Goal: Task Accomplishment & Management: Use online tool/utility

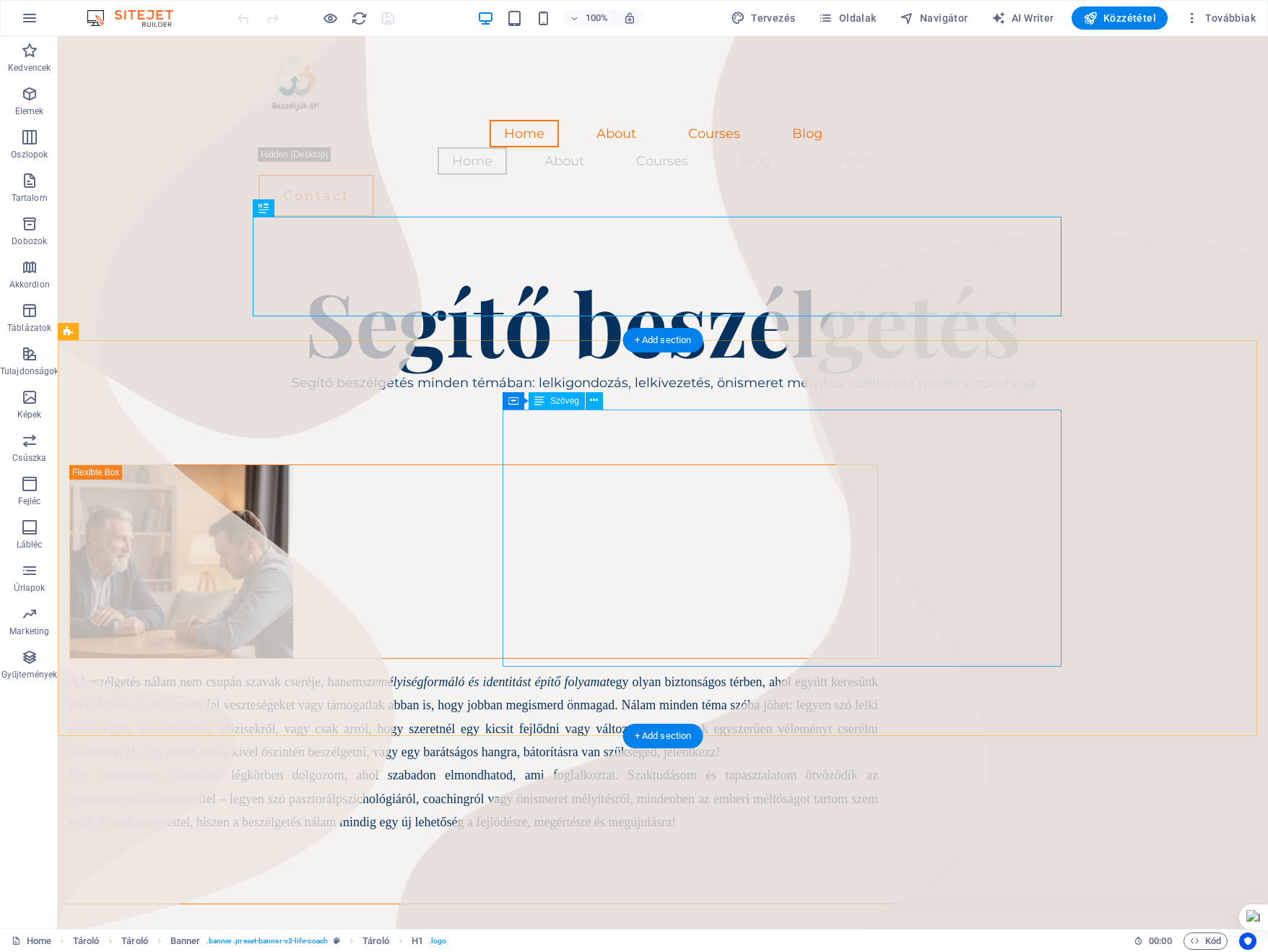
click at [878, 670] on div "A beszélgetés nálam nem csupán szavak cseréje, hanem személyiségformáló és iden…" at bounding box center [474, 752] width 809 height 164
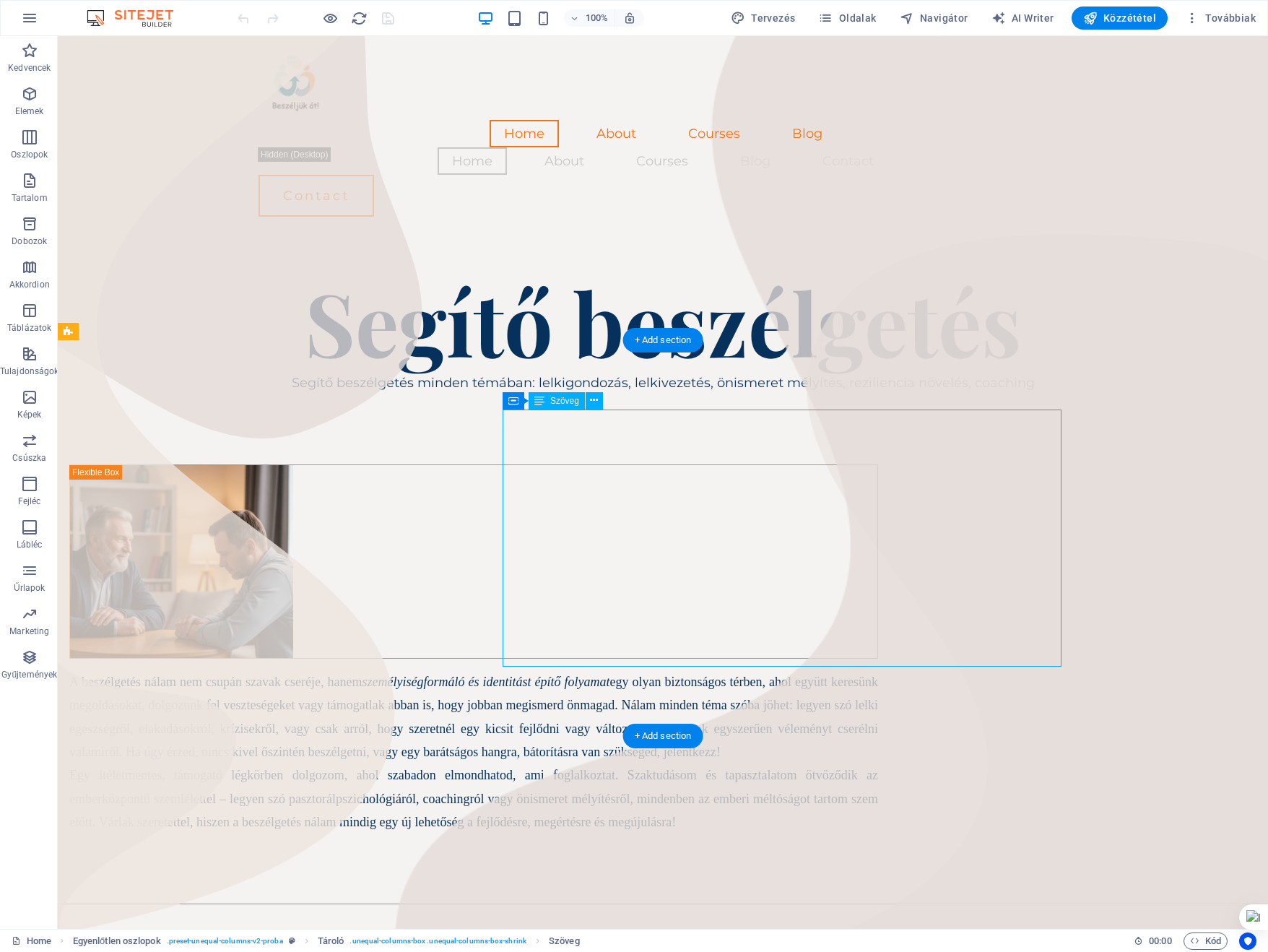
click at [878, 670] on div "A beszélgetés nálam nem csupán szavak cseréje, hanem személyiségformáló és iden…" at bounding box center [474, 752] width 809 height 164
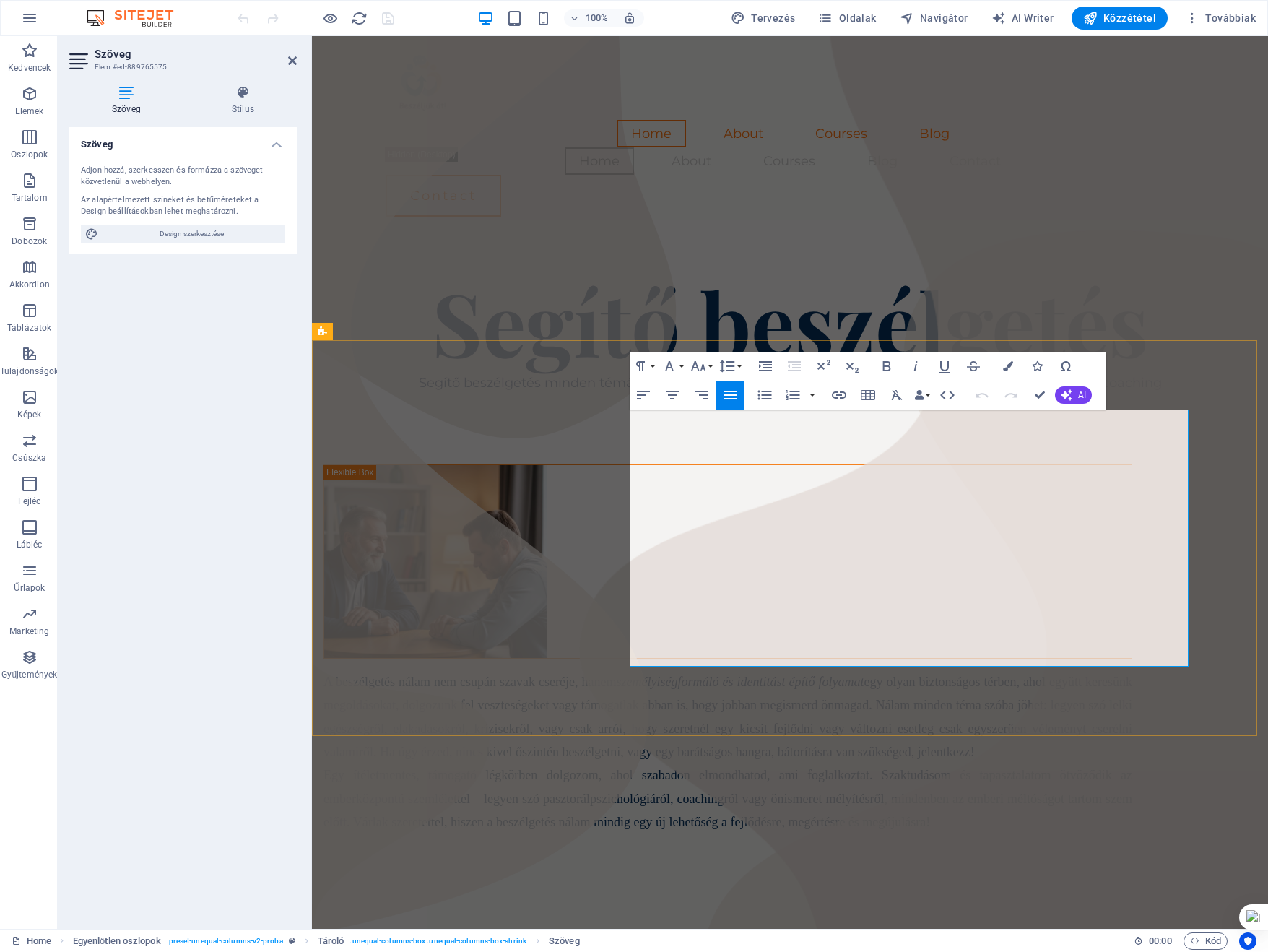
click at [1133, 674] on span "A beszélgetés nálam nem csupán szavak cseréje, hanem személyiségformáló és iden…" at bounding box center [728, 716] width 809 height 85
click at [653, 722] on div "A beszélgetés nálam nem csupán szavak cseréje, hanem személyiségformáló és iden…" at bounding box center [790, 660] width 956 height 531
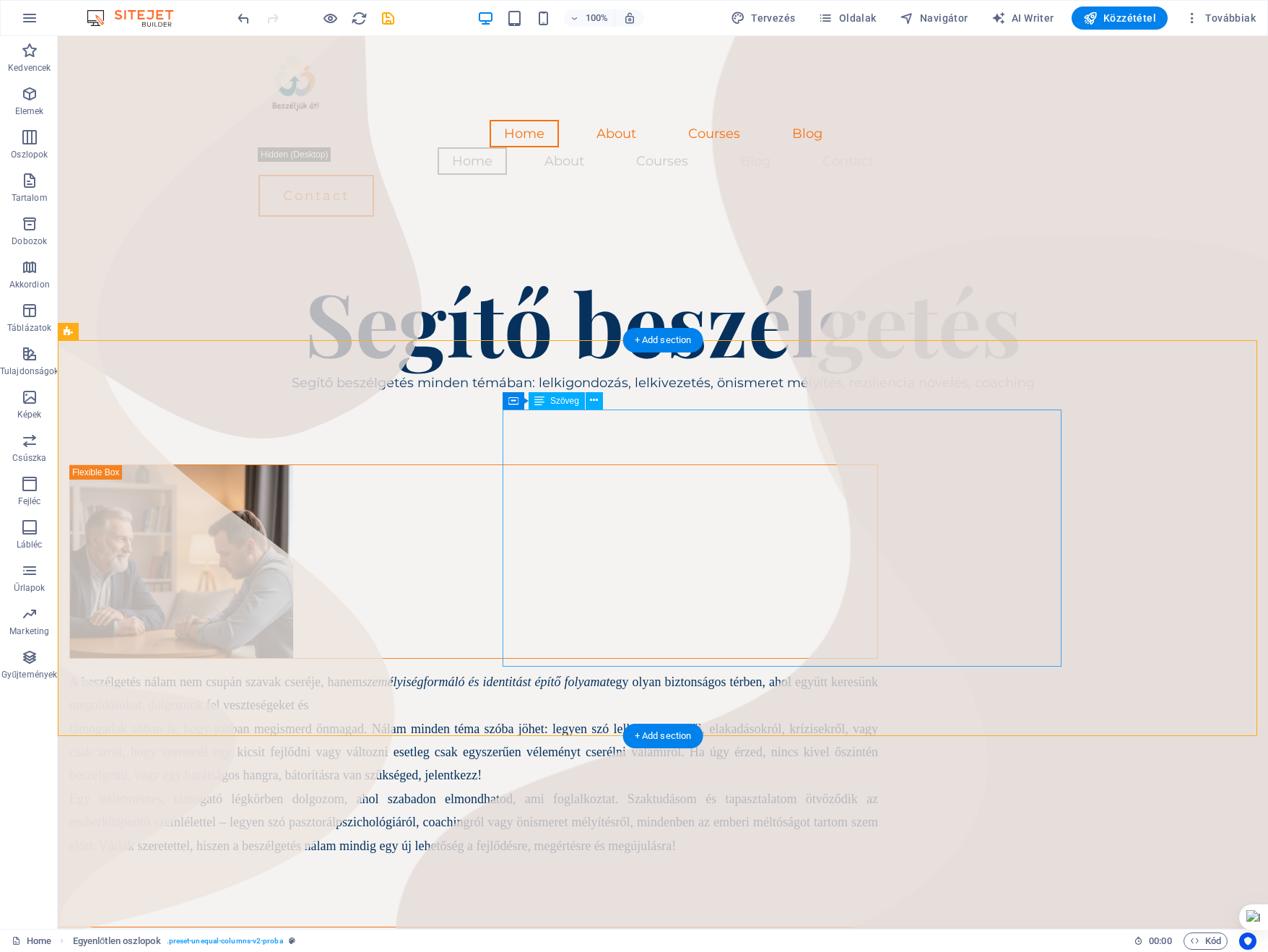
click at [878, 670] on div "A beszélgetés nálam nem csupán szavak cseréje, hanem személyiségformáló és iden…" at bounding box center [474, 764] width 809 height 187
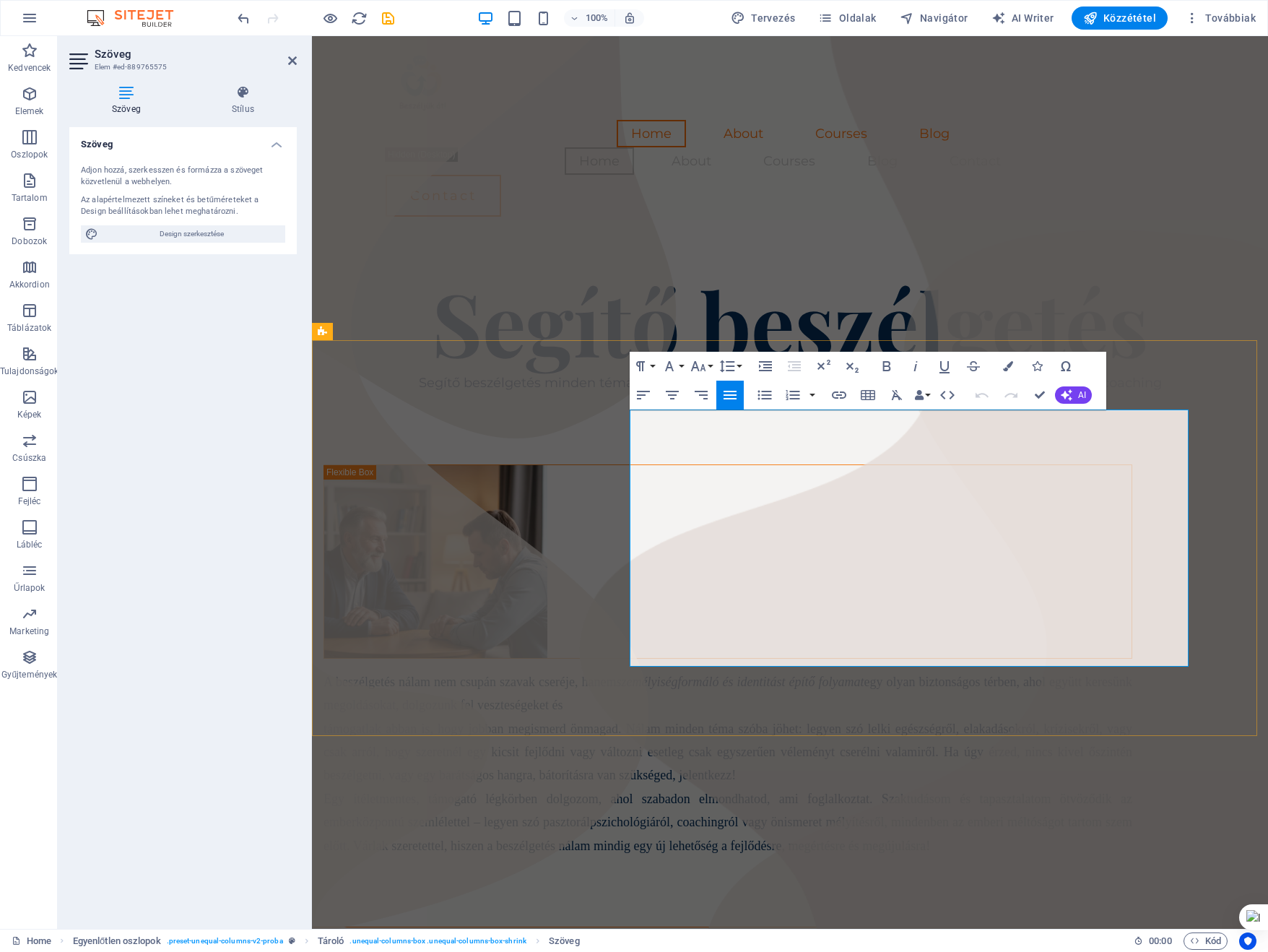
click at [1133, 670] on p "A beszélgetés nálam nem csupán szavak cseréje, hanem személyiségformáló és iden…" at bounding box center [728, 694] width 809 height 47
click at [1176, 395] on div "A beszélgetés nálam nem csupán szavak cseréje, hanem személyiségformáló és iden…" at bounding box center [790, 649] width 956 height 509
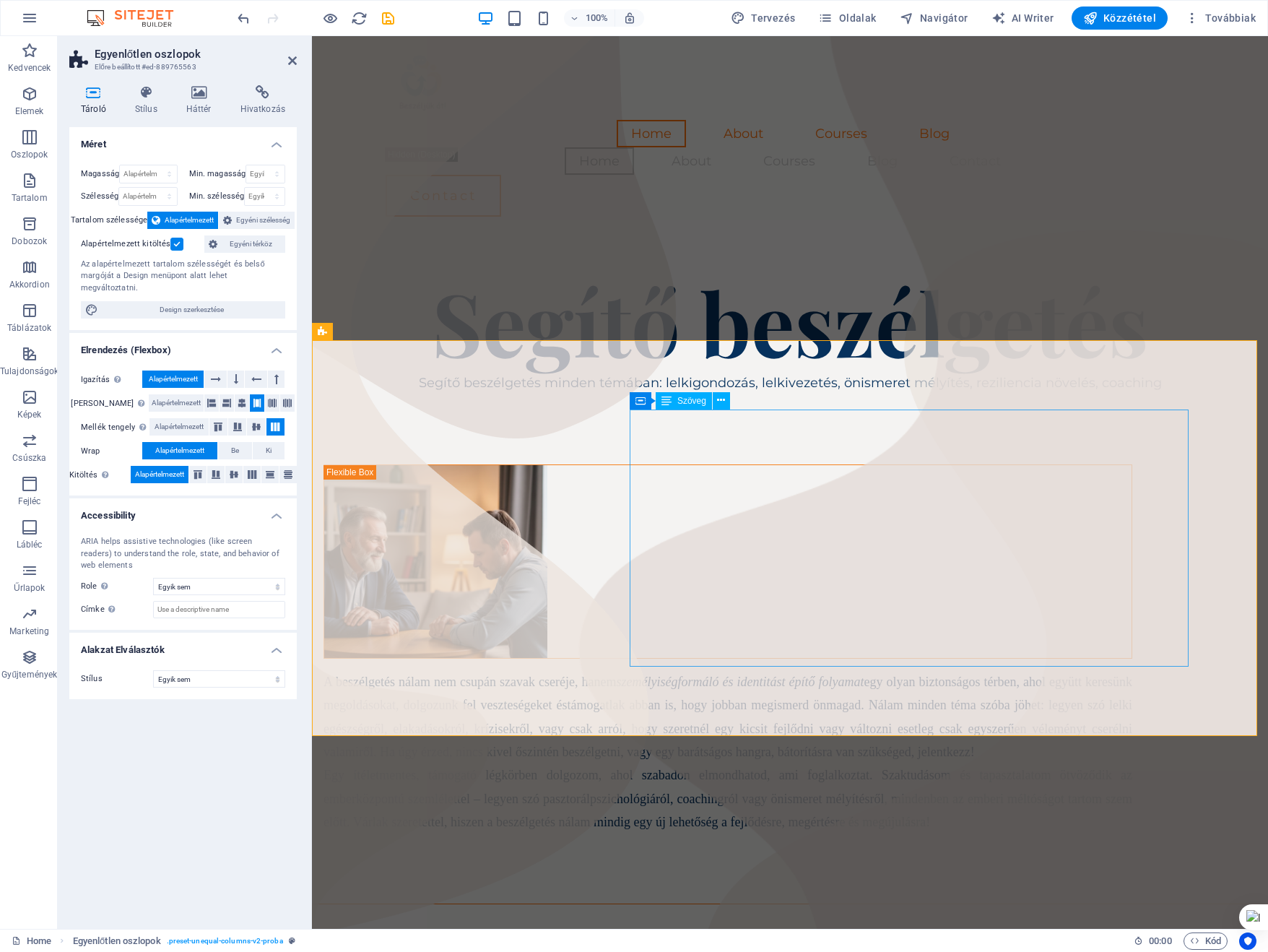
click at [721, 670] on div "A beszélgetés nálam nem csupán szavak cseréje, hanem személyiségformáló és iden…" at bounding box center [728, 752] width 809 height 164
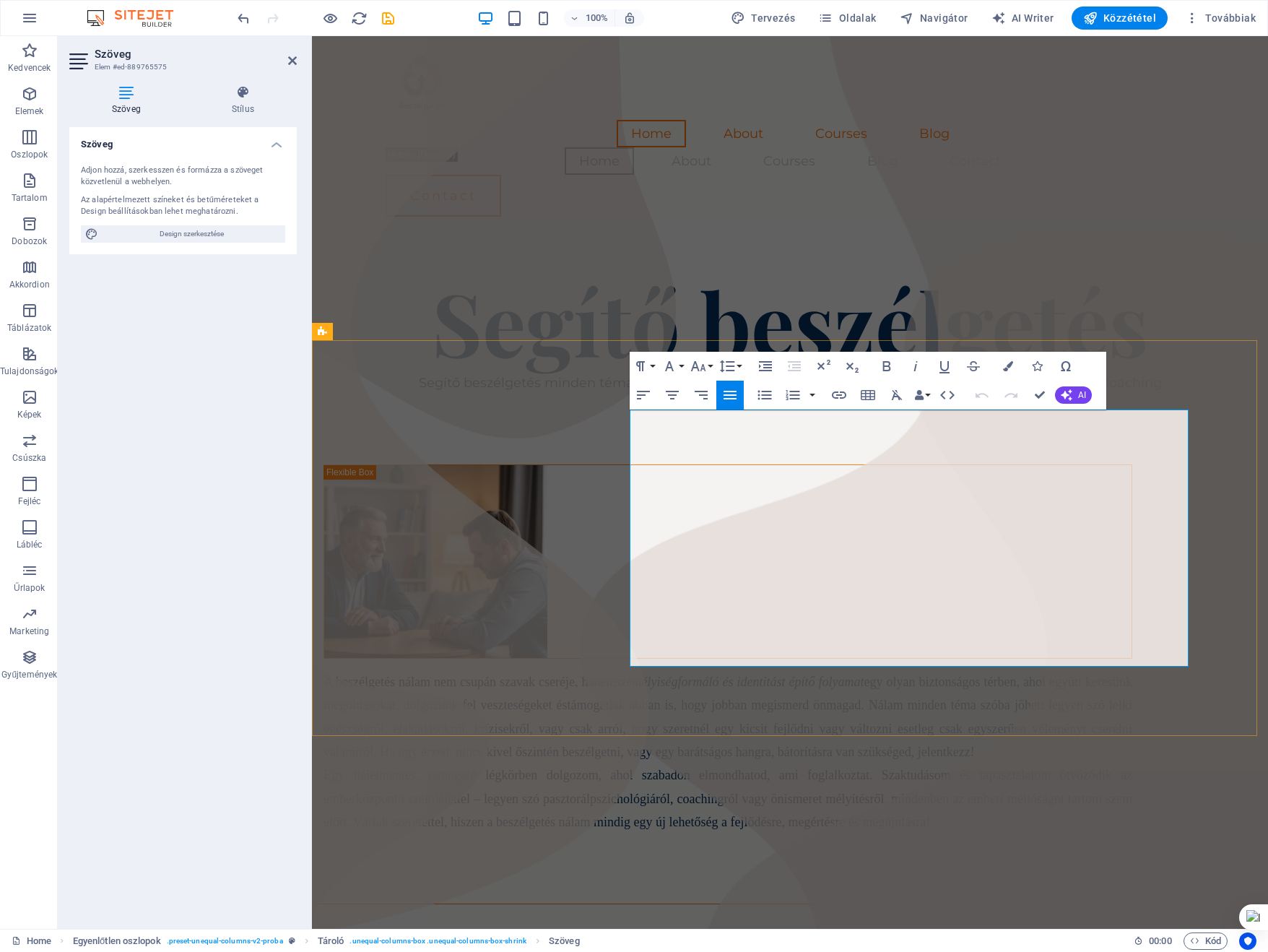
click at [723, 698] on span "támogatlak abban is, hogy jobban megismerd önmagad. Nálam minden téma szóba jöh…" at bounding box center [728, 728] width 809 height 61
click at [1228, 395] on div "A beszélgetés nálam nem csupán szavak cseréje, hanem személyiségformáló és iden…" at bounding box center [790, 649] width 956 height 509
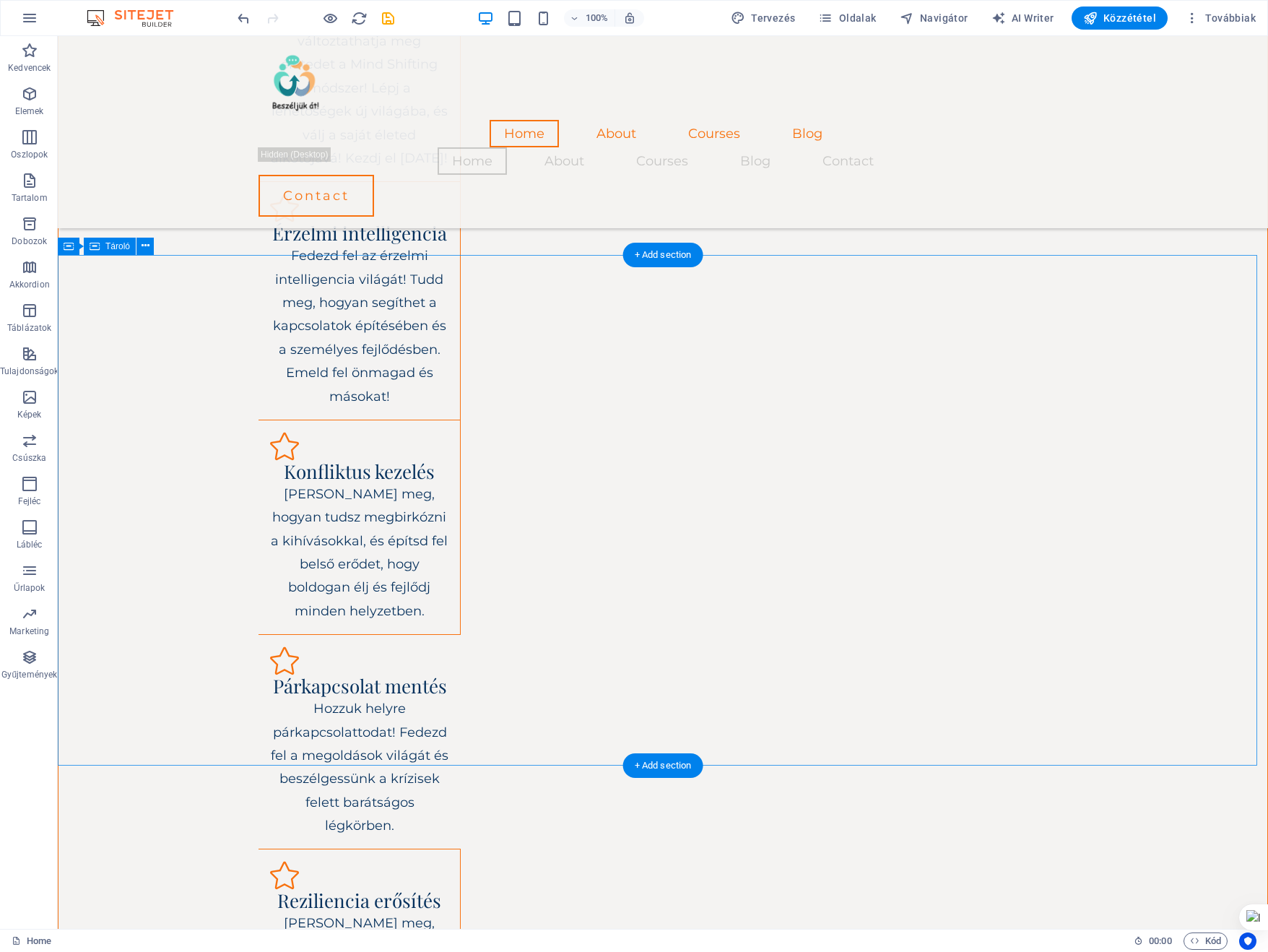
scroll to position [2157, 0]
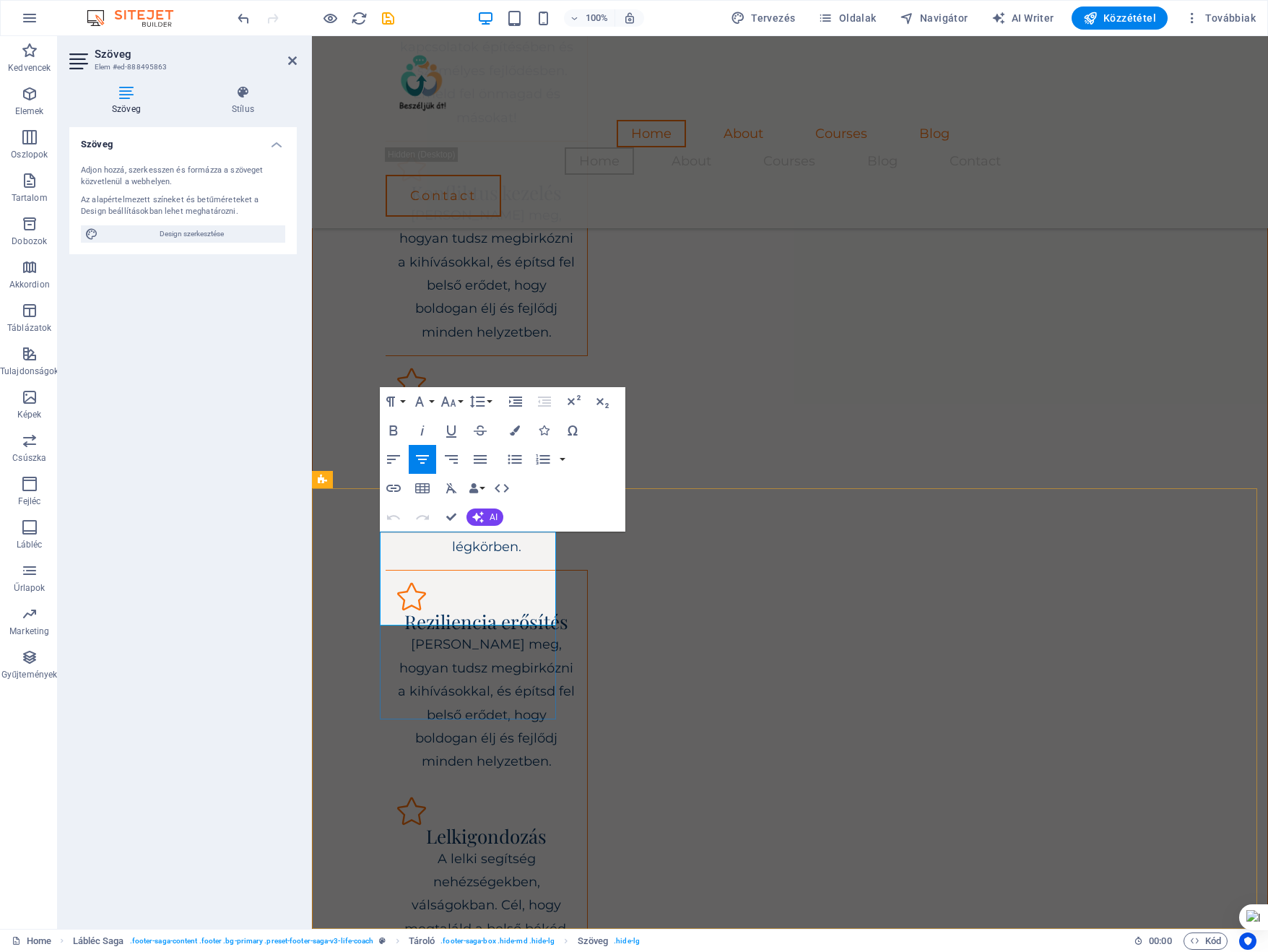
drag, startPoint x: 386, startPoint y: 586, endPoint x: 554, endPoint y: 615, distance: 170.5
drag, startPoint x: 386, startPoint y: 583, endPoint x: 691, endPoint y: 636, distance: 309.6
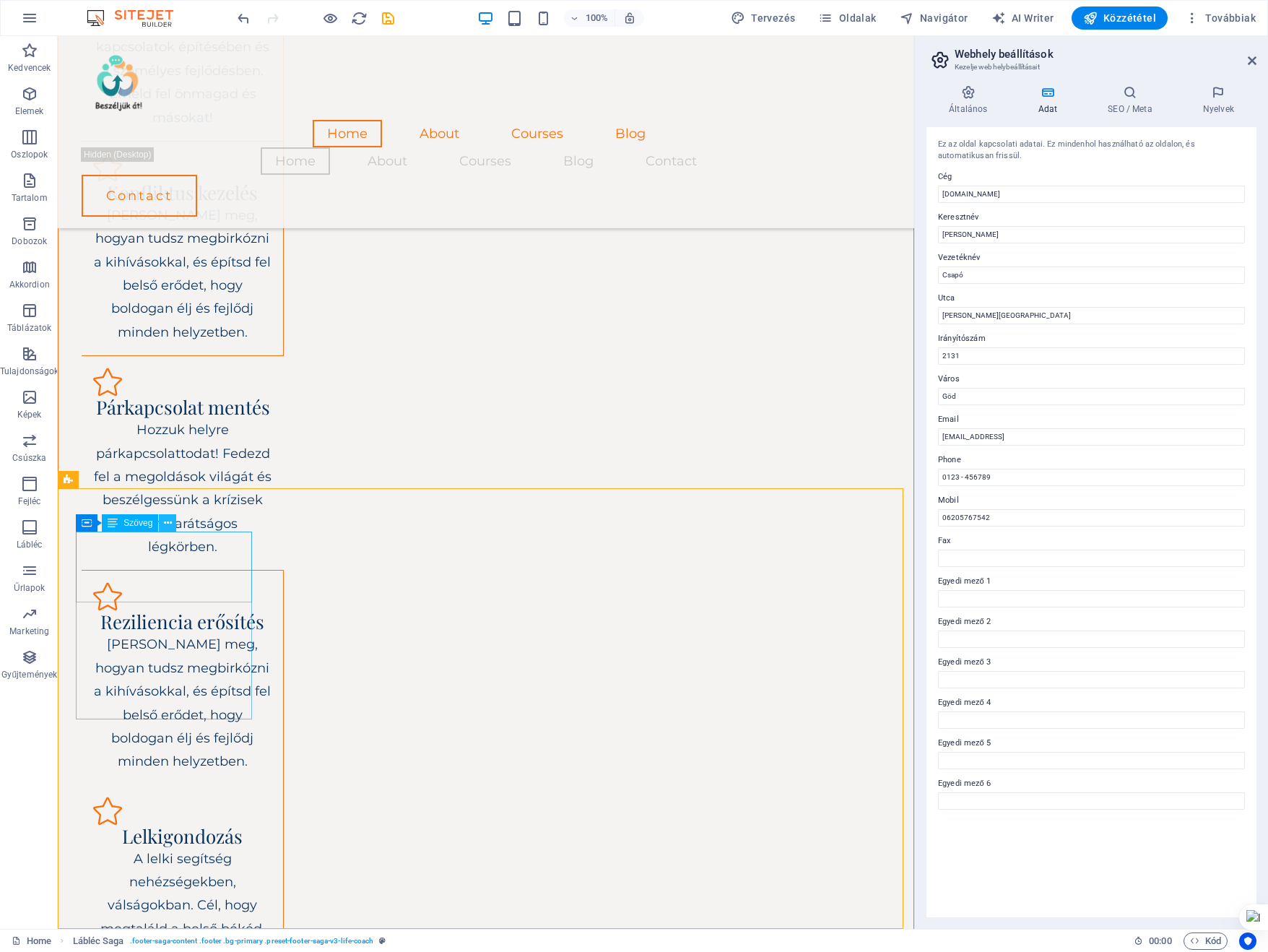
click at [166, 523] on icon at bounding box center [168, 523] width 8 height 15
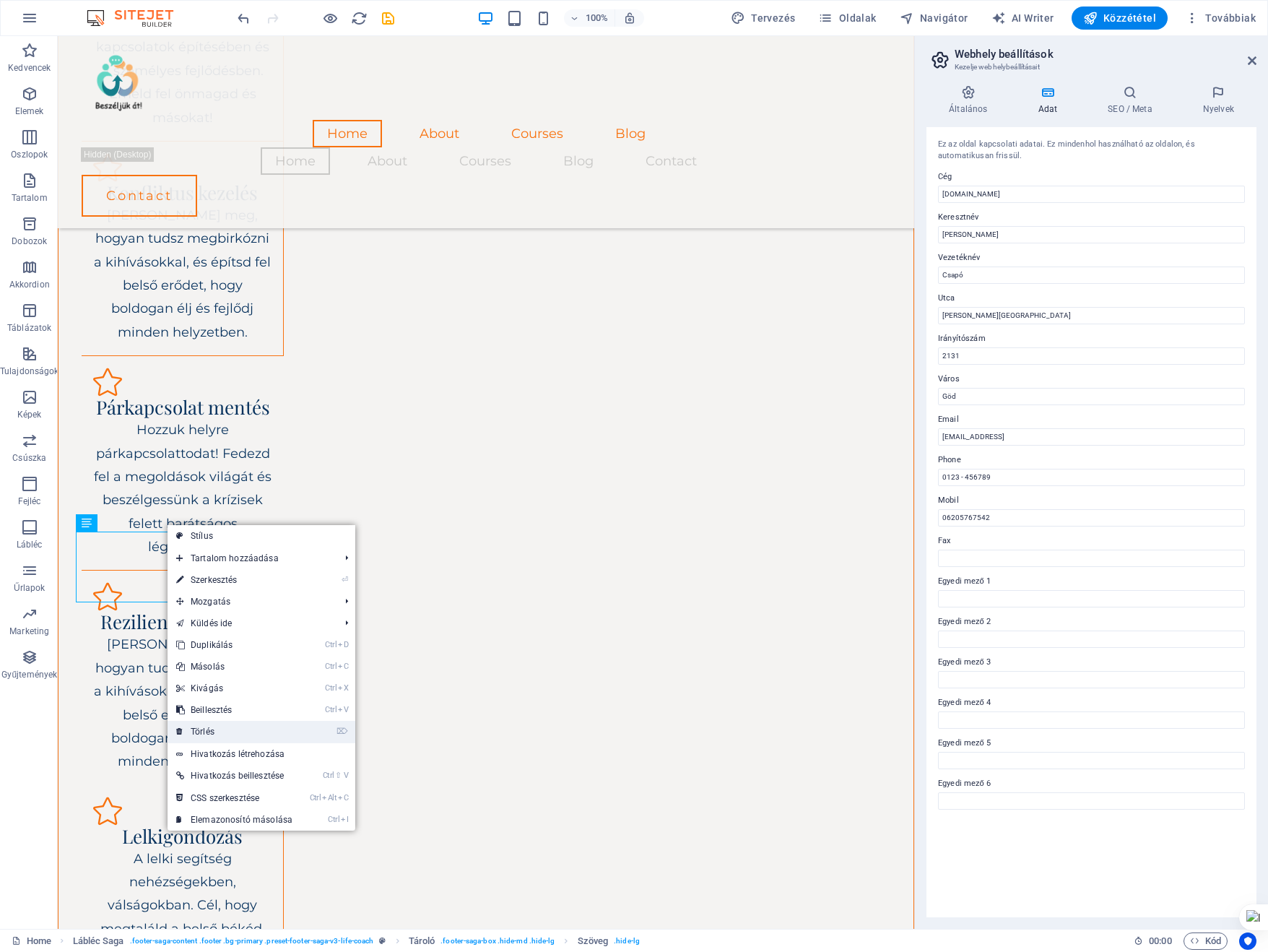
click at [207, 730] on link "⌦ Törlés" at bounding box center [234, 732] width 134 height 22
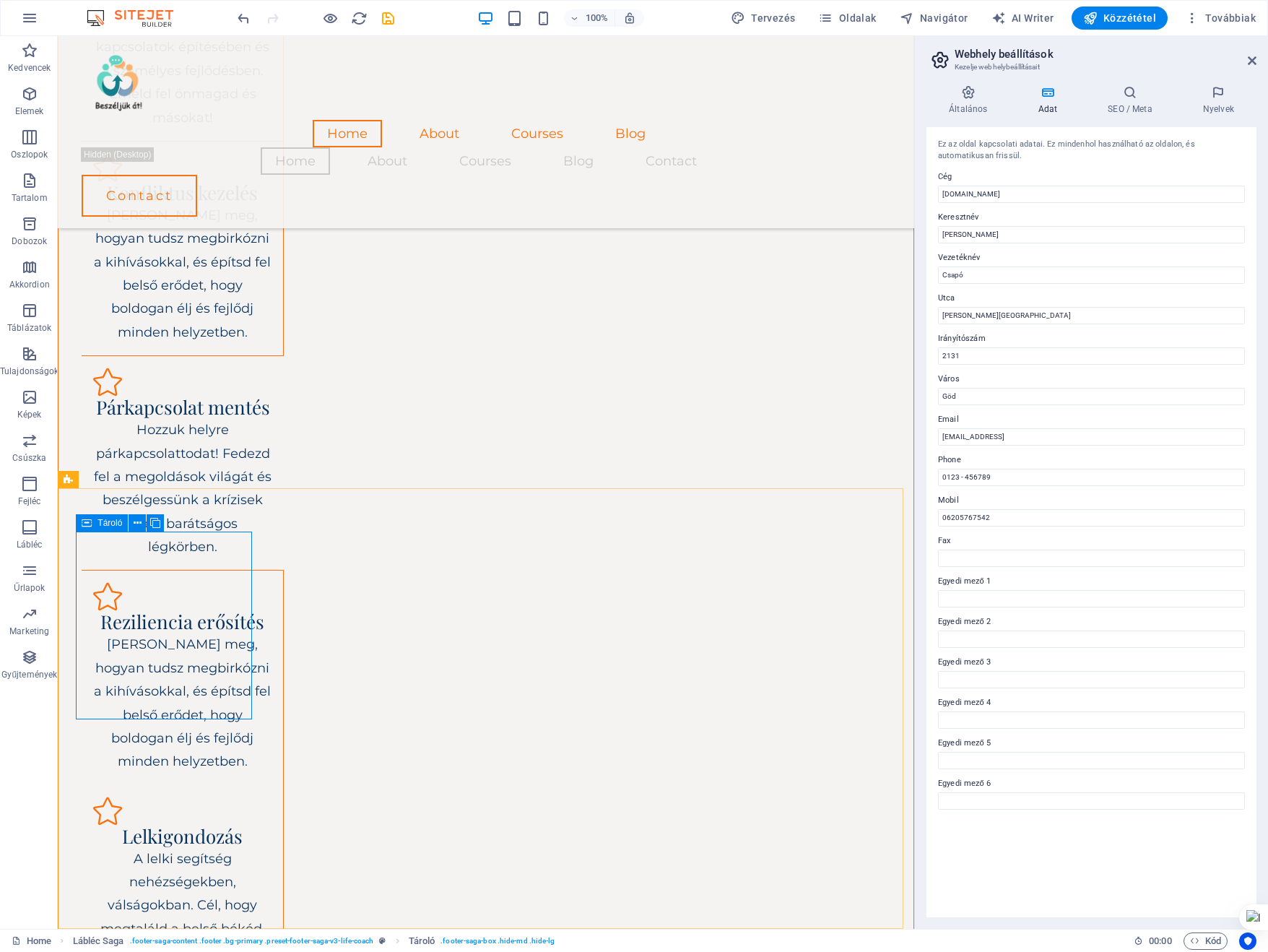
click at [84, 522] on icon at bounding box center [86, 523] width 10 height 17
click at [138, 520] on icon at bounding box center [138, 523] width 8 height 15
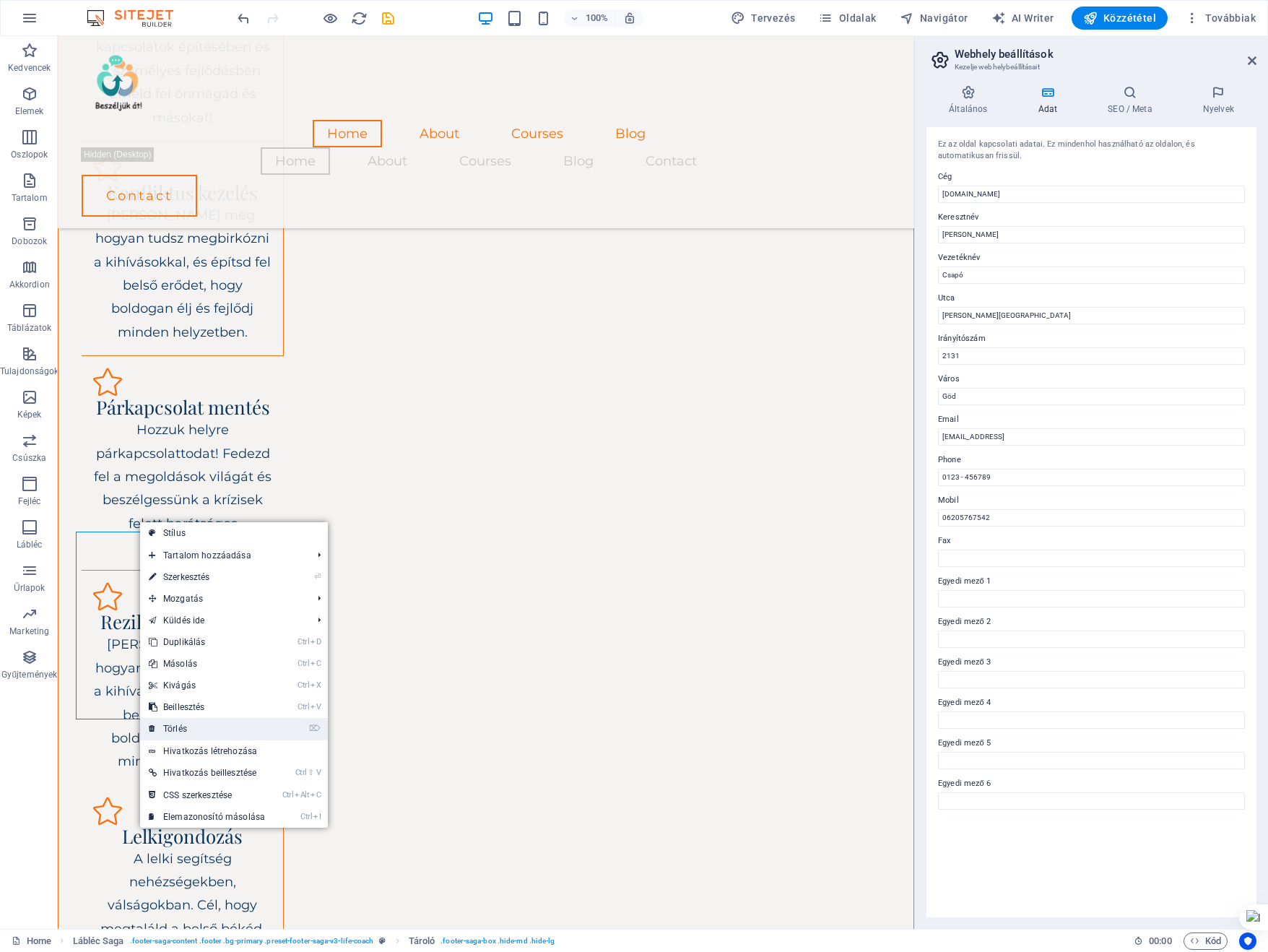
click at [177, 724] on link "⌦ Törlés" at bounding box center [207, 729] width 134 height 22
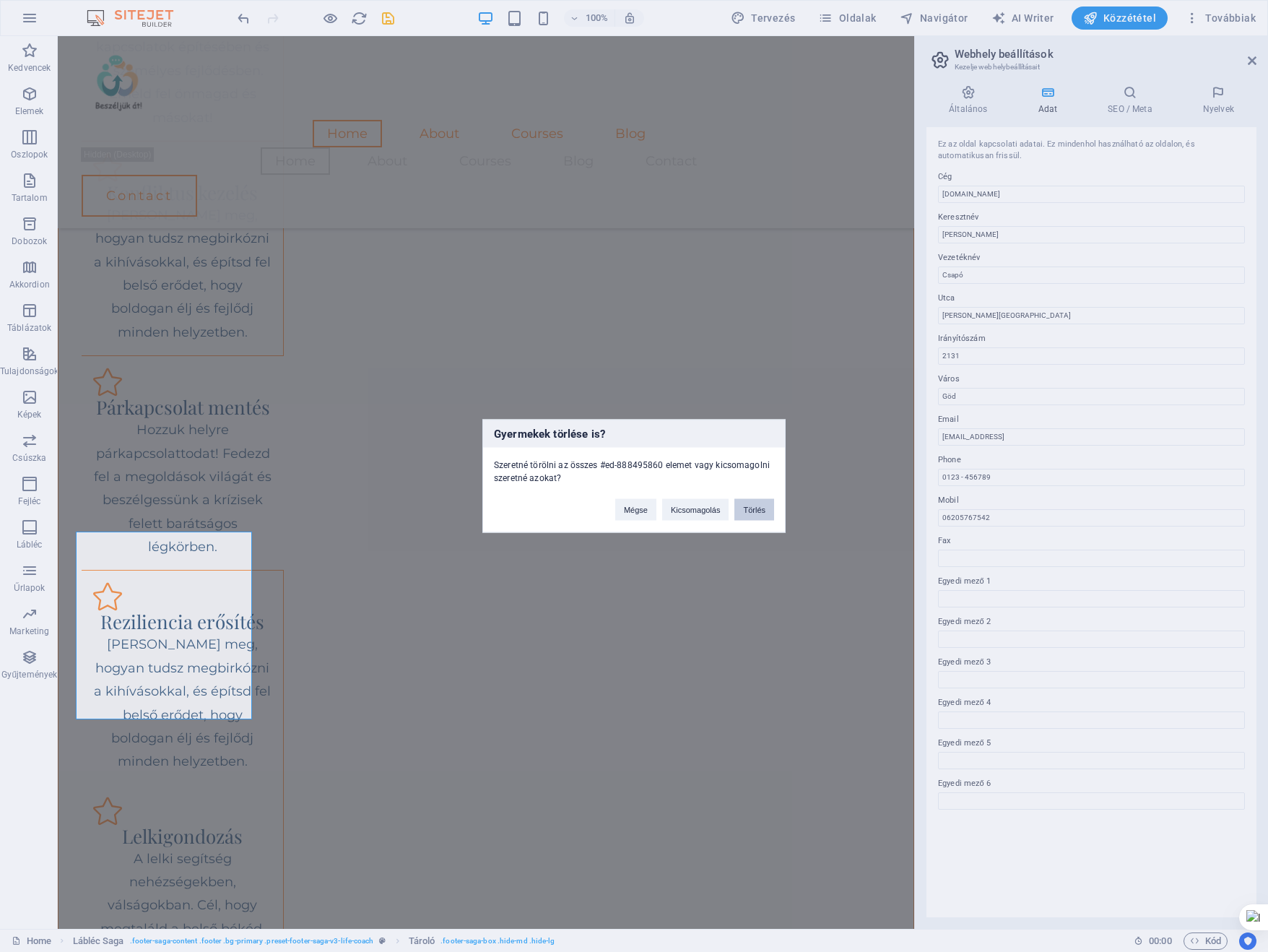
click at [755, 508] on button "Törlés" at bounding box center [754, 510] width 40 height 22
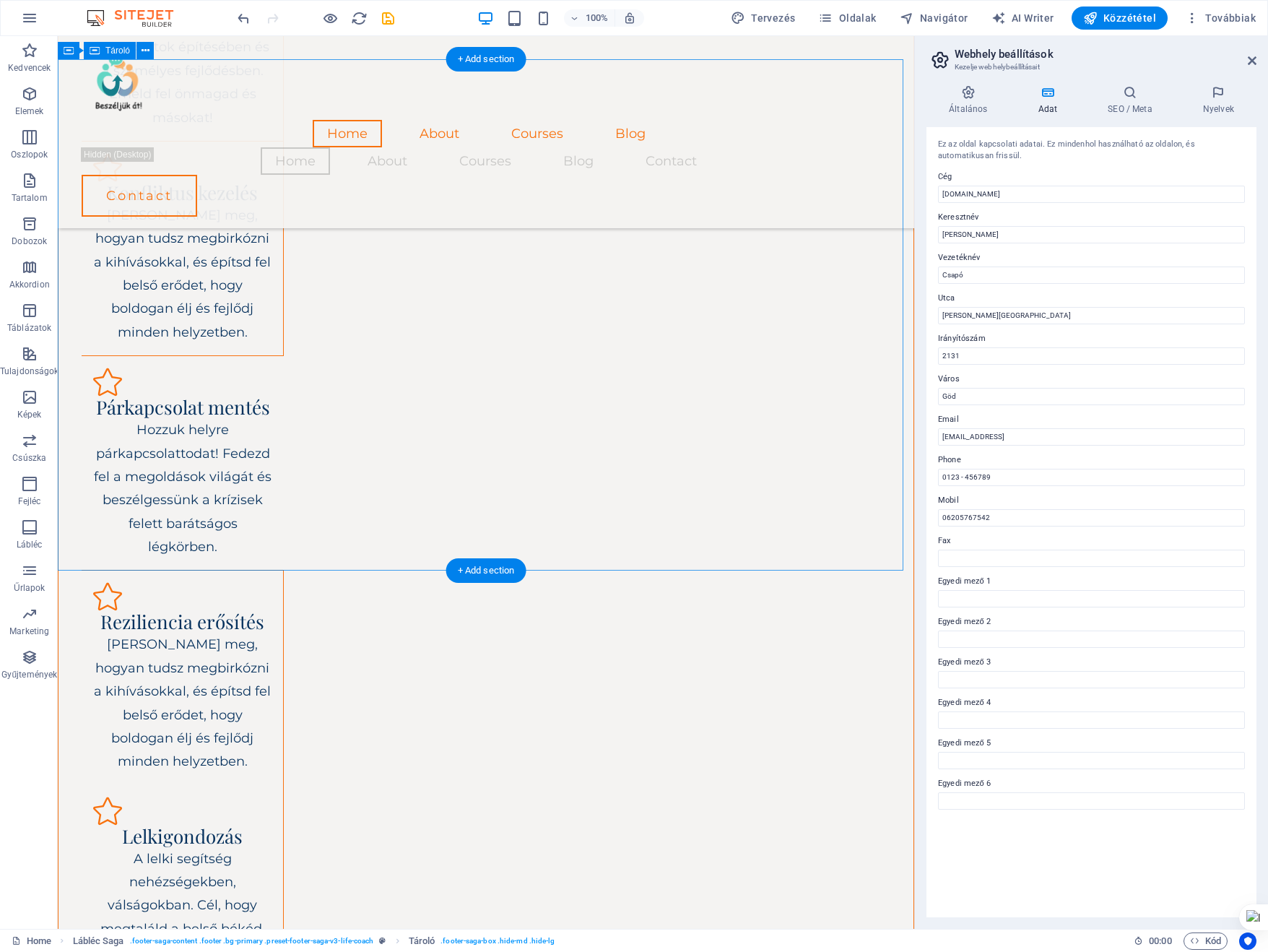
scroll to position [2074, 0]
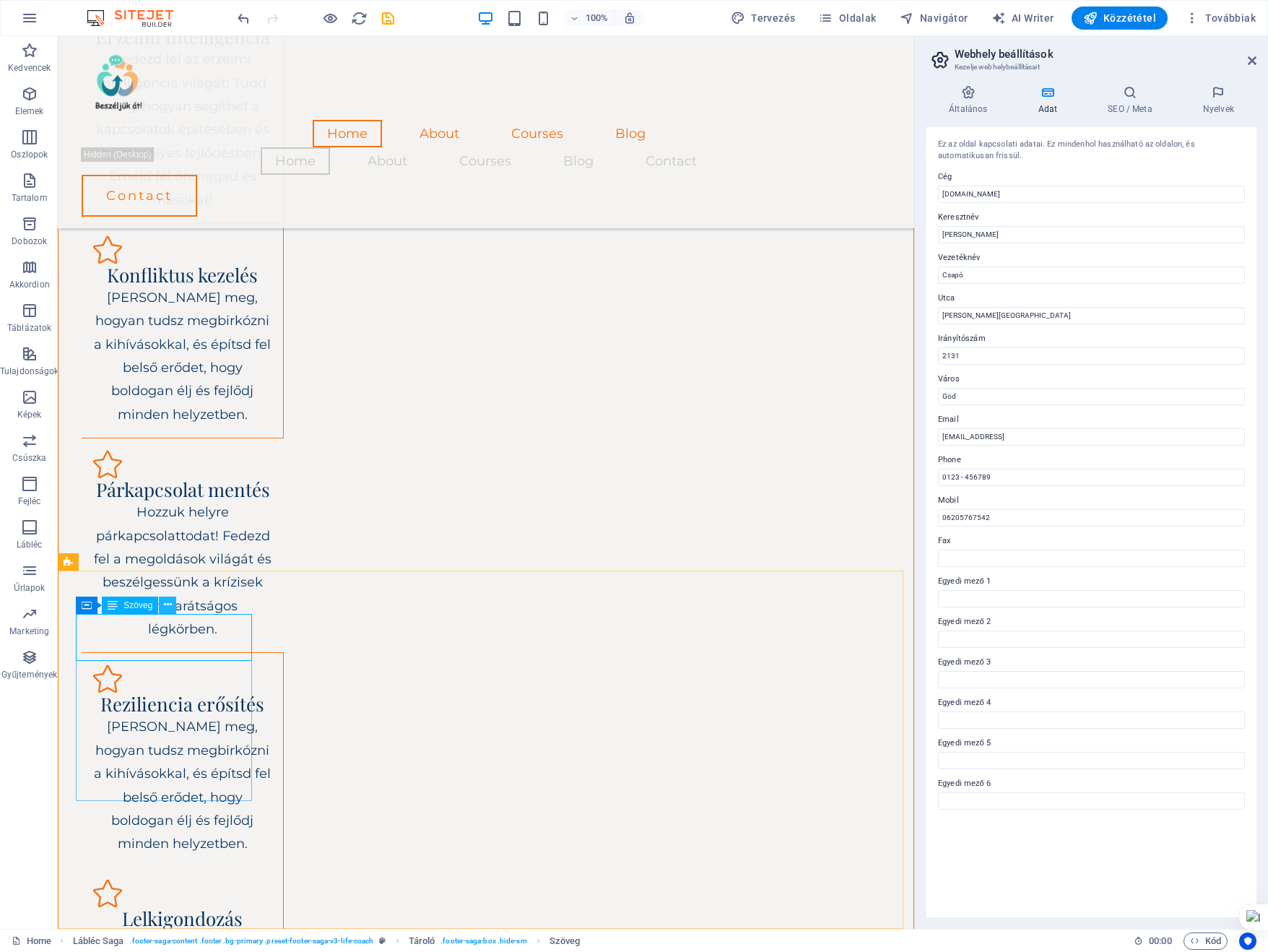
click at [167, 603] on icon at bounding box center [168, 604] width 8 height 15
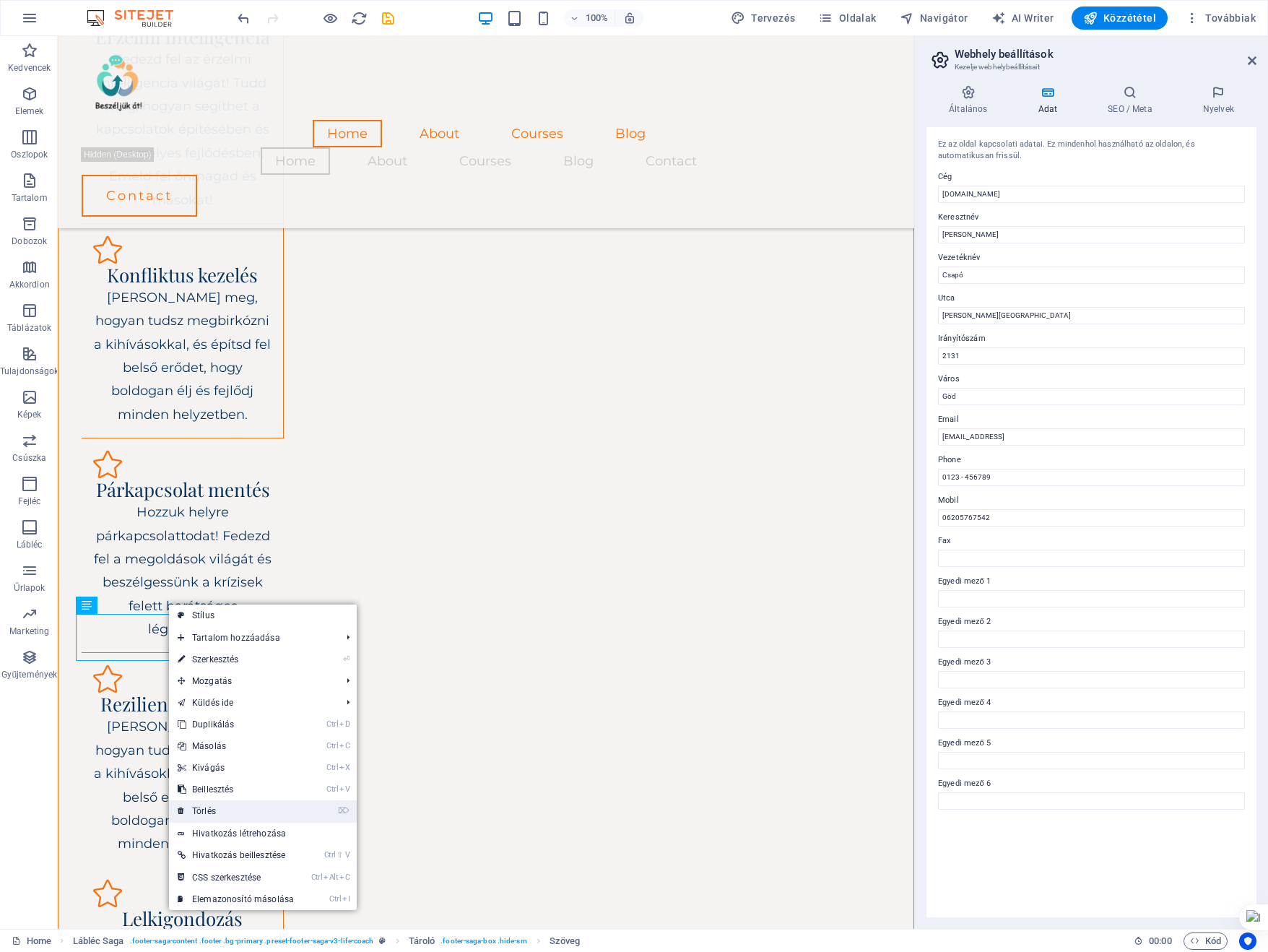
click at [201, 810] on link "⌦ Törlés" at bounding box center [236, 811] width 134 height 22
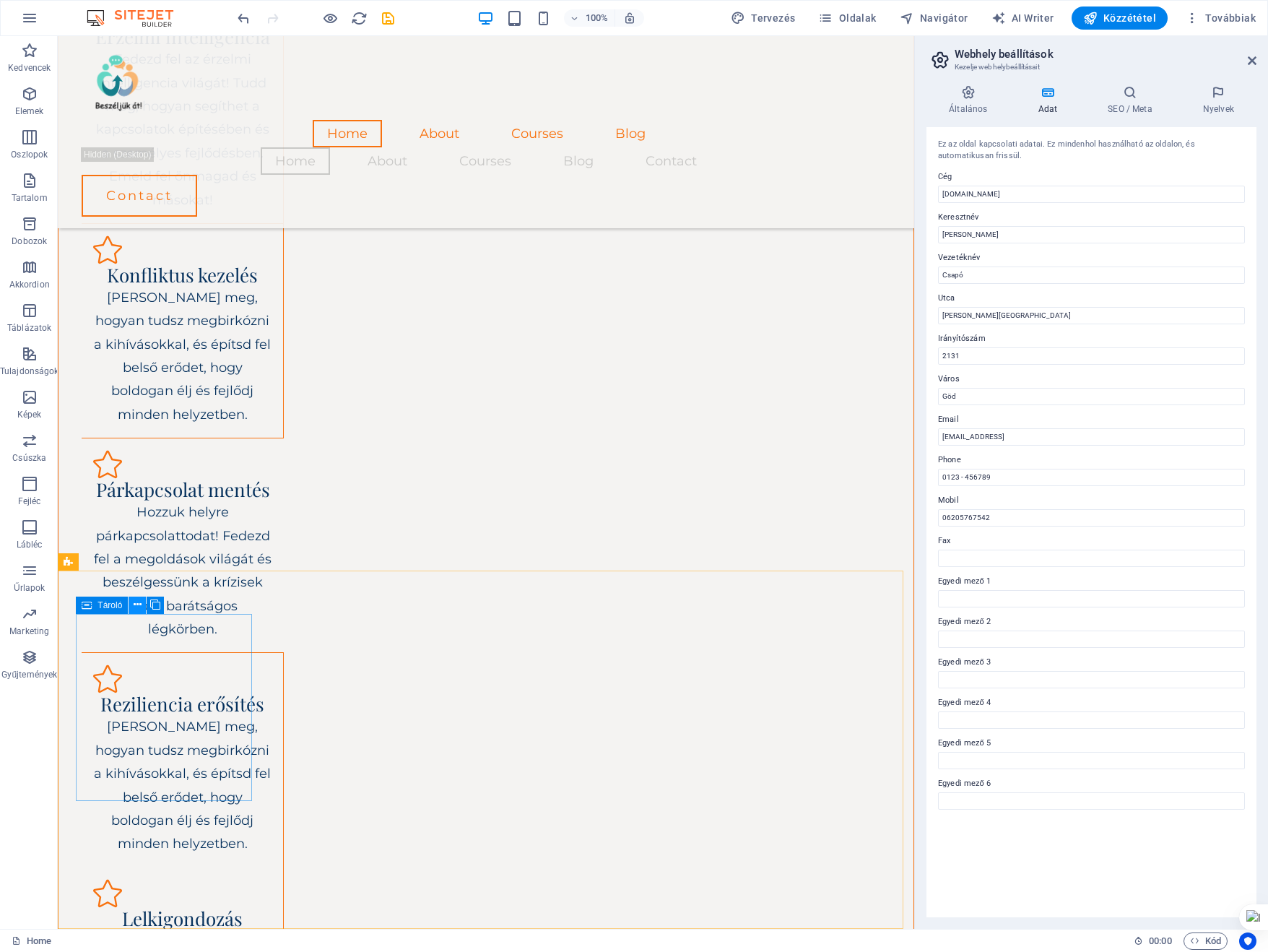
click at [136, 604] on icon at bounding box center [138, 604] width 8 height 15
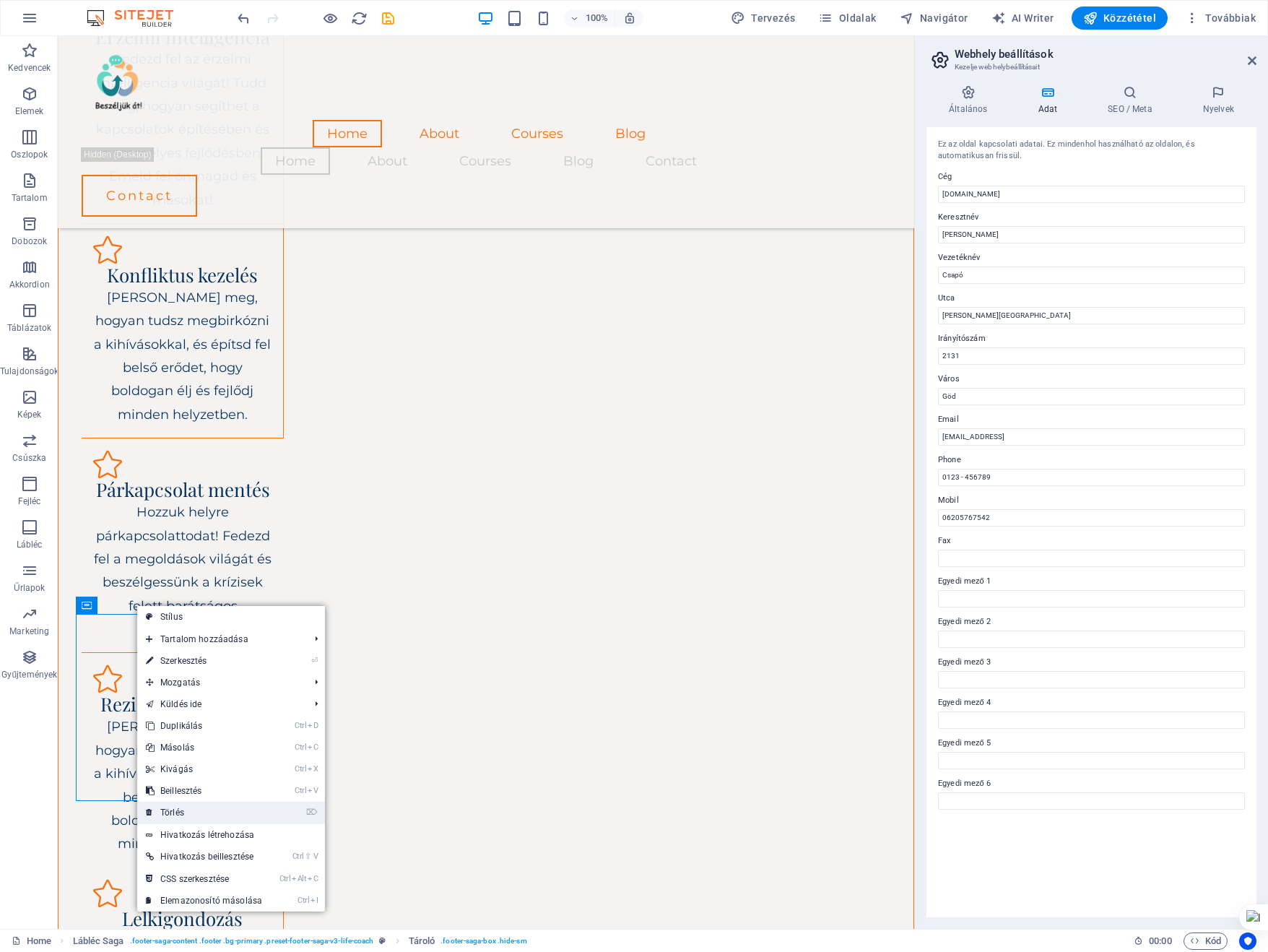
click at [174, 806] on link "⌦ Törlés" at bounding box center [204, 813] width 134 height 22
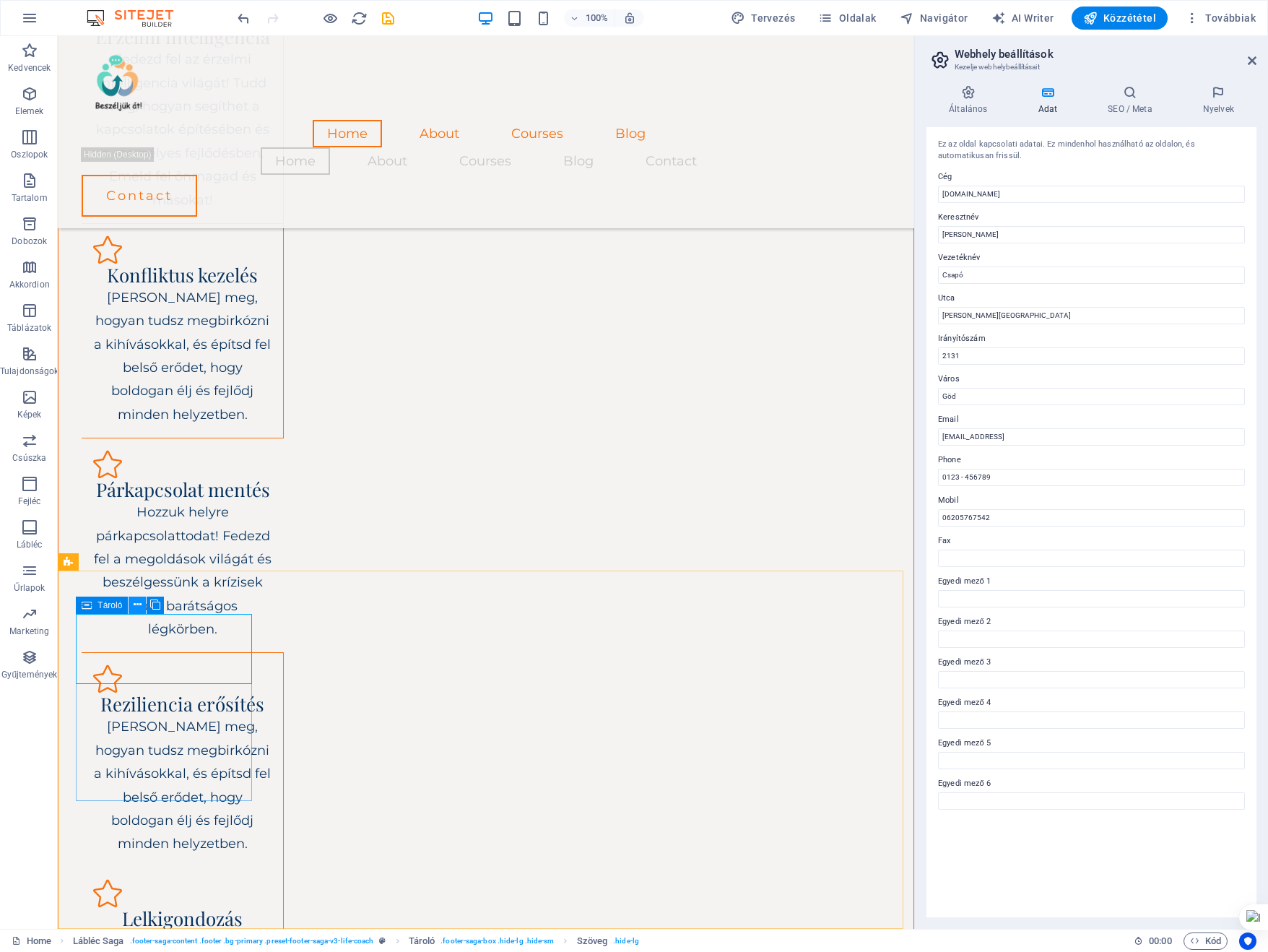
click at [140, 603] on icon at bounding box center [138, 604] width 8 height 15
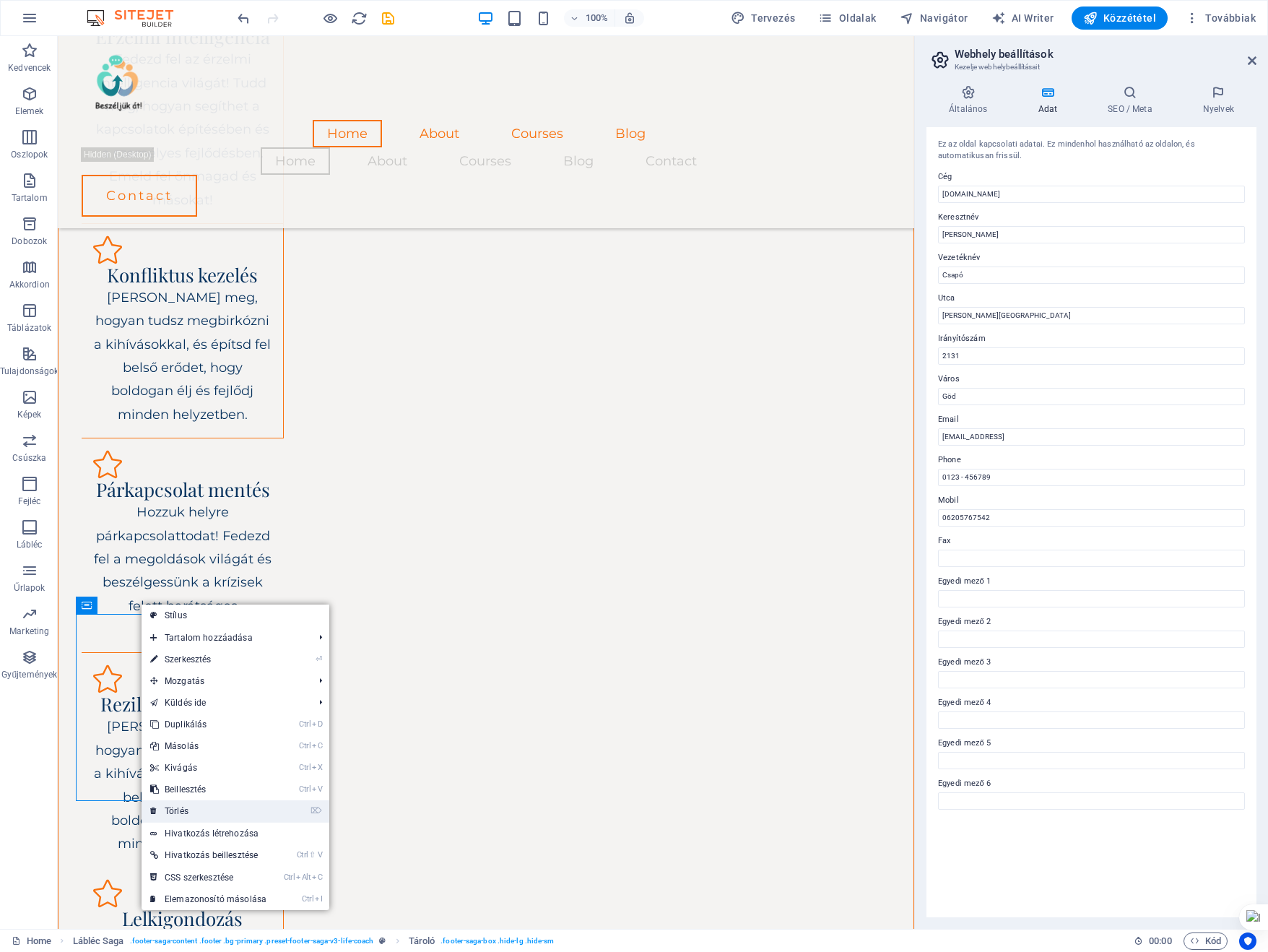
click at [183, 809] on link "⌦ Törlés" at bounding box center [208, 811] width 134 height 22
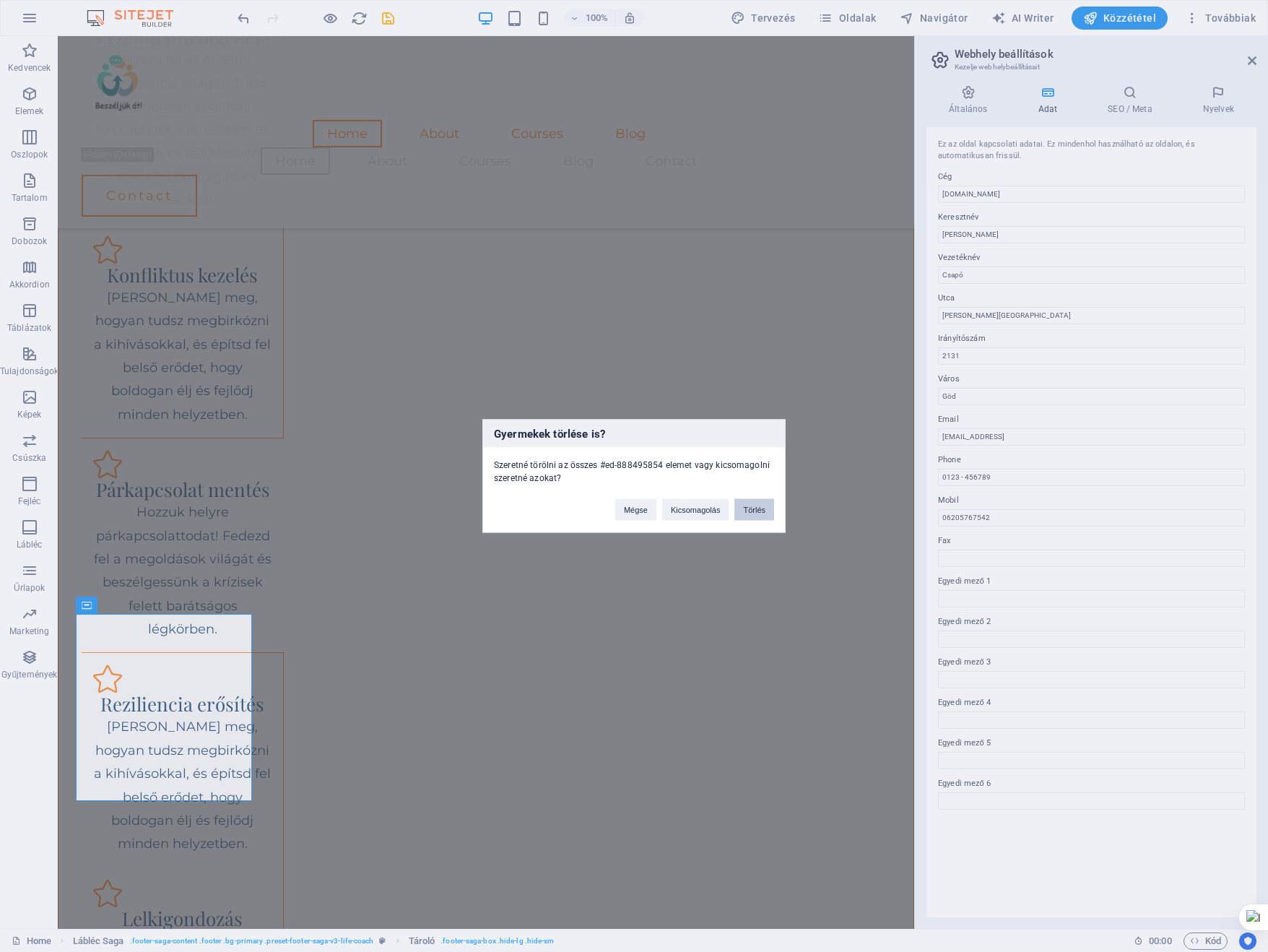
click at [755, 506] on button "Törlés" at bounding box center [754, 510] width 40 height 22
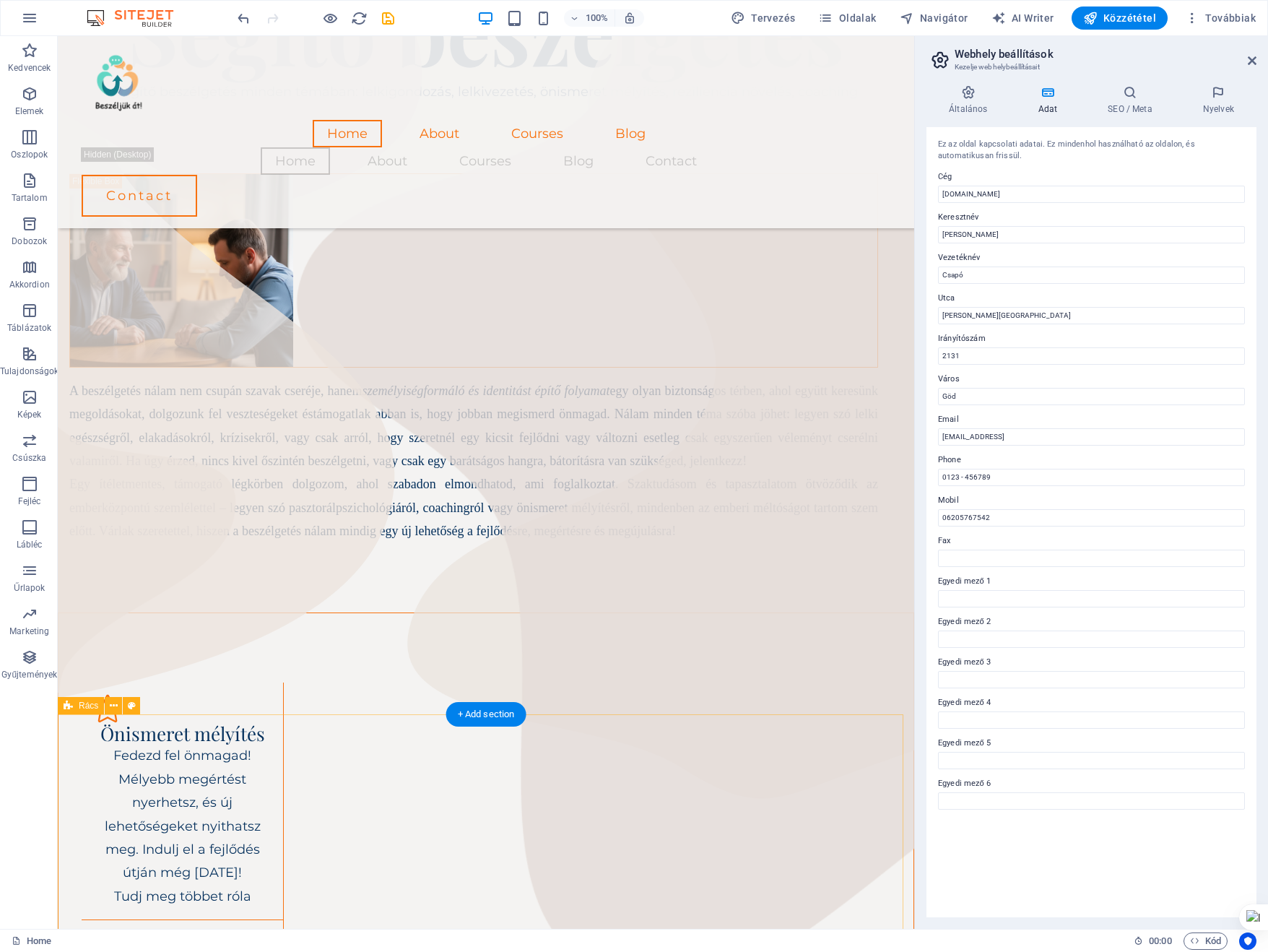
scroll to position [0, 0]
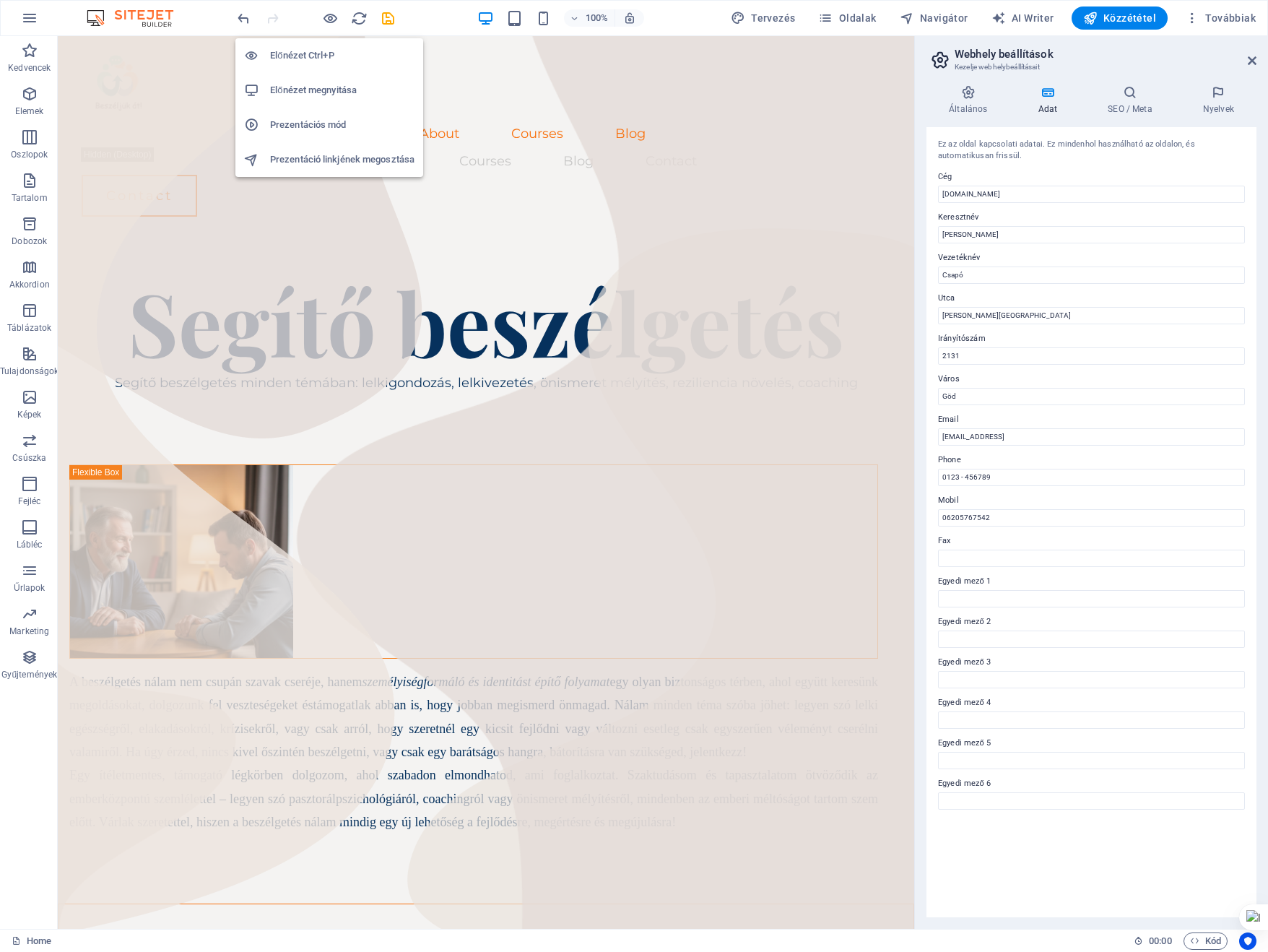
click at [304, 93] on h6 "Előnézet megnyitása" at bounding box center [342, 90] width 145 height 17
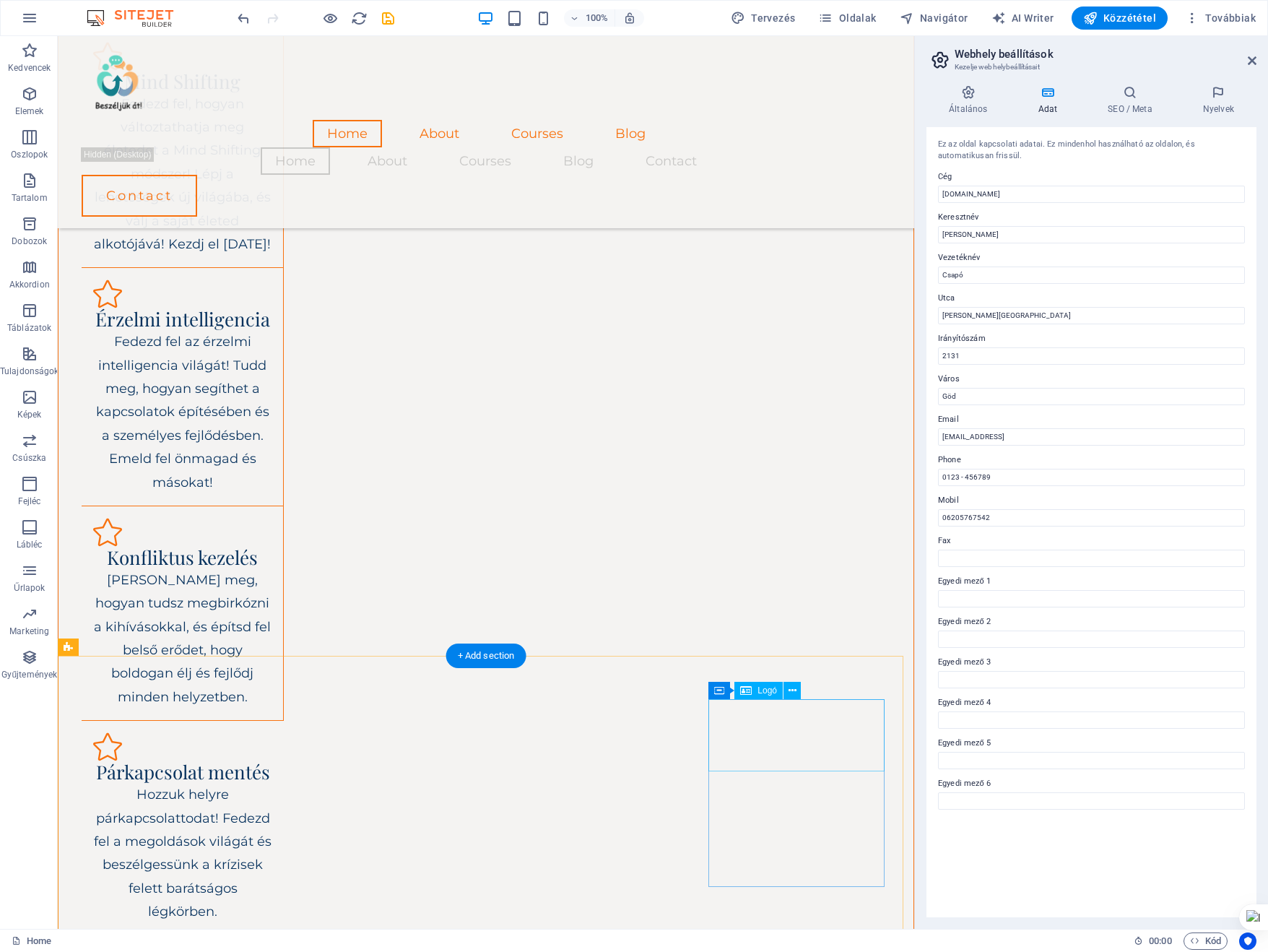
scroll to position [2022, 0]
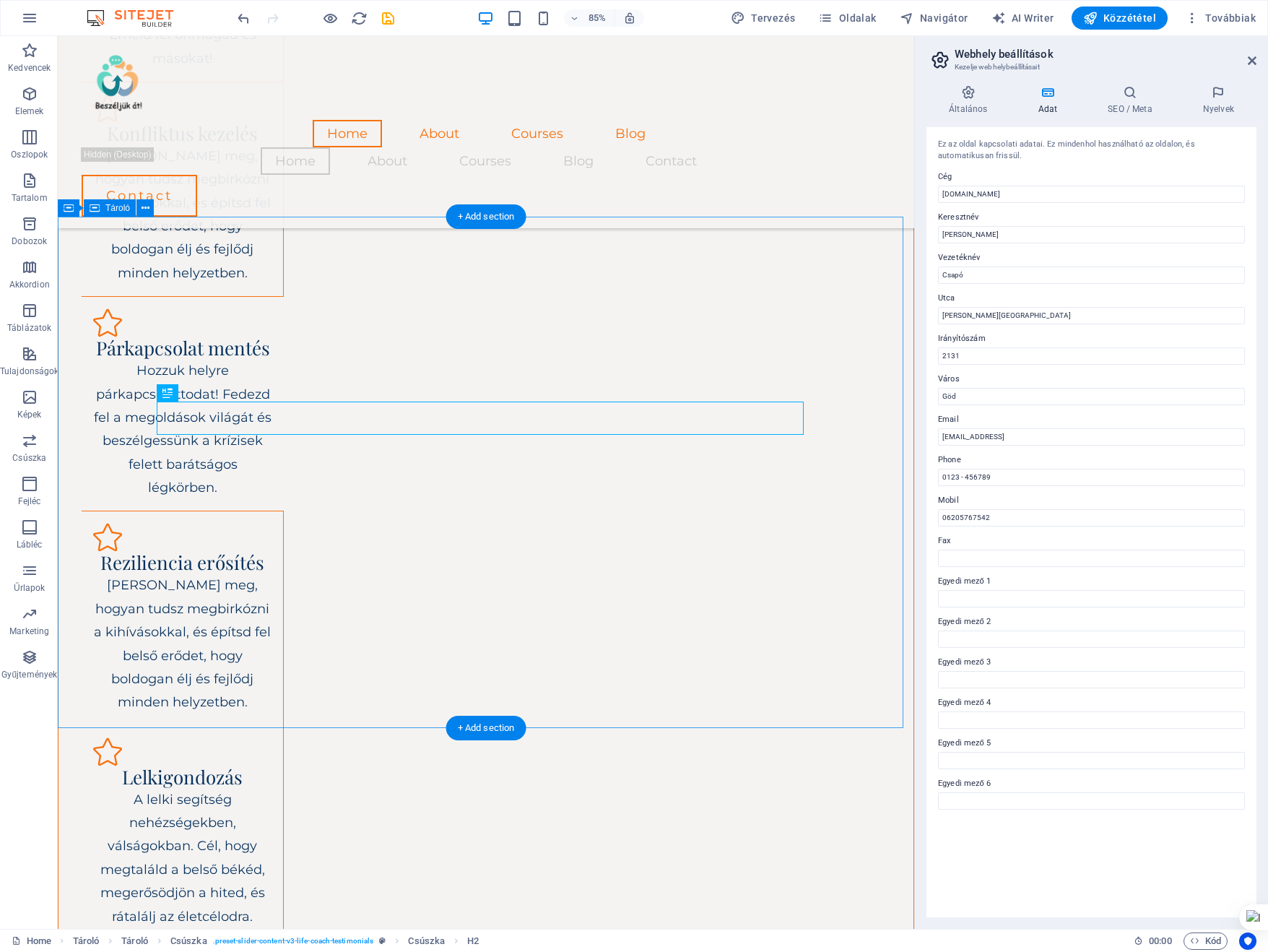
scroll to position [1916, 0]
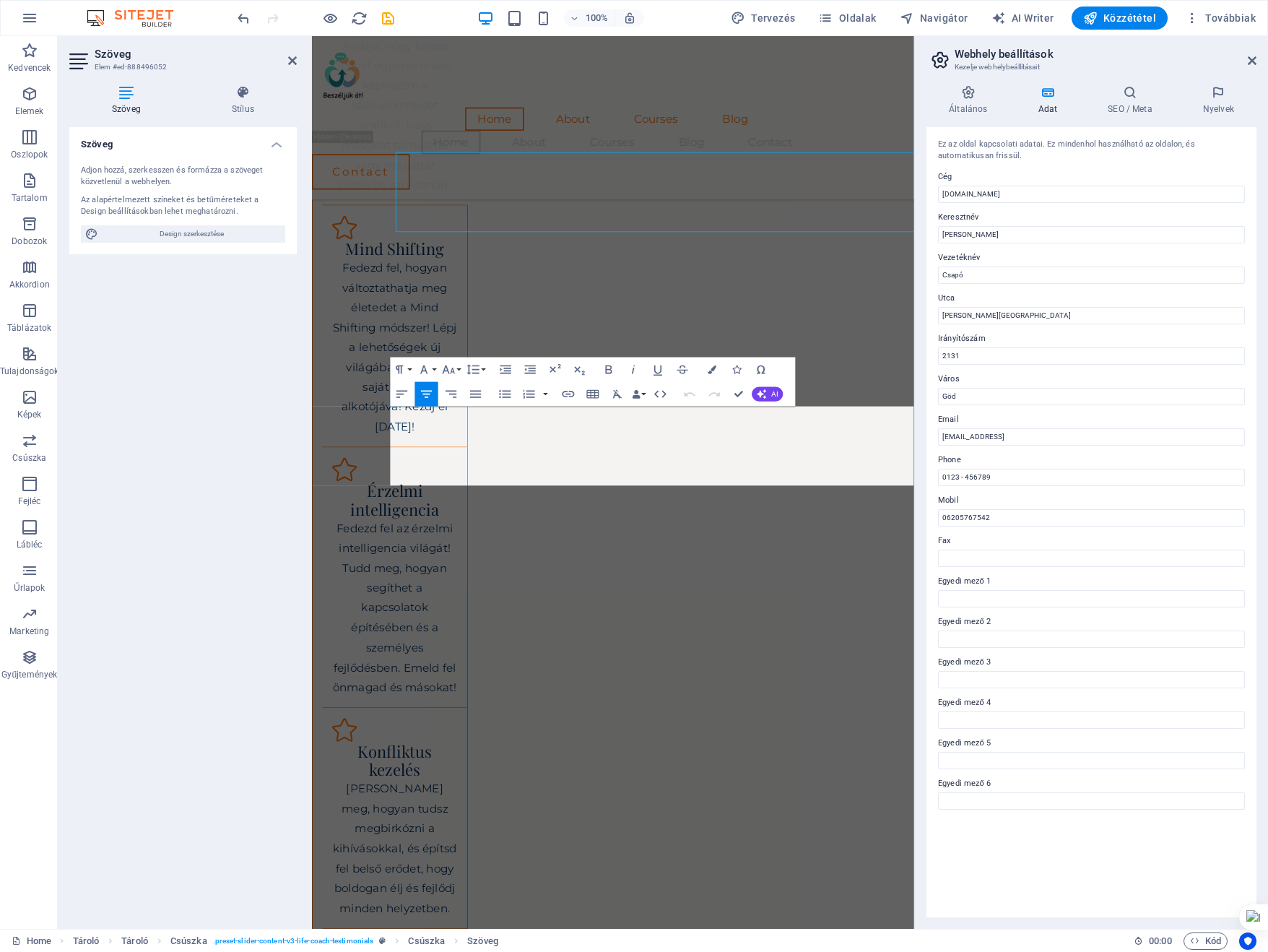
scroll to position [2193, 0]
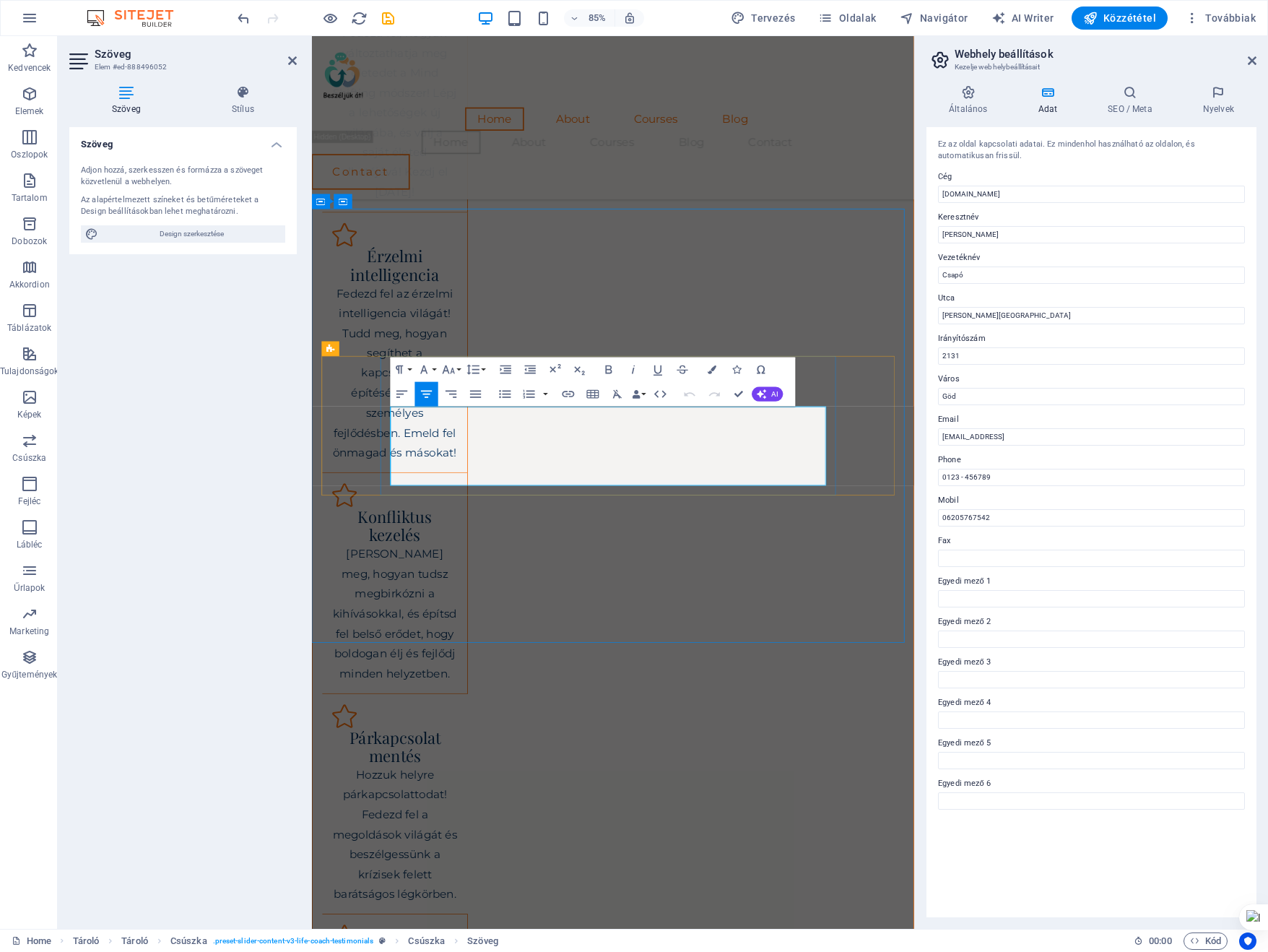
drag, startPoint x: 450, startPoint y: 488, endPoint x: 848, endPoint y: 551, distance: 403.0
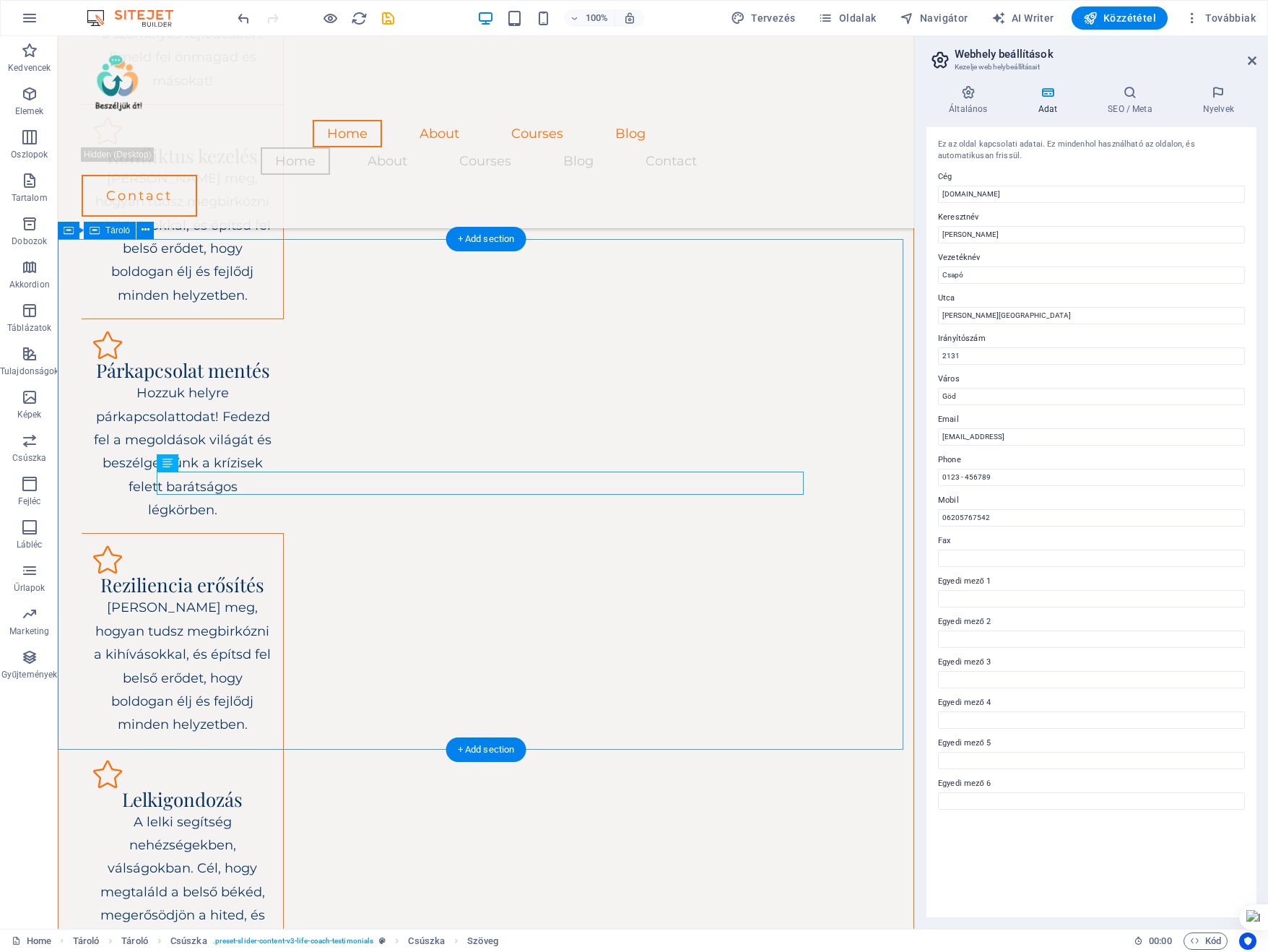
scroll to position [1895, 0]
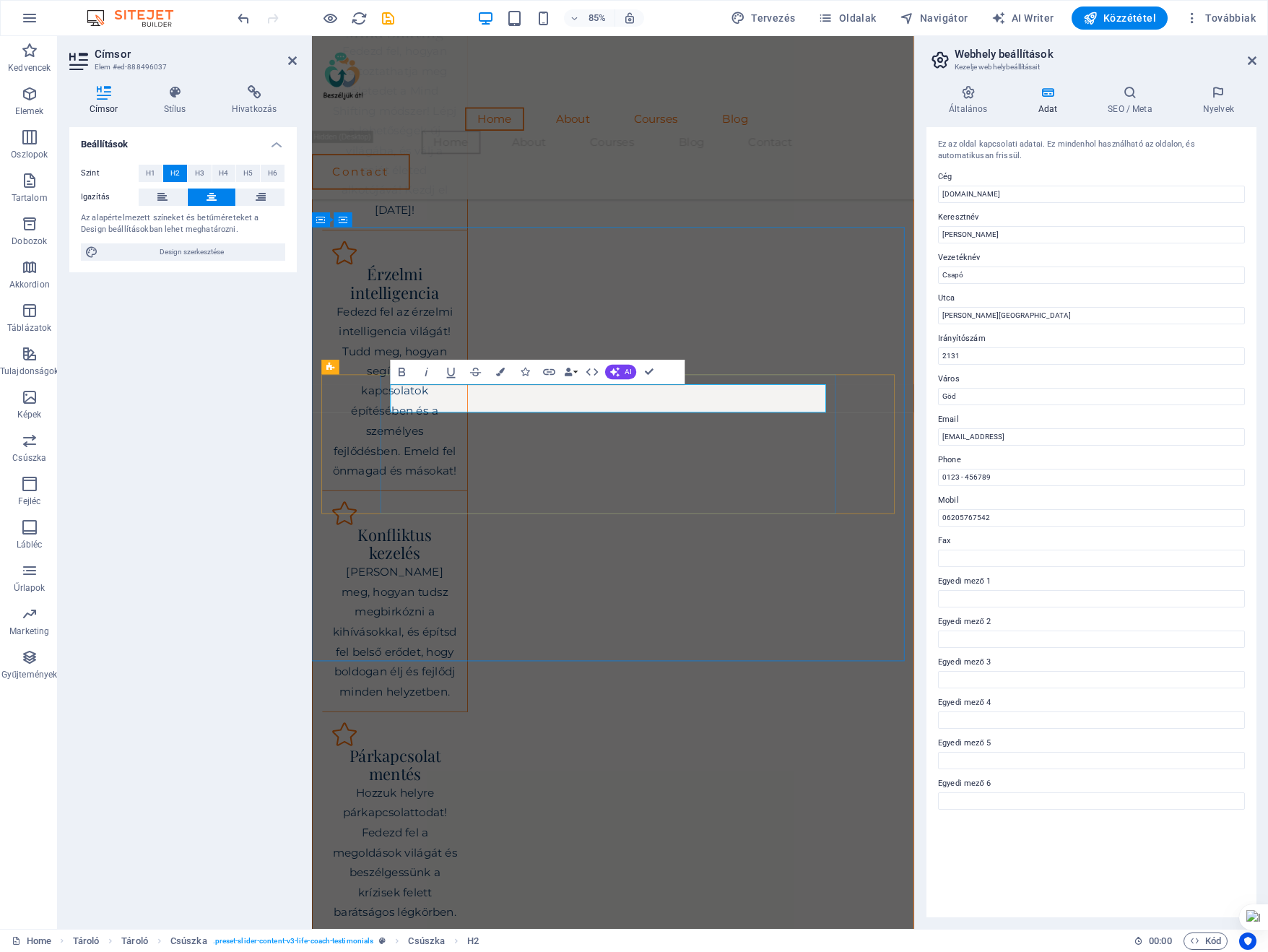
drag, startPoint x: 752, startPoint y: 468, endPoint x: 457, endPoint y: 460, distance: 295.1
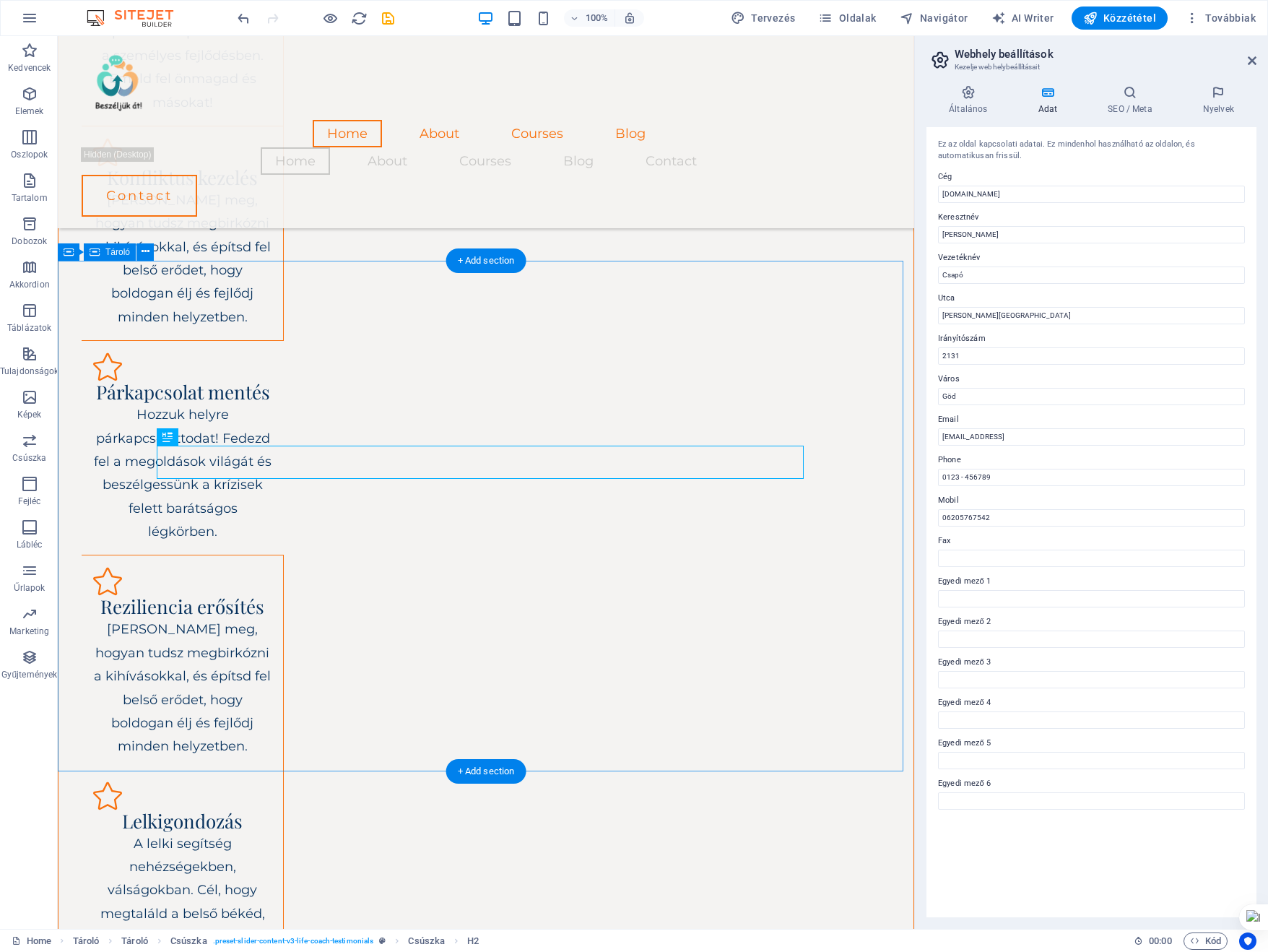
scroll to position [1874, 0]
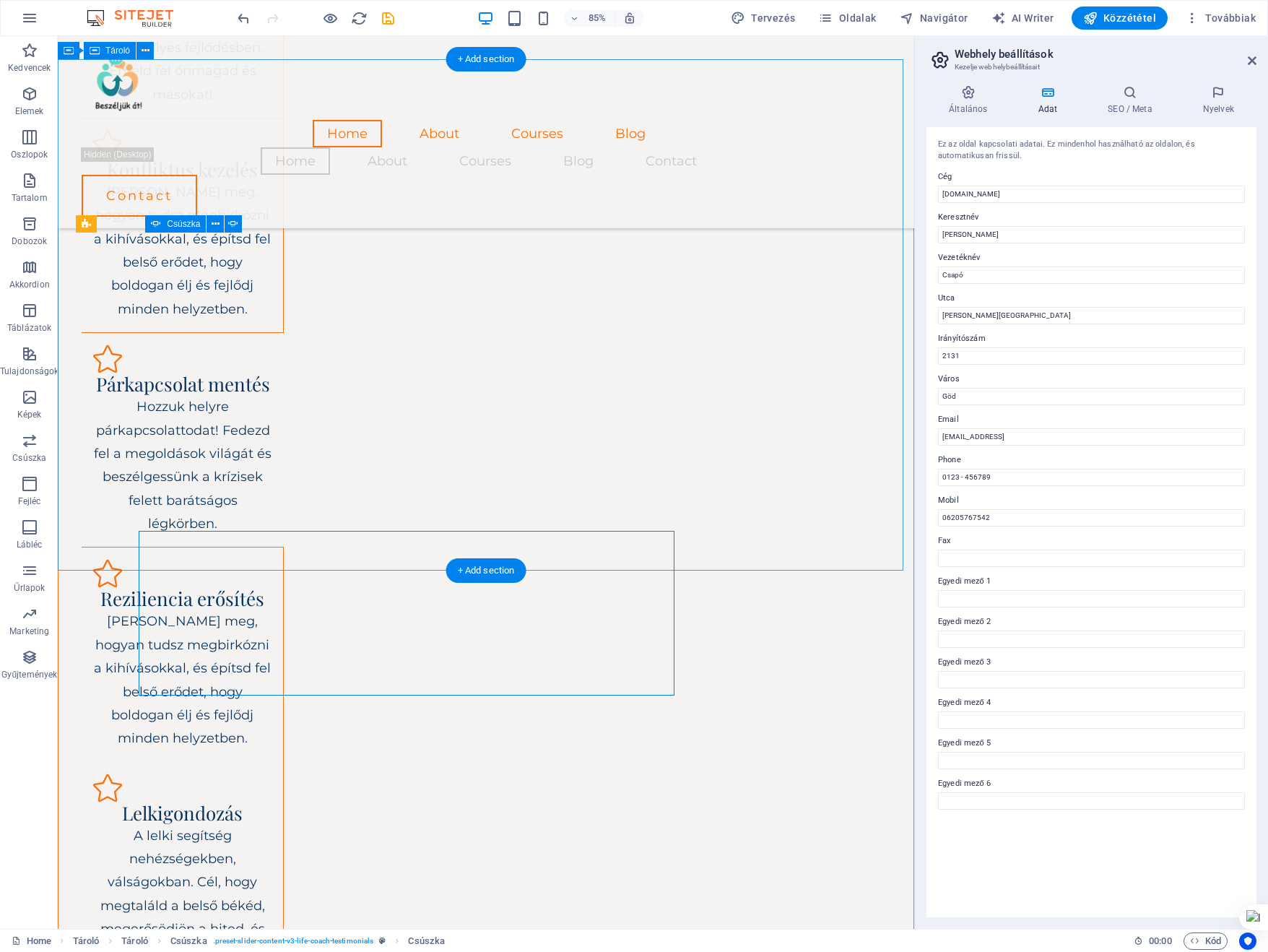
scroll to position [2074, 0]
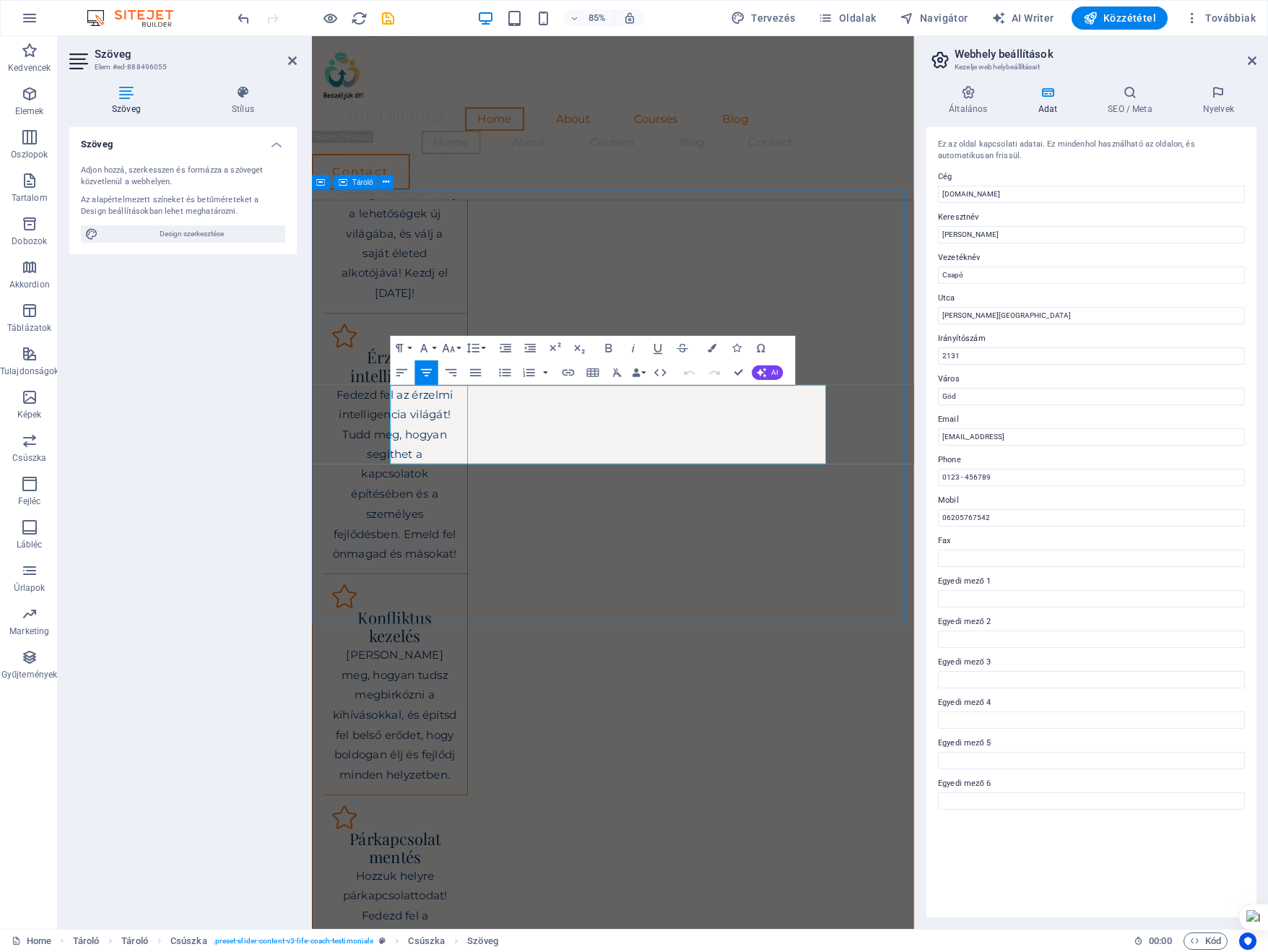
scroll to position [2216, 0]
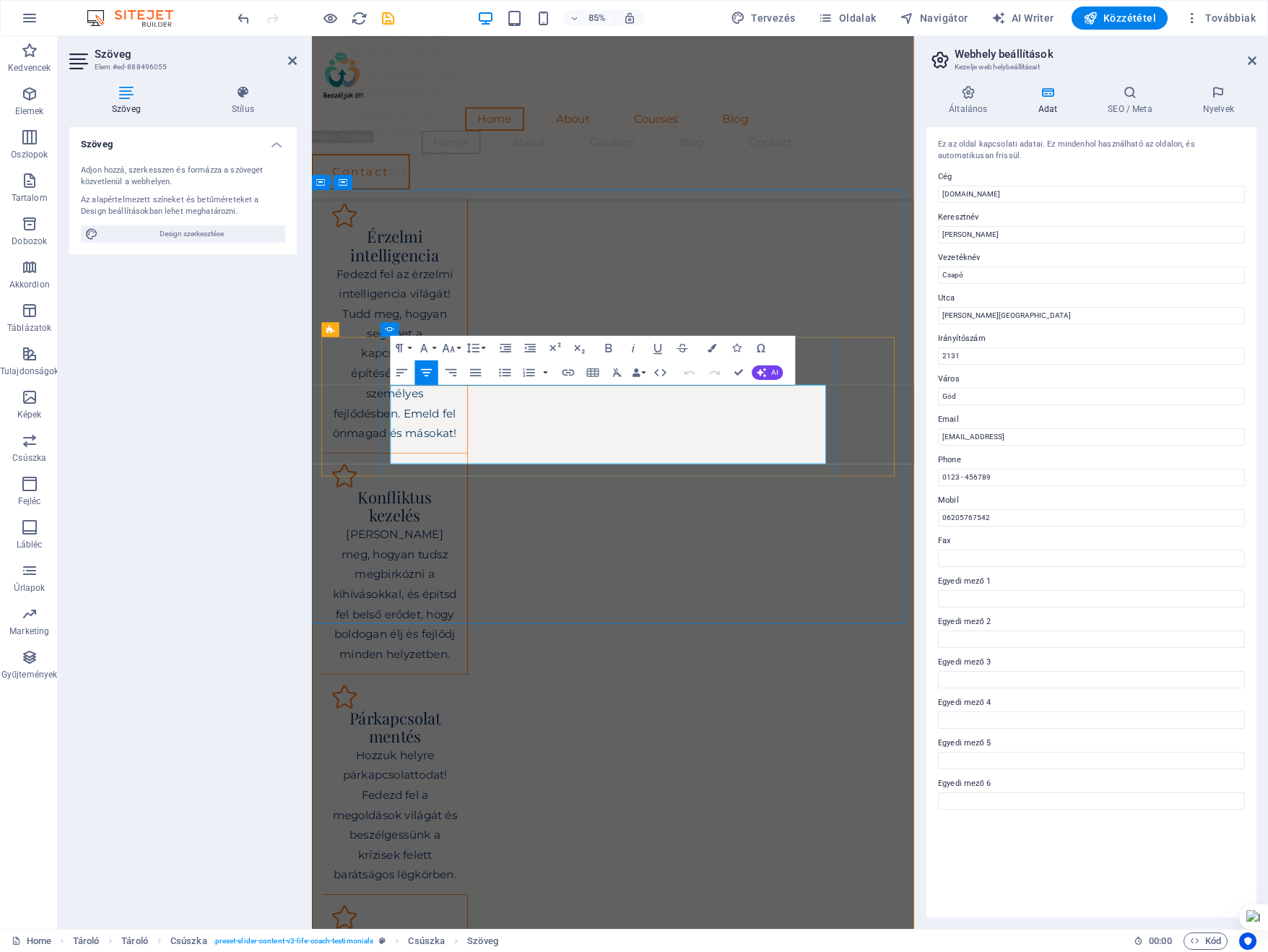
drag, startPoint x: 441, startPoint y: 464, endPoint x: 878, endPoint y: 536, distance: 442.9
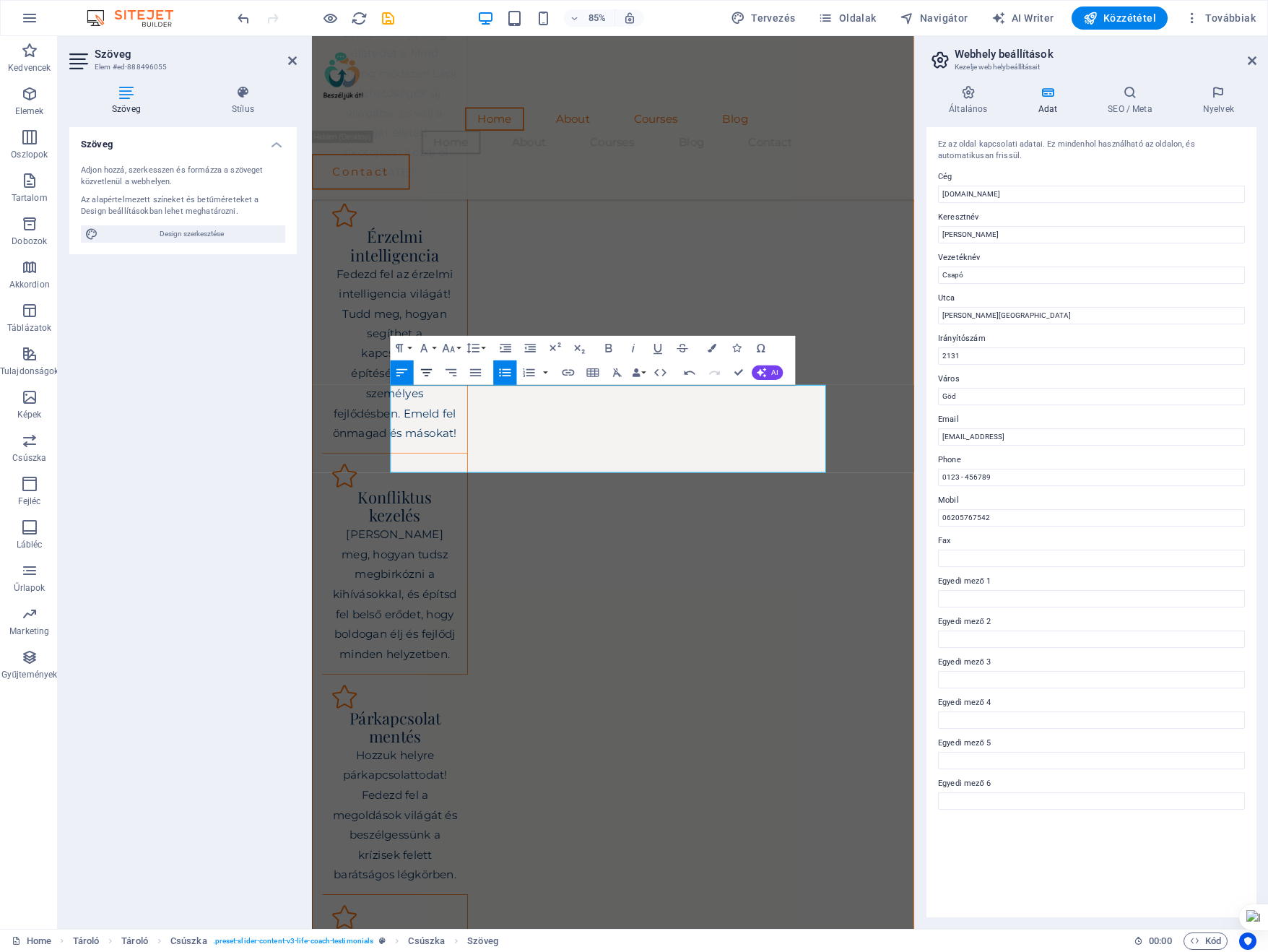
click at [422, 375] on icon "button" at bounding box center [426, 373] width 15 height 15
drag, startPoint x: 417, startPoint y: 455, endPoint x: 614, endPoint y: 536, distance: 213.0
click at [425, 370] on icon "button" at bounding box center [426, 373] width 15 height 15
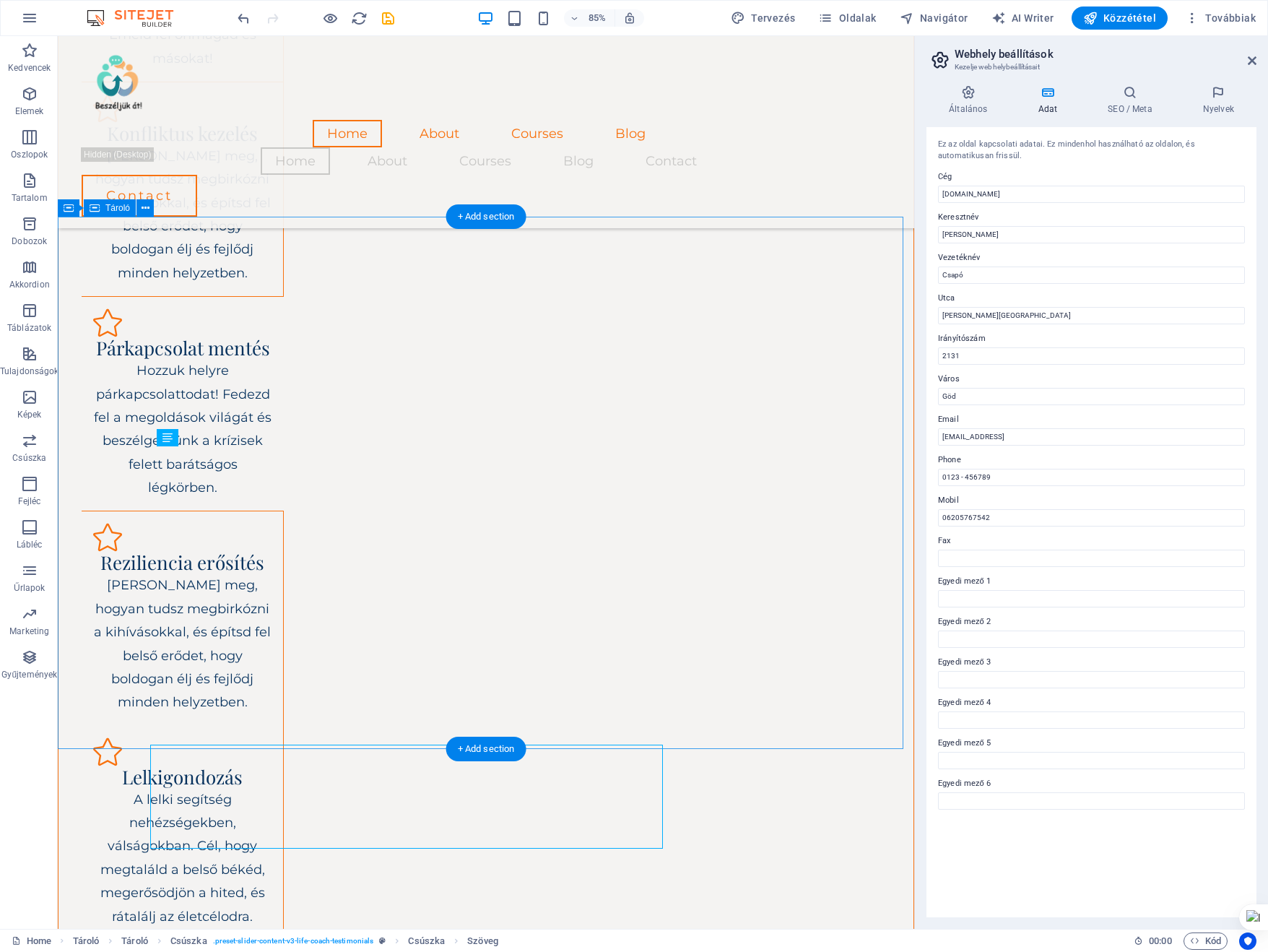
scroll to position [1916, 0]
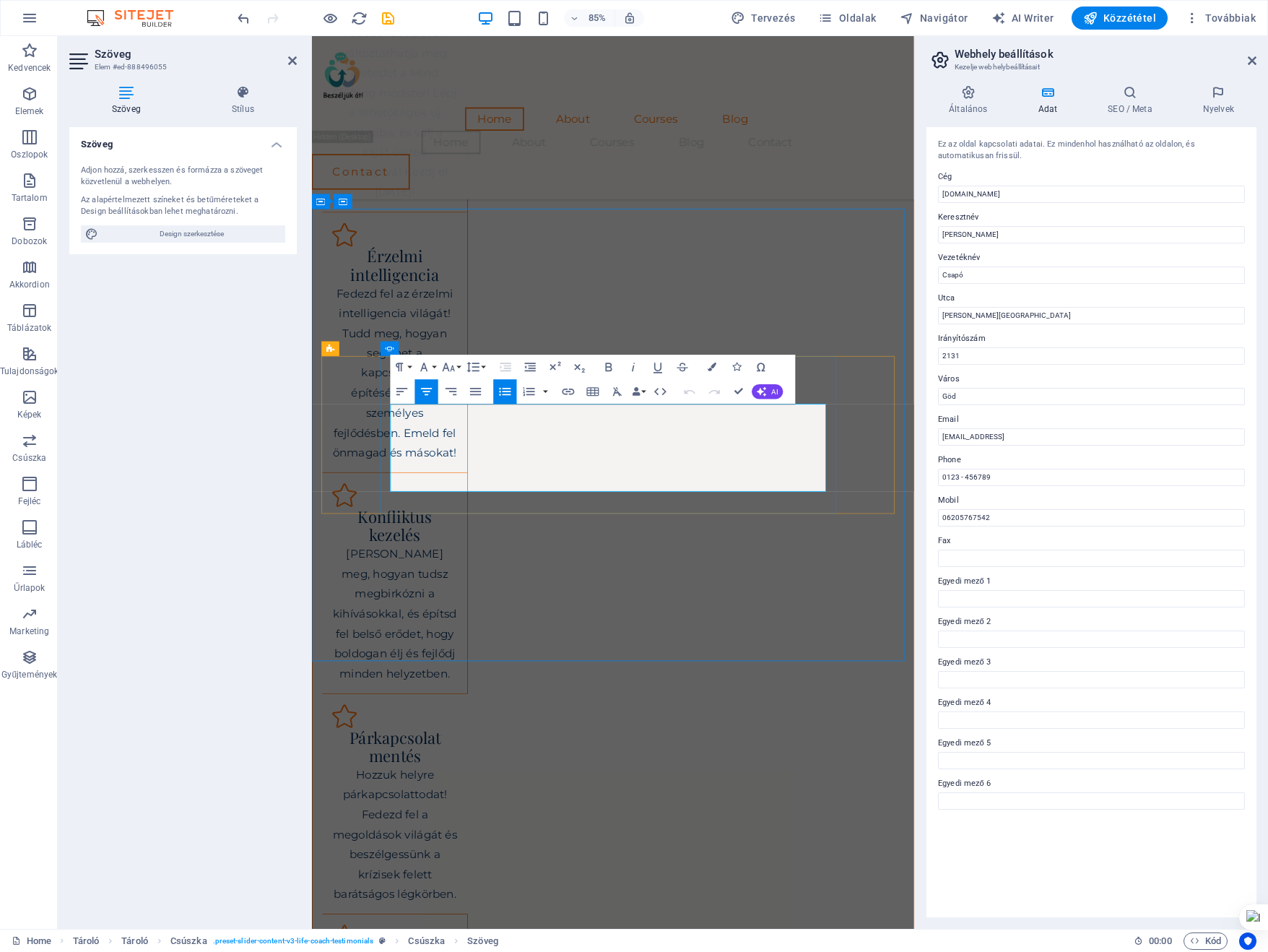
drag, startPoint x: 554, startPoint y: 473, endPoint x: 834, endPoint y: 565, distance: 294.7
click at [503, 389] on icon "button" at bounding box center [506, 391] width 15 height 15
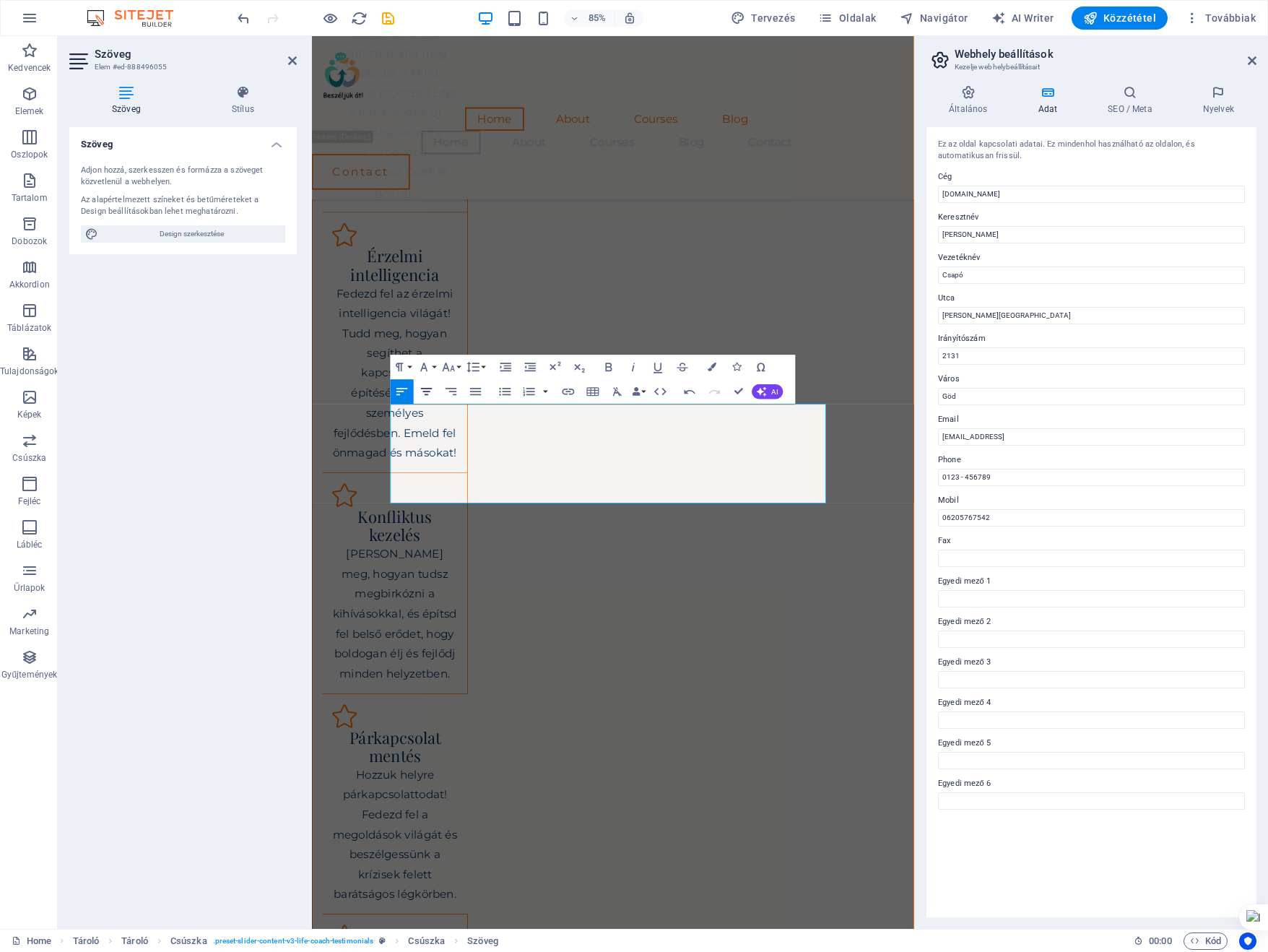
click at [419, 393] on button "Align Center" at bounding box center [427, 391] width 23 height 25
click at [463, 368] on button "Font Size" at bounding box center [451, 367] width 23 height 25
click at [450, 455] on link "36" at bounding box center [454, 459] width 44 height 19
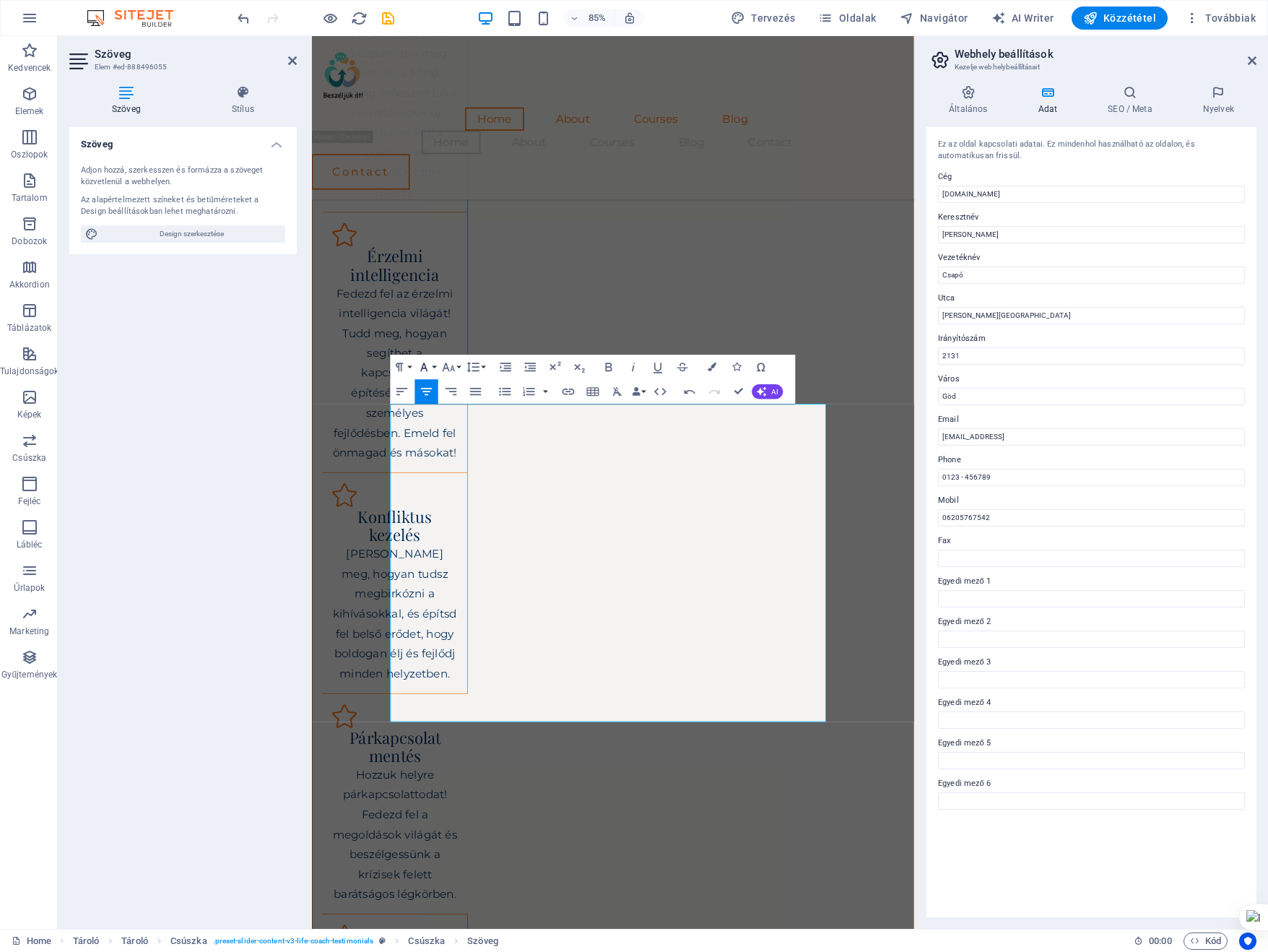
click at [436, 367] on button "Font Family" at bounding box center [427, 367] width 23 height 25
click at [461, 365] on button "Font Size" at bounding box center [451, 367] width 23 height 25
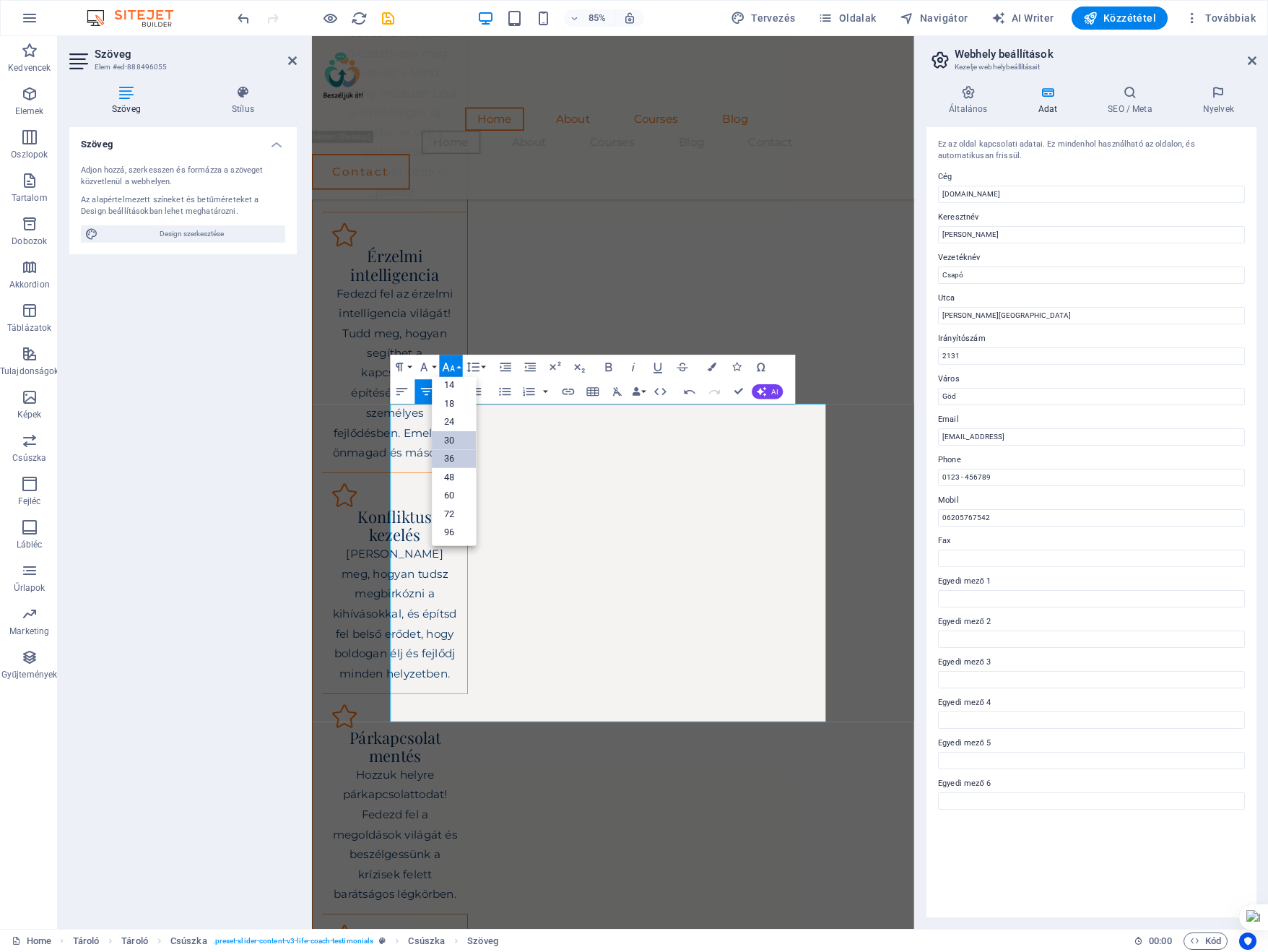
click at [454, 435] on link "30" at bounding box center [454, 439] width 44 height 19
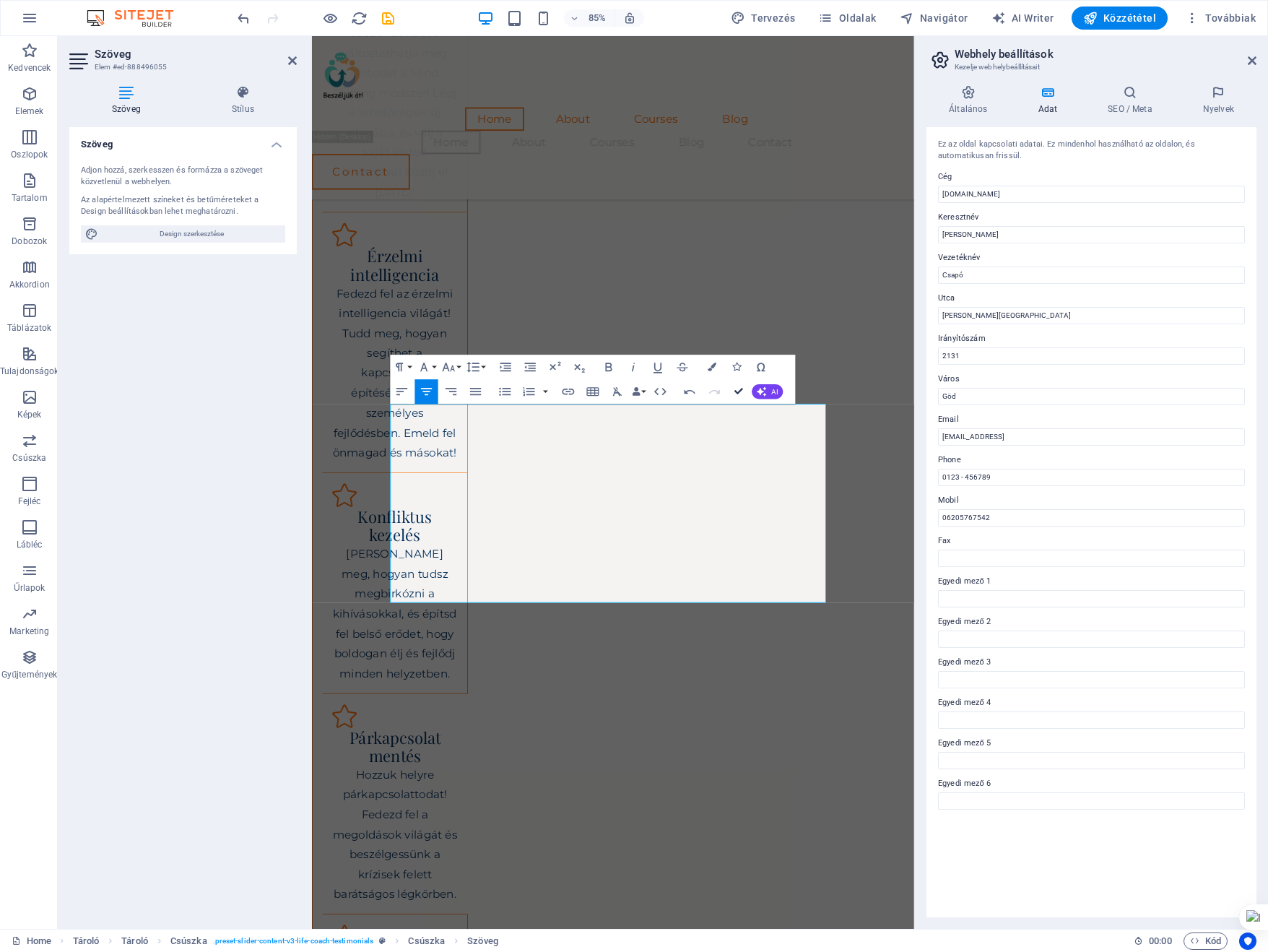
scroll to position [1895, 0]
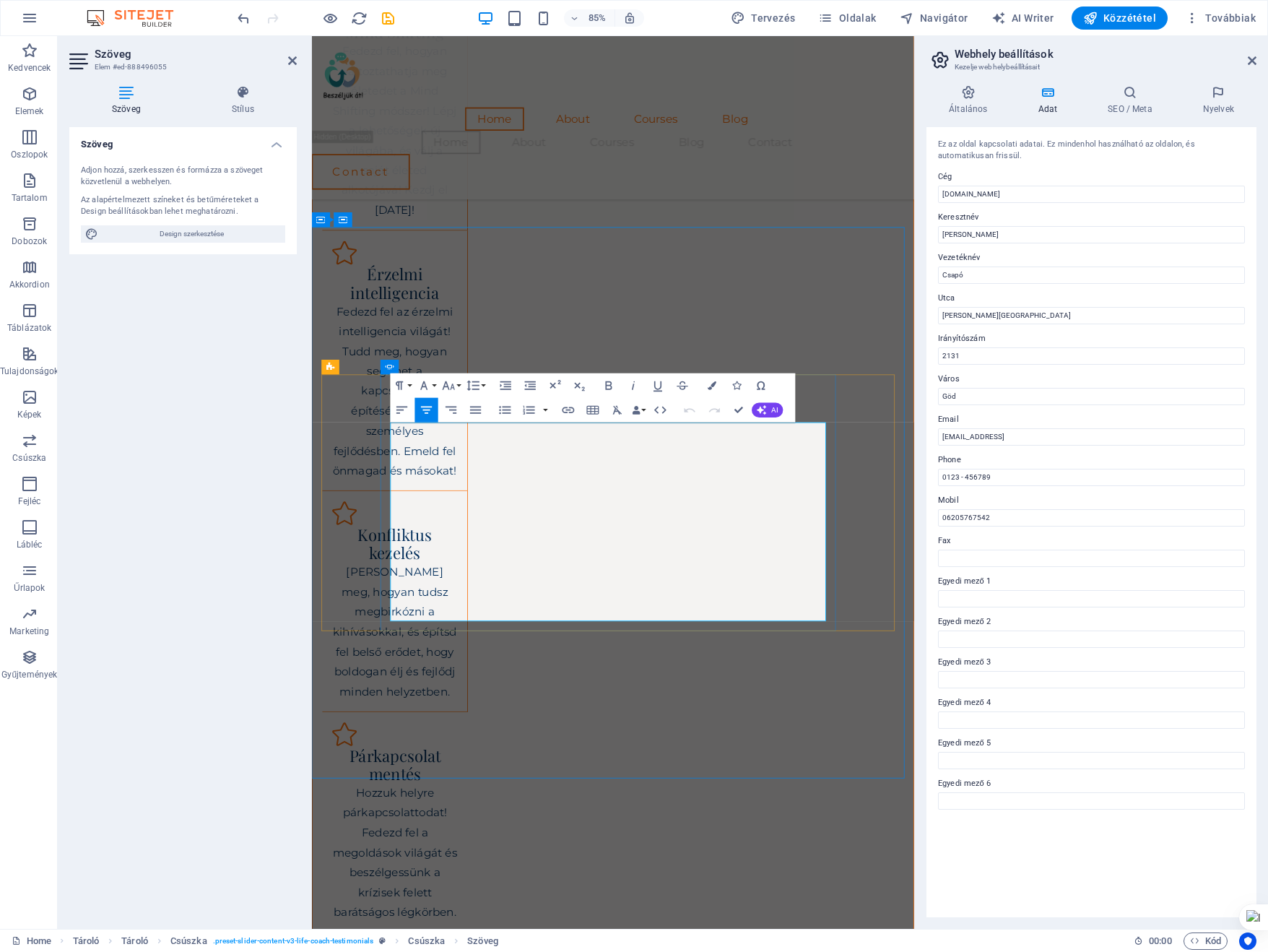
drag, startPoint x: 450, startPoint y: 618, endPoint x: 890, endPoint y: 622, distance: 440.0
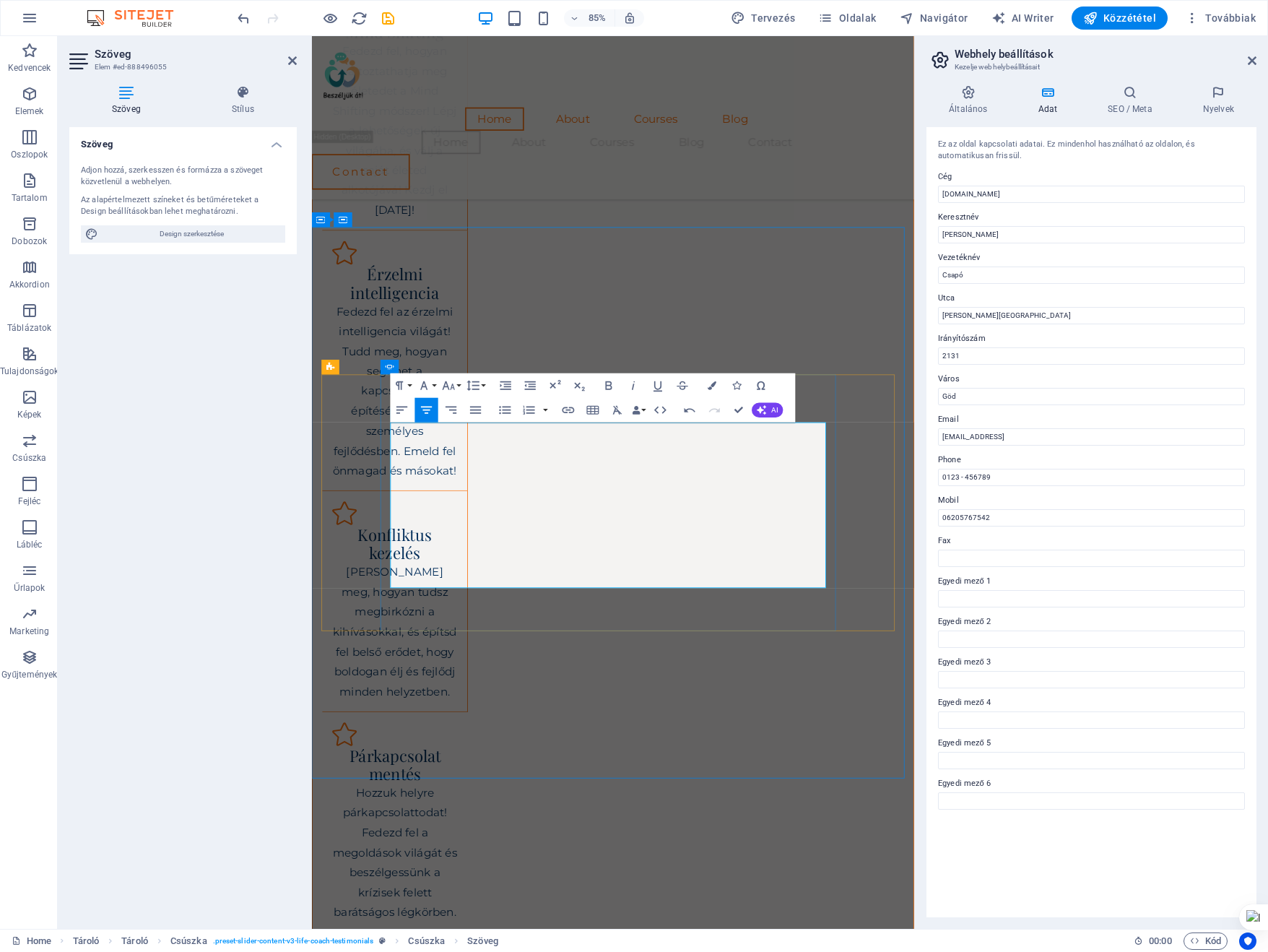
drag, startPoint x: 478, startPoint y: 502, endPoint x: 523, endPoint y: 515, distance: 46.8
drag, startPoint x: 522, startPoint y: 507, endPoint x: 893, endPoint y: 656, distance: 399.8
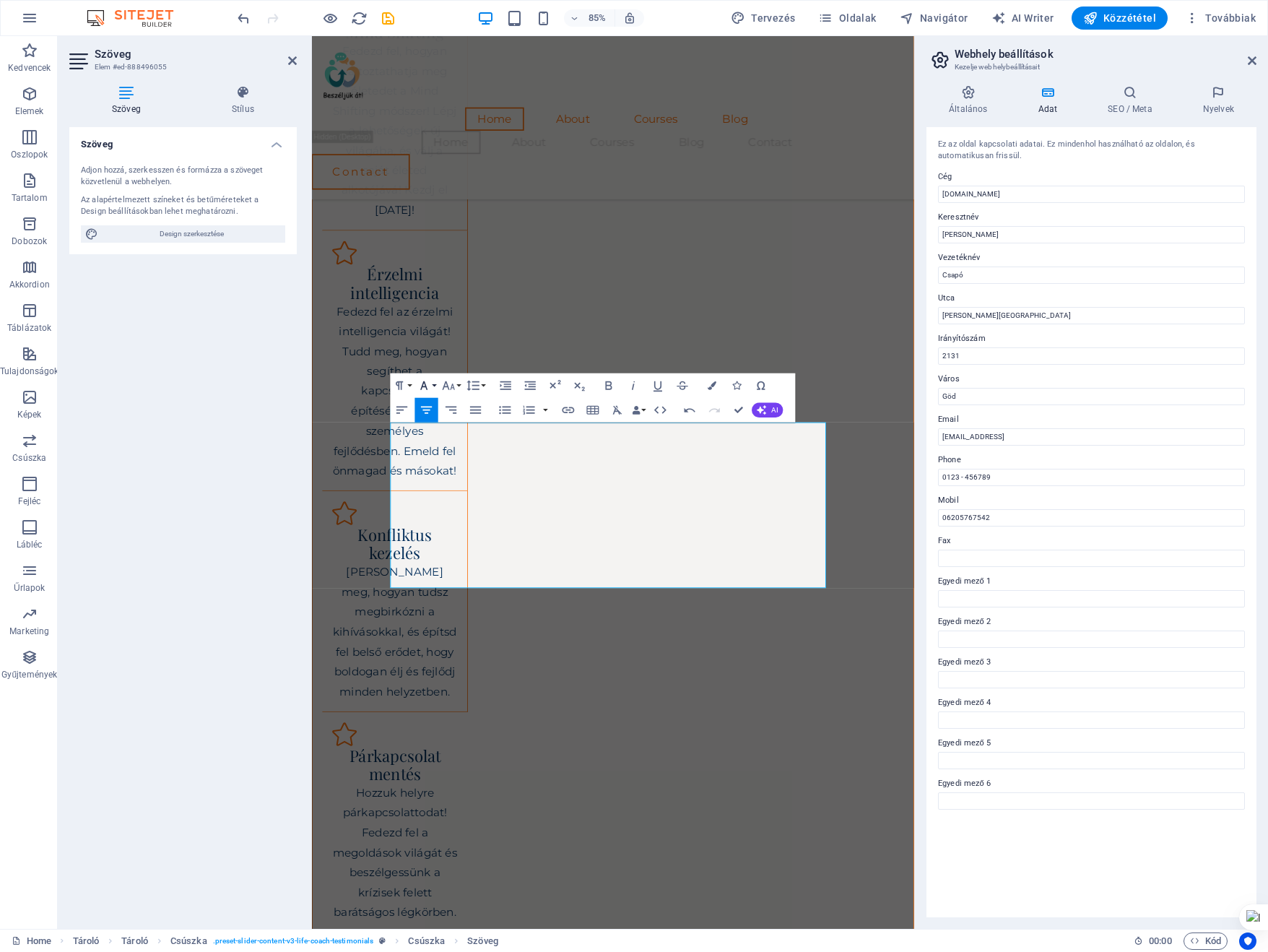
click at [433, 382] on button "Font Family" at bounding box center [427, 385] width 23 height 25
click at [429, 408] on link "Arial" at bounding box center [460, 409] width 96 height 19
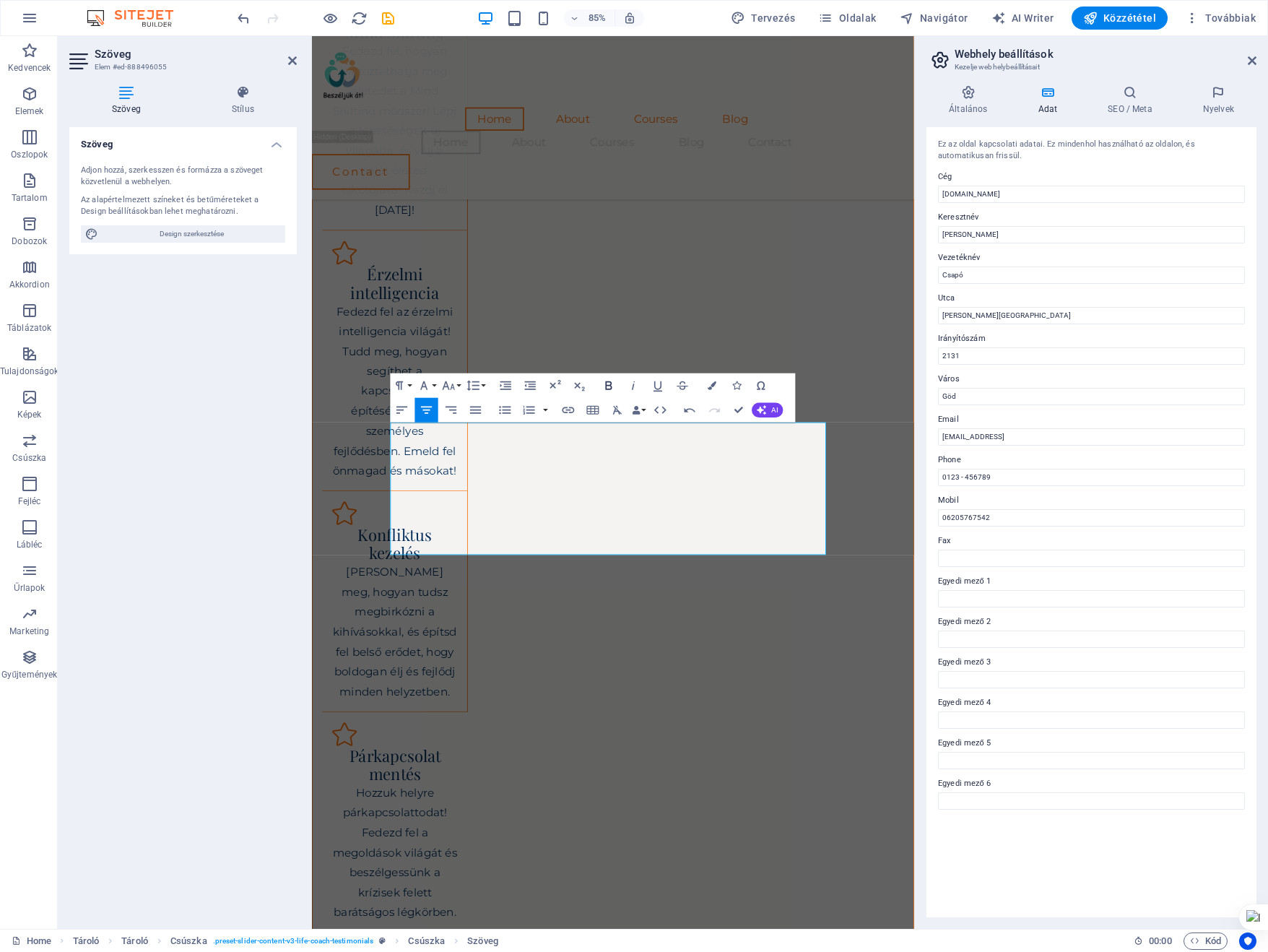
click at [610, 382] on icon "button" at bounding box center [608, 385] width 15 height 15
click at [609, 380] on icon "button" at bounding box center [608, 385] width 15 height 15
drag, startPoint x: 739, startPoint y: 409, endPoint x: 664, endPoint y: 379, distance: 80.8
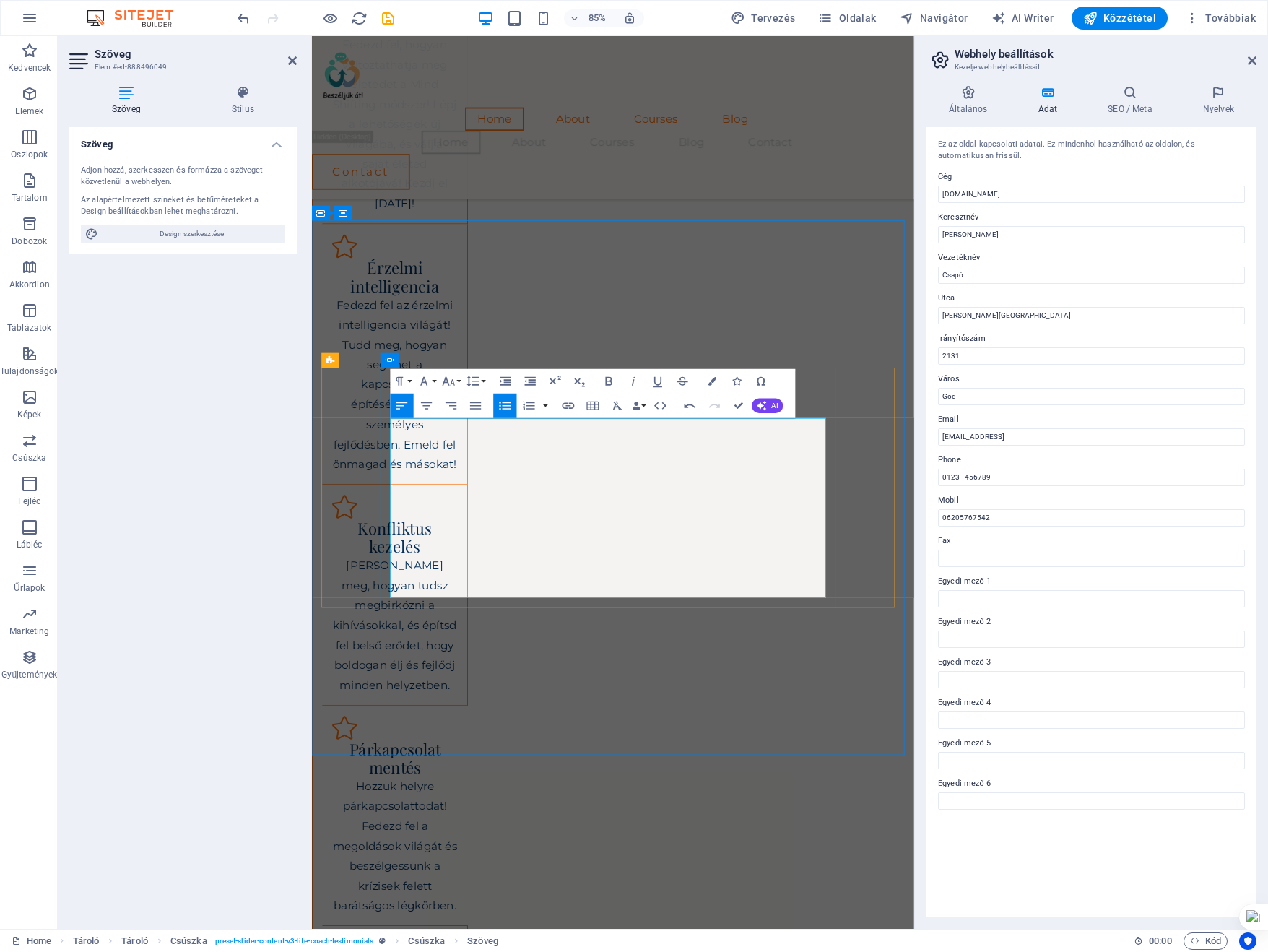
drag, startPoint x: 444, startPoint y: 612, endPoint x: 818, endPoint y: 689, distance: 381.8
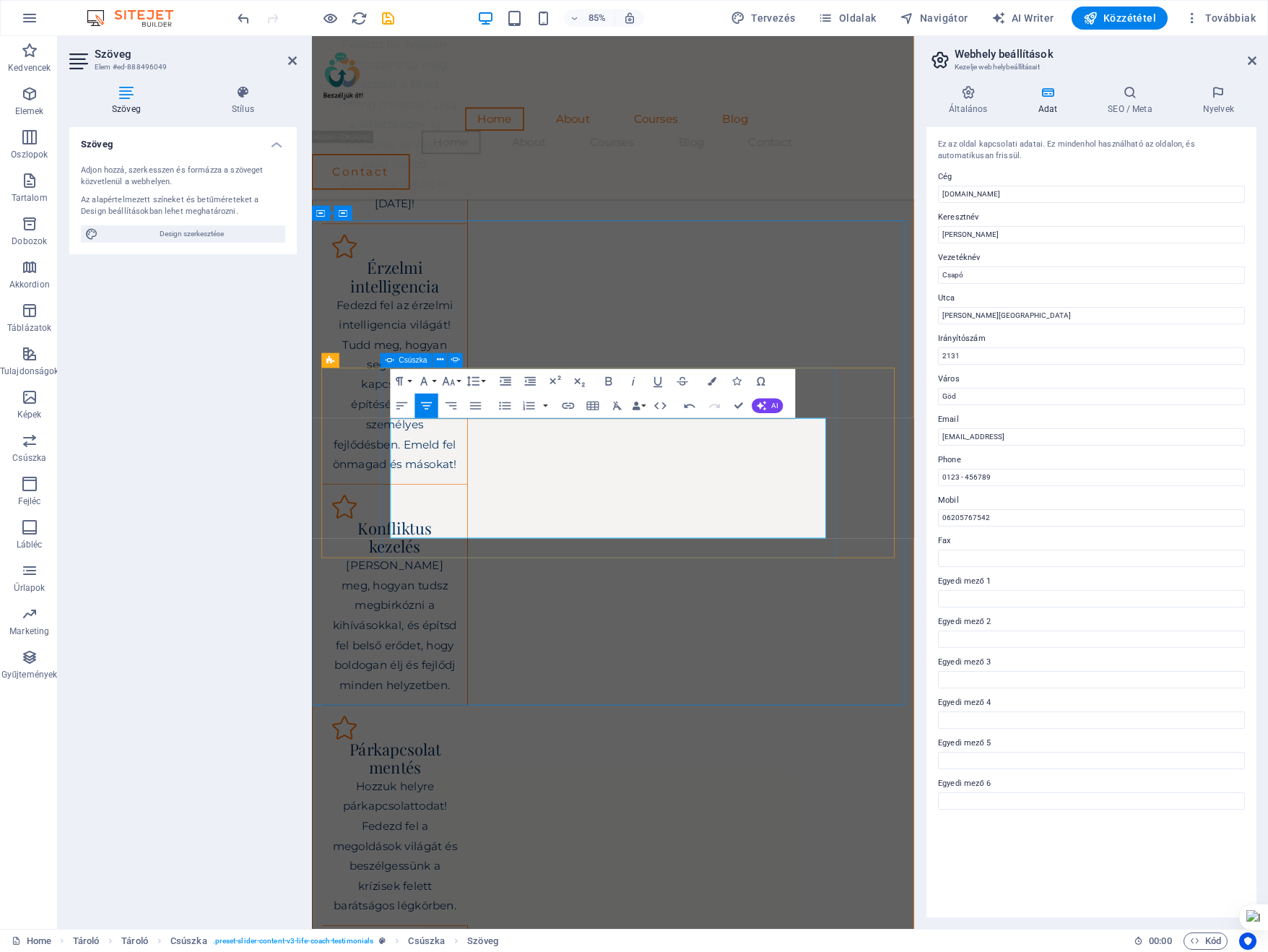
drag, startPoint x: 580, startPoint y: 586, endPoint x: 399, endPoint y: 491, distance: 204.4
click at [513, 401] on button "Unordered List" at bounding box center [506, 406] width 23 height 25
click at [426, 404] on icon "button" at bounding box center [426, 405] width 15 height 15
click at [436, 380] on button "Font Family" at bounding box center [427, 381] width 23 height 25
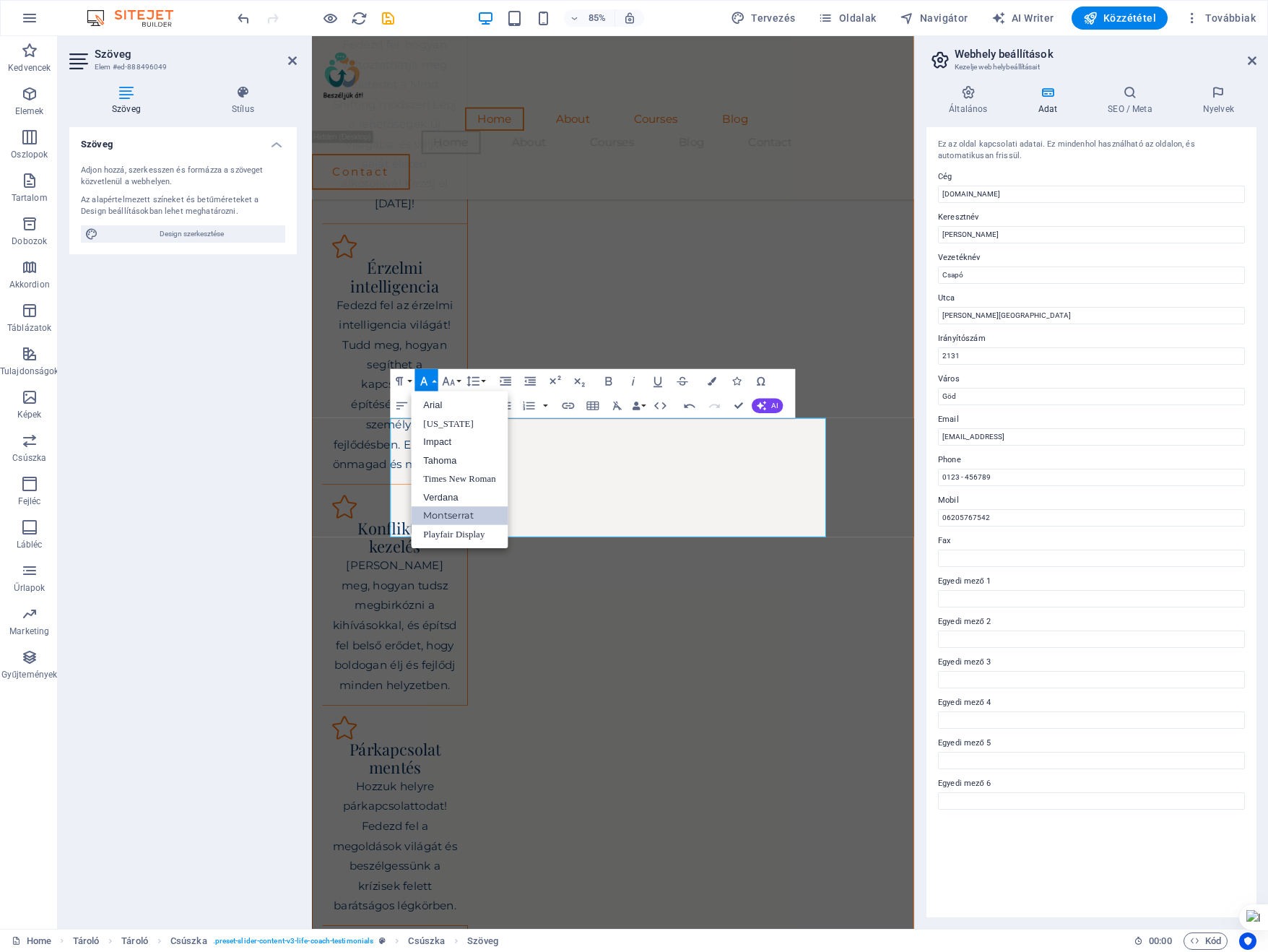
scroll to position [0, 0]
click at [440, 409] on link "Arial" at bounding box center [460, 405] width 96 height 19
click at [461, 383] on button "Font Size" at bounding box center [451, 381] width 23 height 25
click at [450, 454] on link "30" at bounding box center [454, 454] width 44 height 19
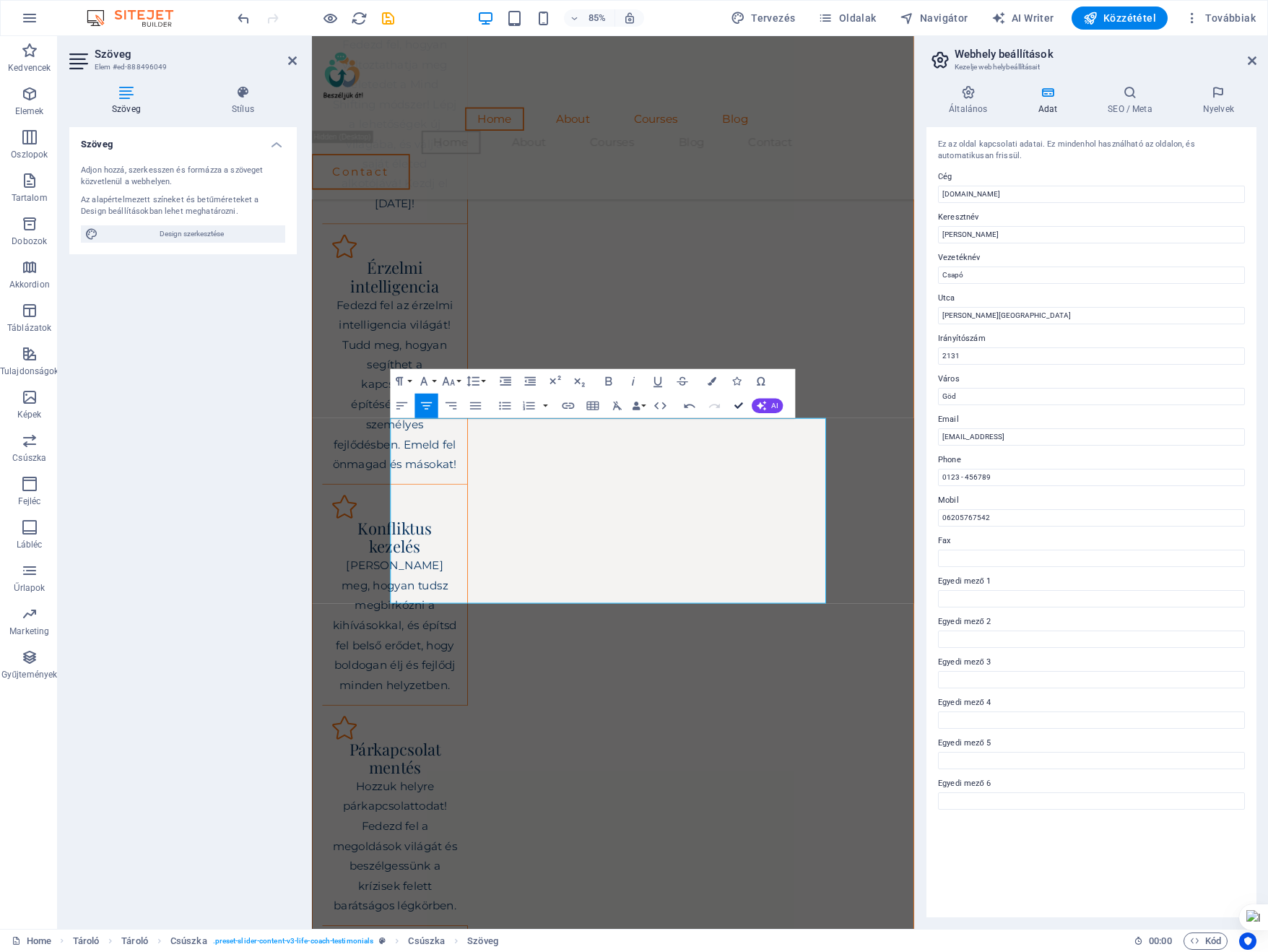
scroll to position [1881, 0]
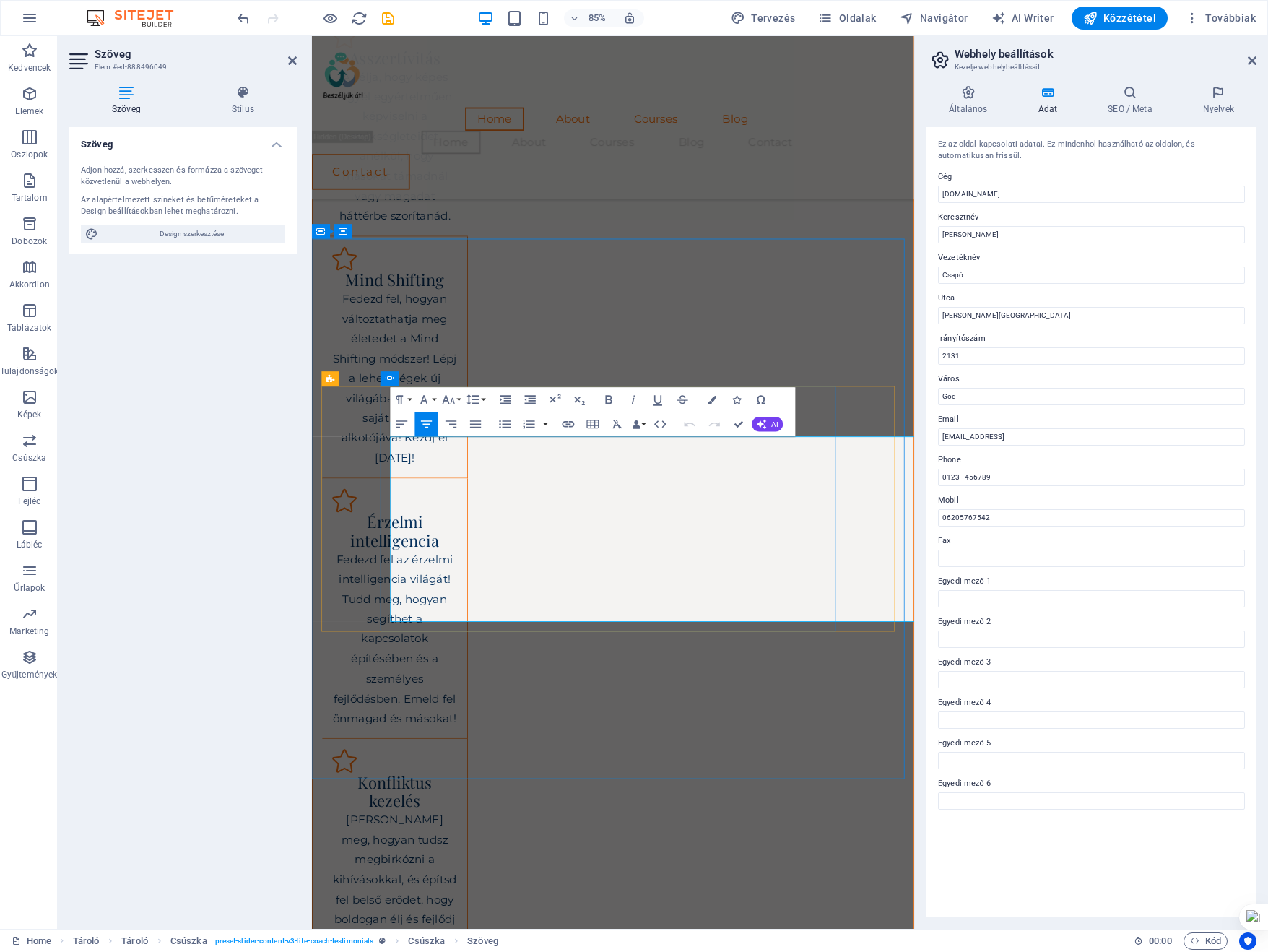
scroll to position [2158, 0]
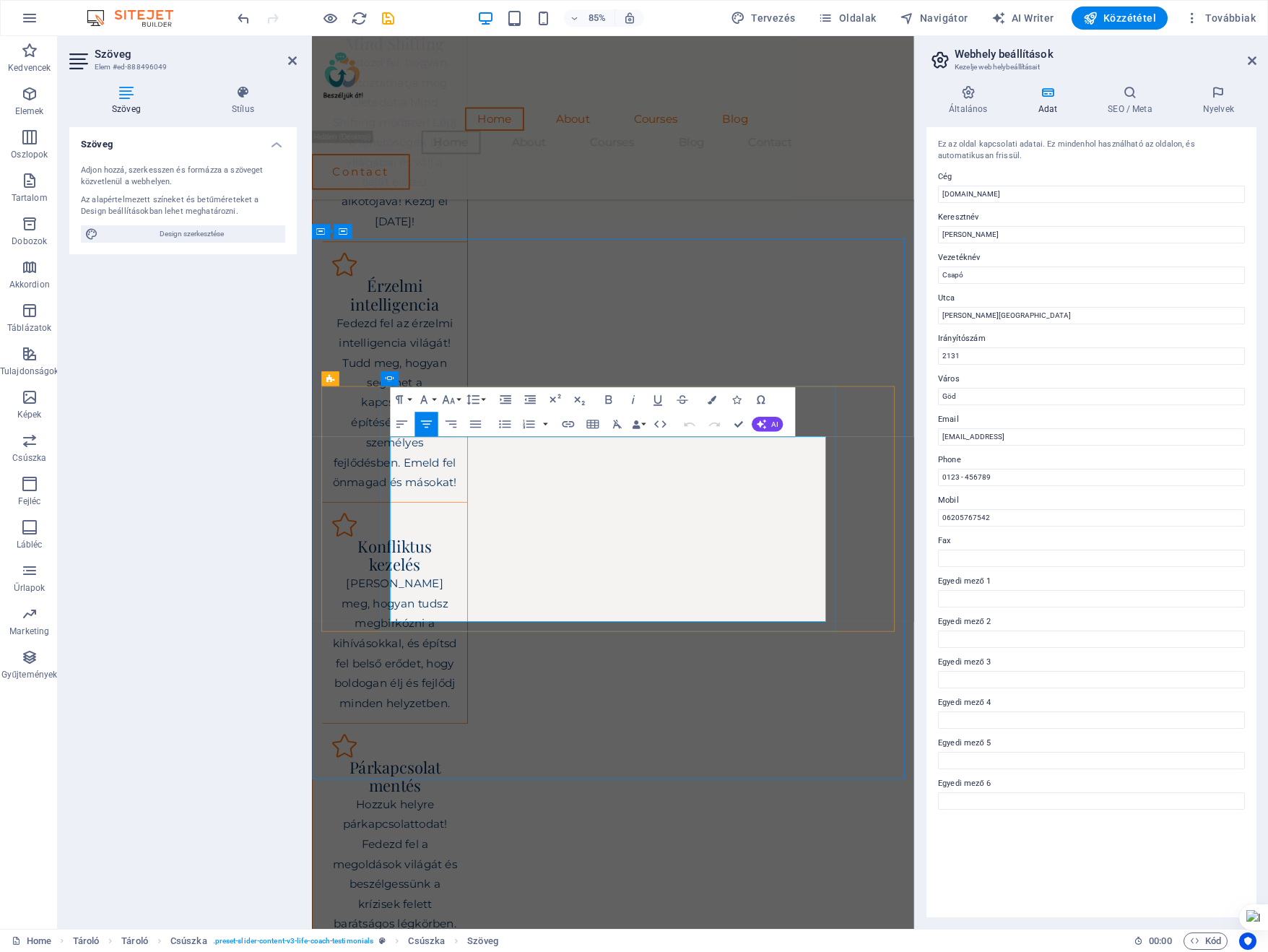
drag, startPoint x: 741, startPoint y: 424, endPoint x: 646, endPoint y: 407, distance: 96.5
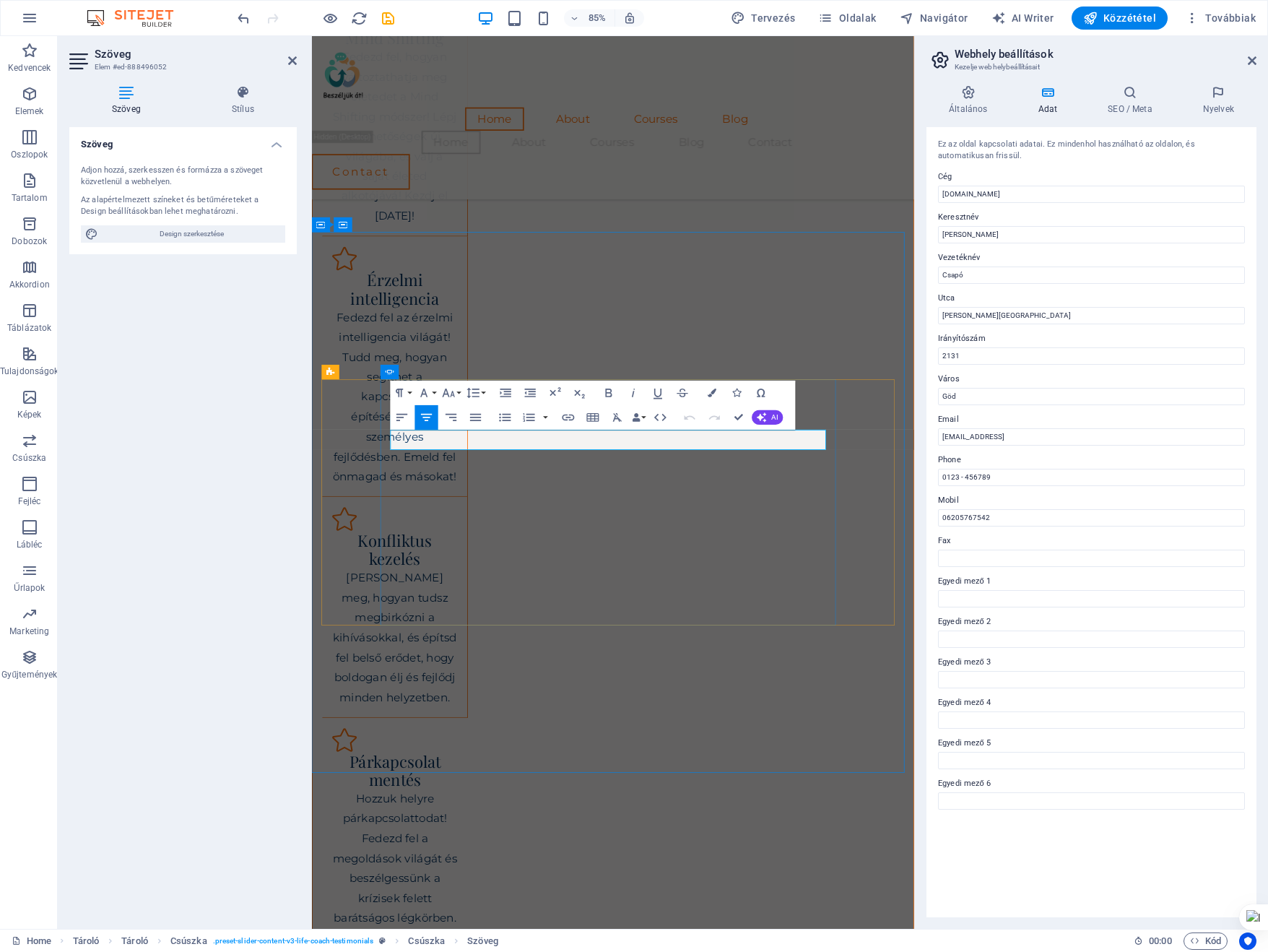
drag, startPoint x: 572, startPoint y: 505, endPoint x: 834, endPoint y: 510, distance: 262.0
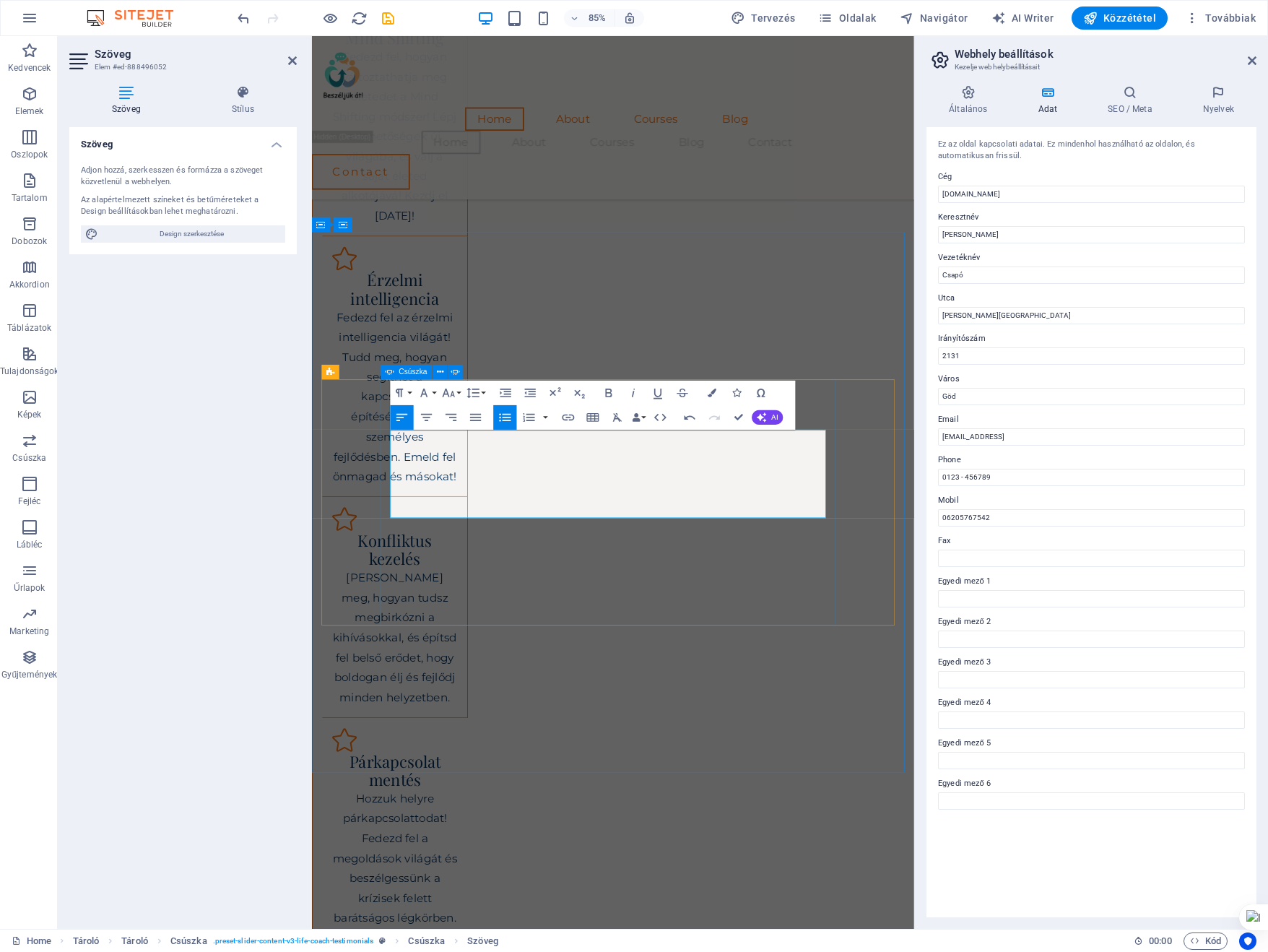
drag, startPoint x: 419, startPoint y: 506, endPoint x: 702, endPoint y: 618, distance: 304.4
drag, startPoint x: 584, startPoint y: 590, endPoint x: 725, endPoint y: 464, distance: 189.1
click at [432, 415] on icon "button" at bounding box center [426, 417] width 15 height 15
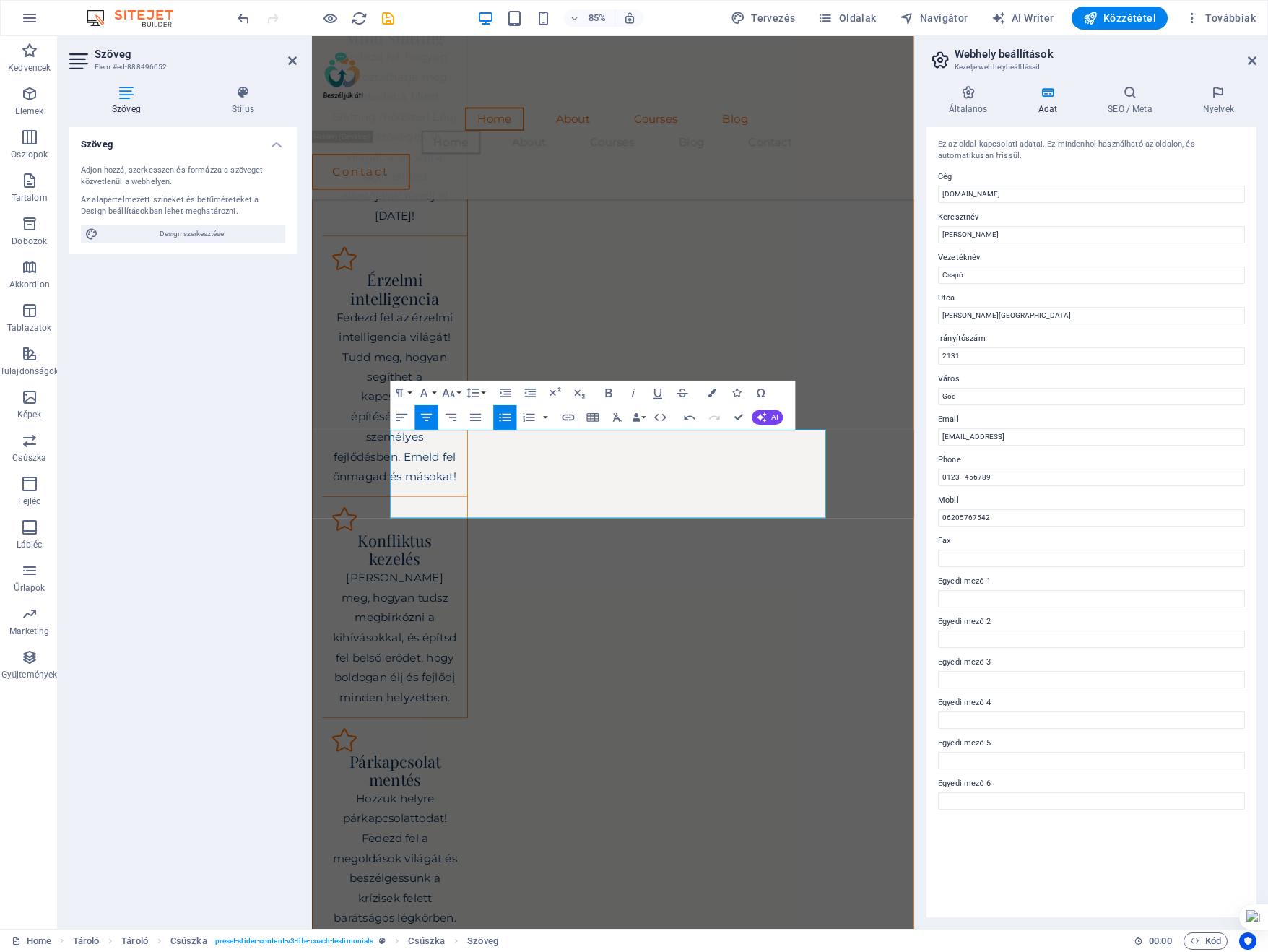
click at [509, 418] on icon "button" at bounding box center [506, 418] width 12 height 8
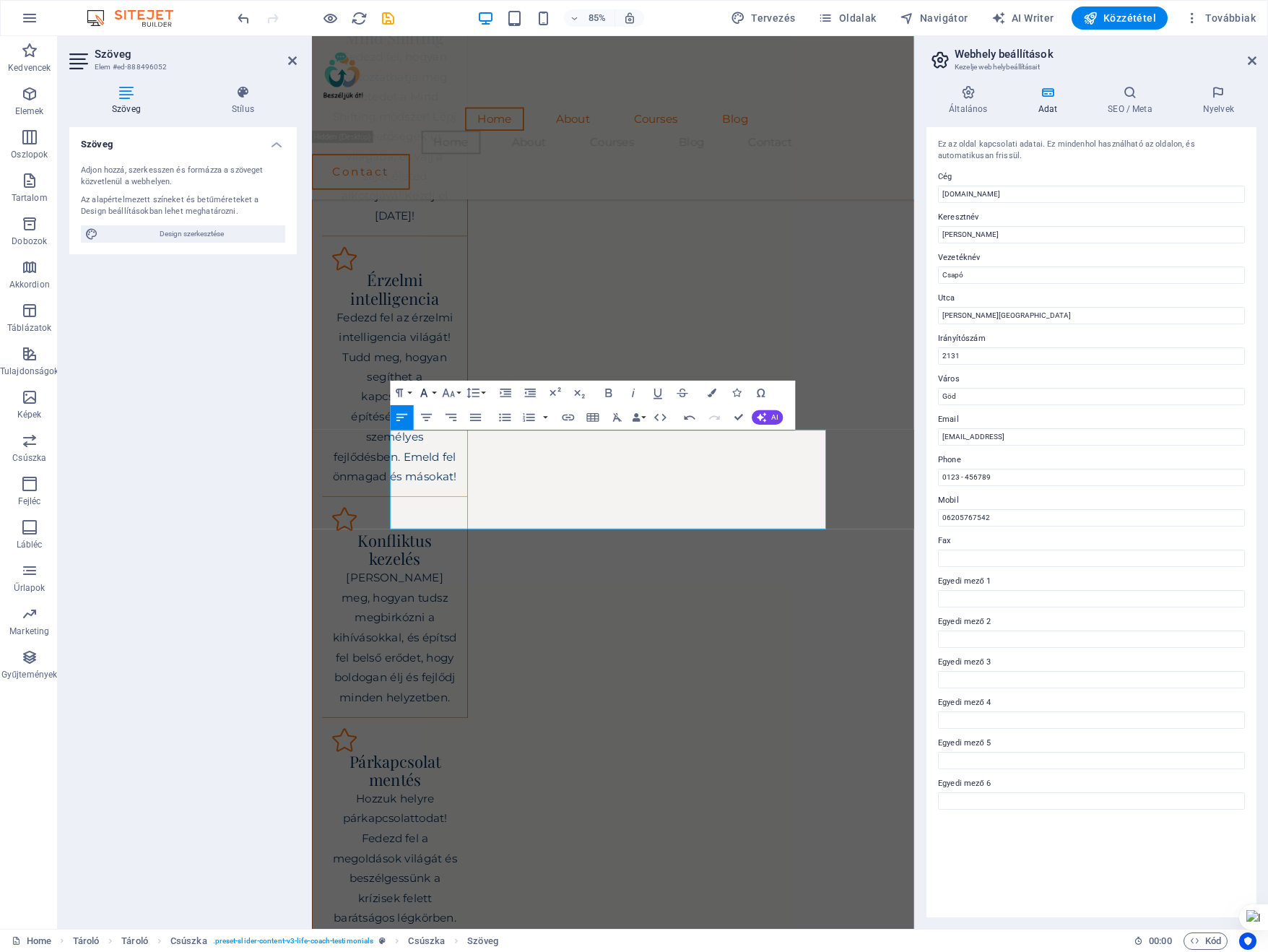
click at [437, 394] on button "Font Family" at bounding box center [427, 393] width 23 height 25
click at [435, 417] on link "Arial" at bounding box center [460, 417] width 96 height 19
click at [460, 393] on button "Font Size" at bounding box center [451, 393] width 23 height 25
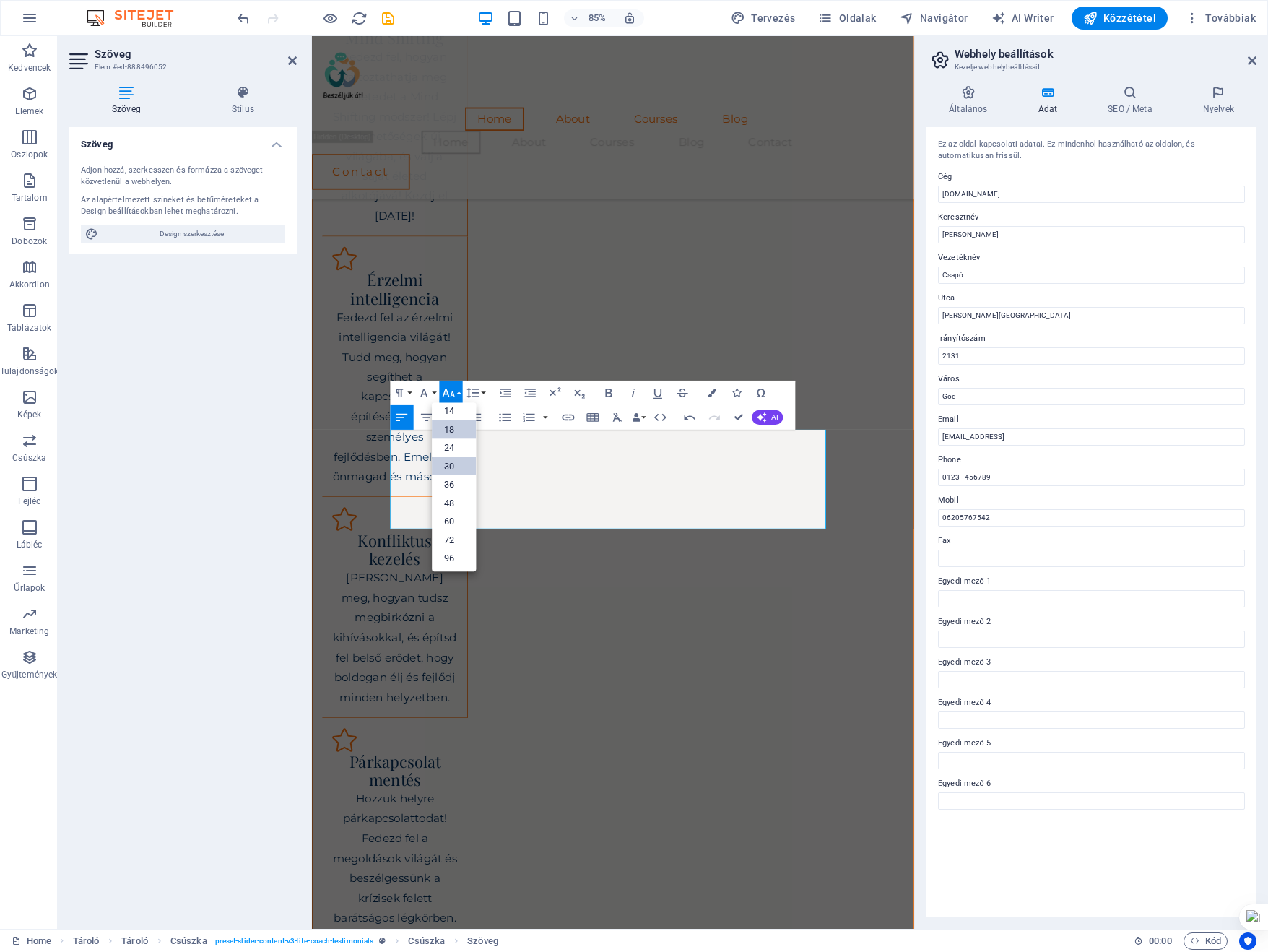
click at [450, 467] on link "30" at bounding box center [454, 466] width 44 height 19
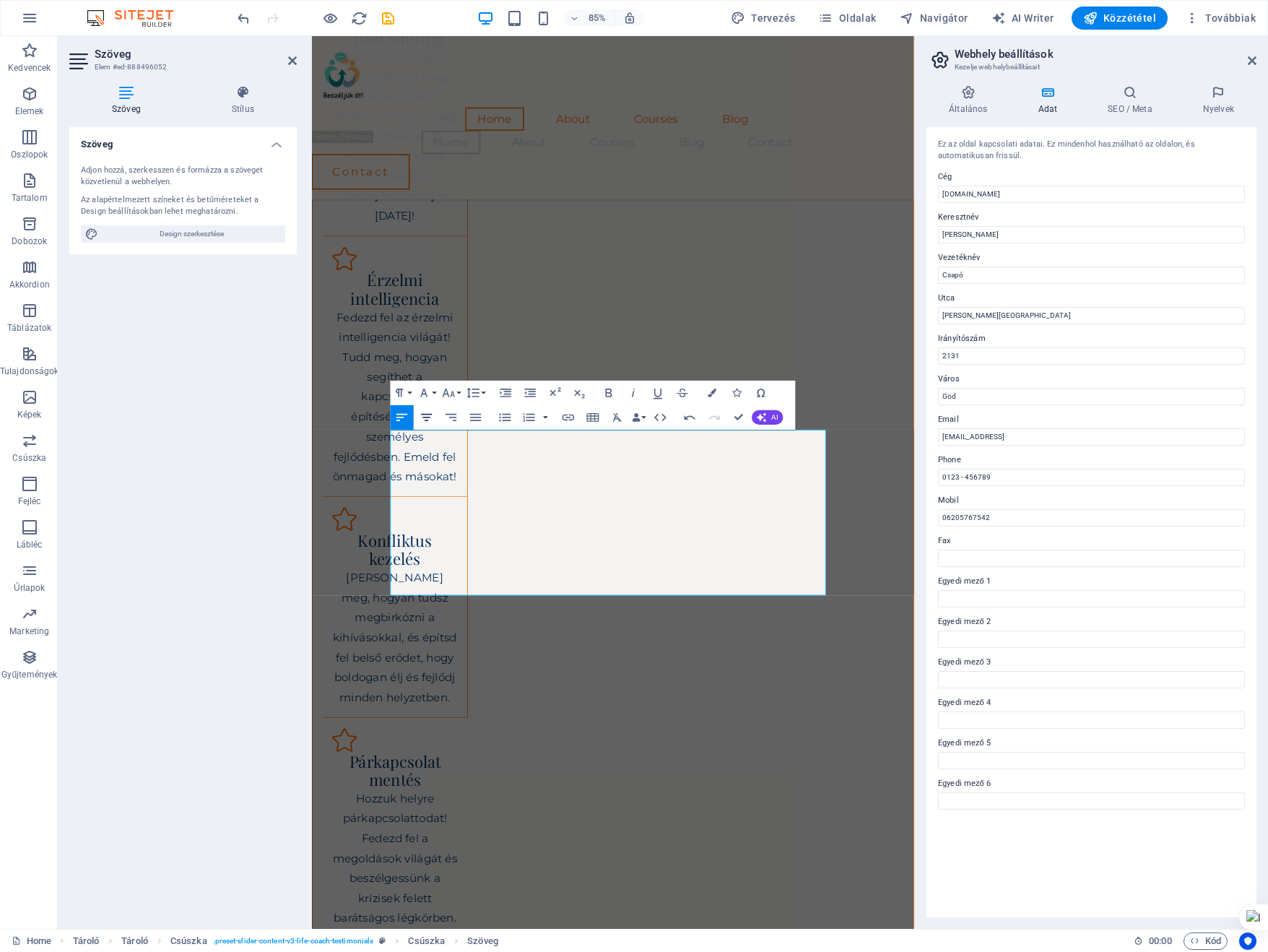
click at [429, 421] on icon "button" at bounding box center [426, 417] width 15 height 15
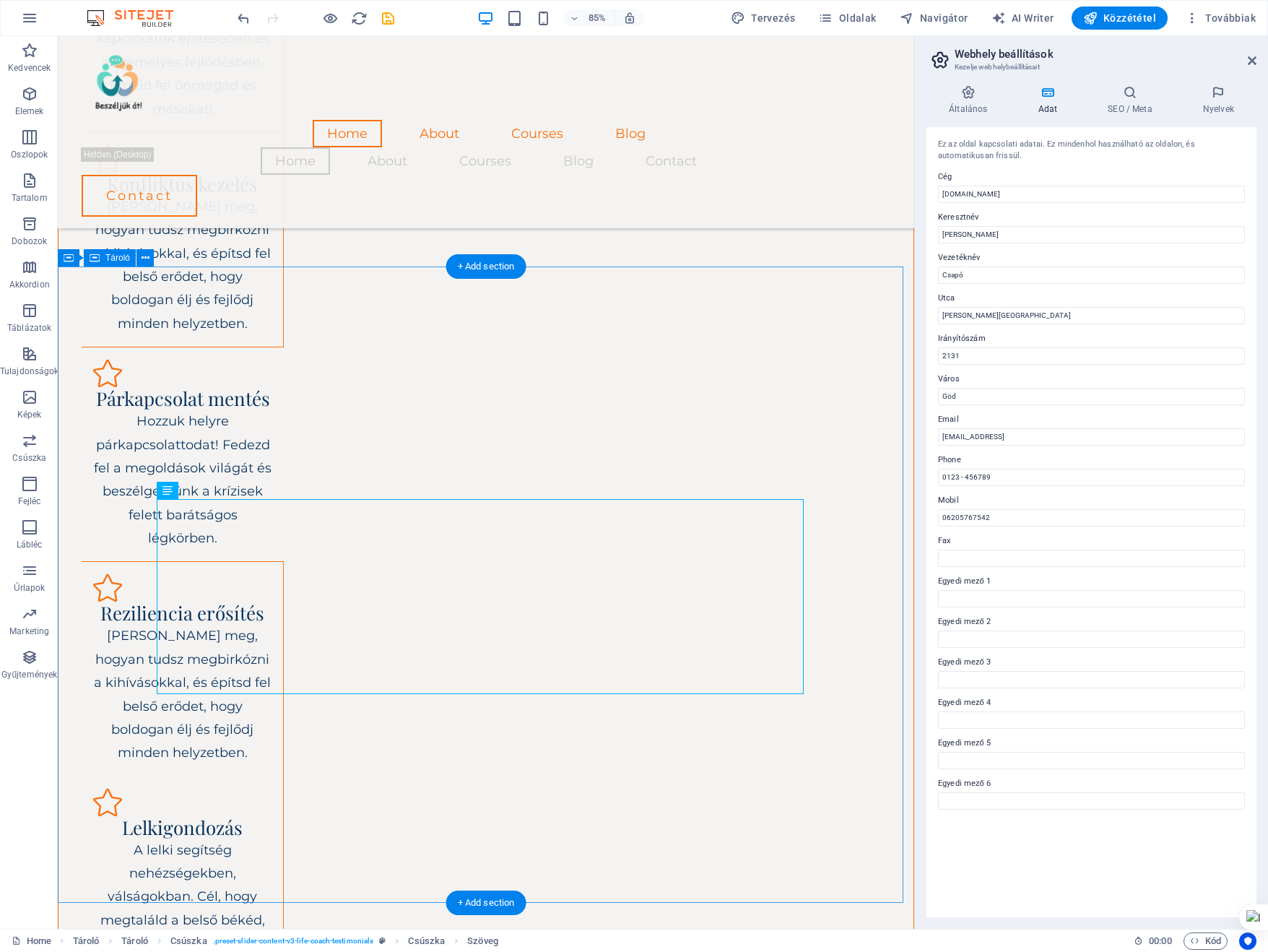
scroll to position [1867, 0]
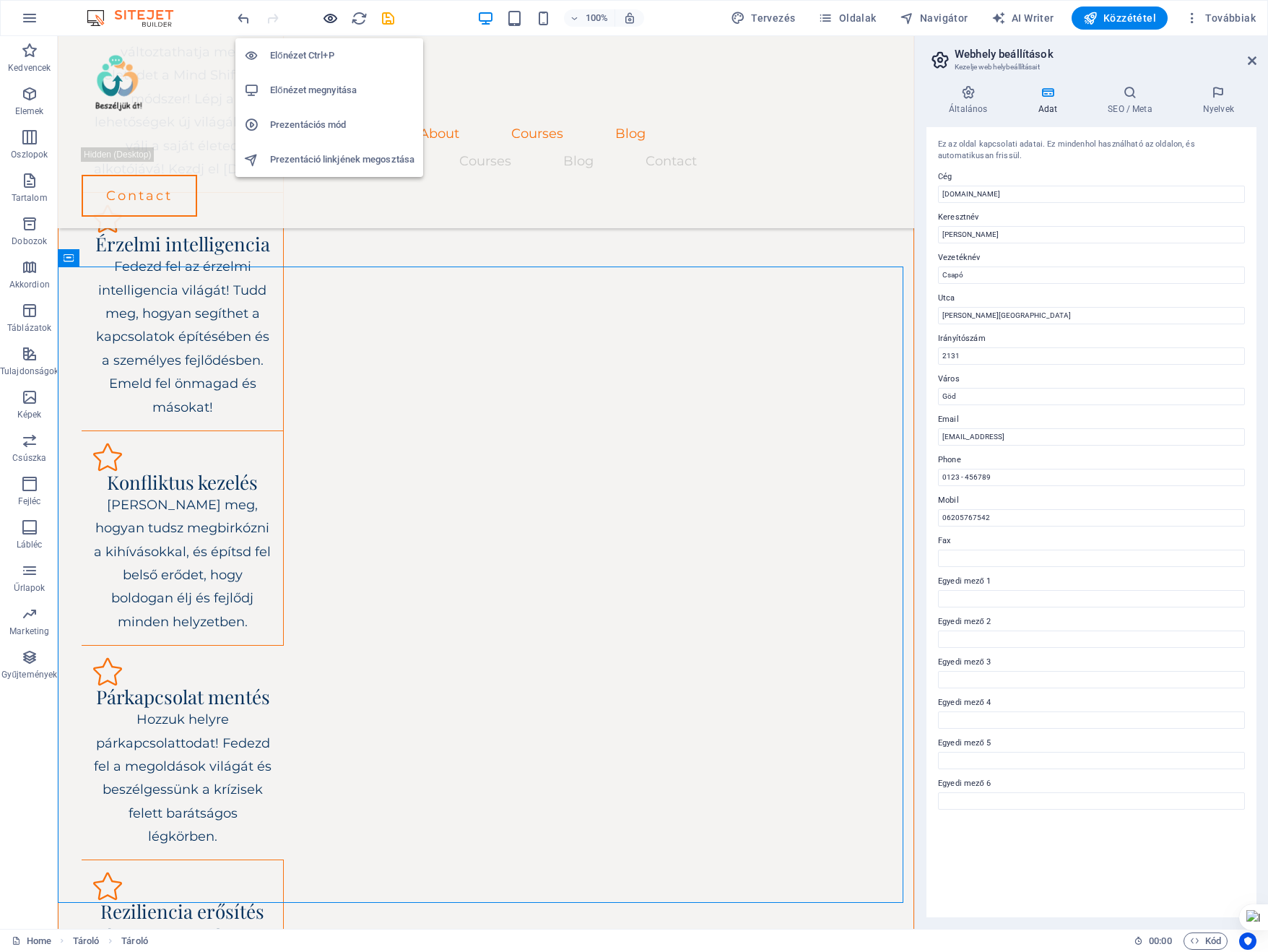
click at [332, 20] on icon "button" at bounding box center [330, 18] width 16 height 16
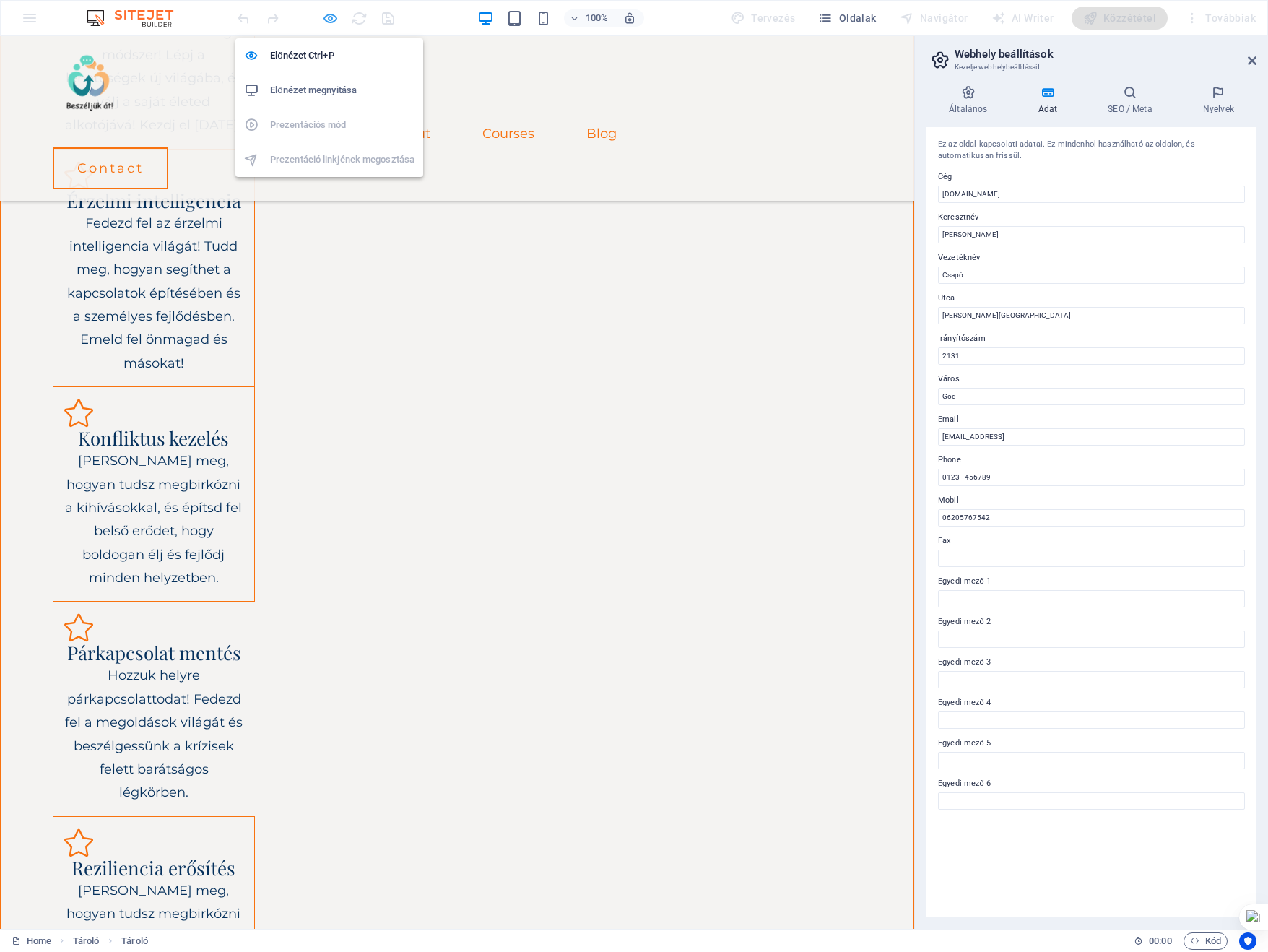
scroll to position [1824, 0]
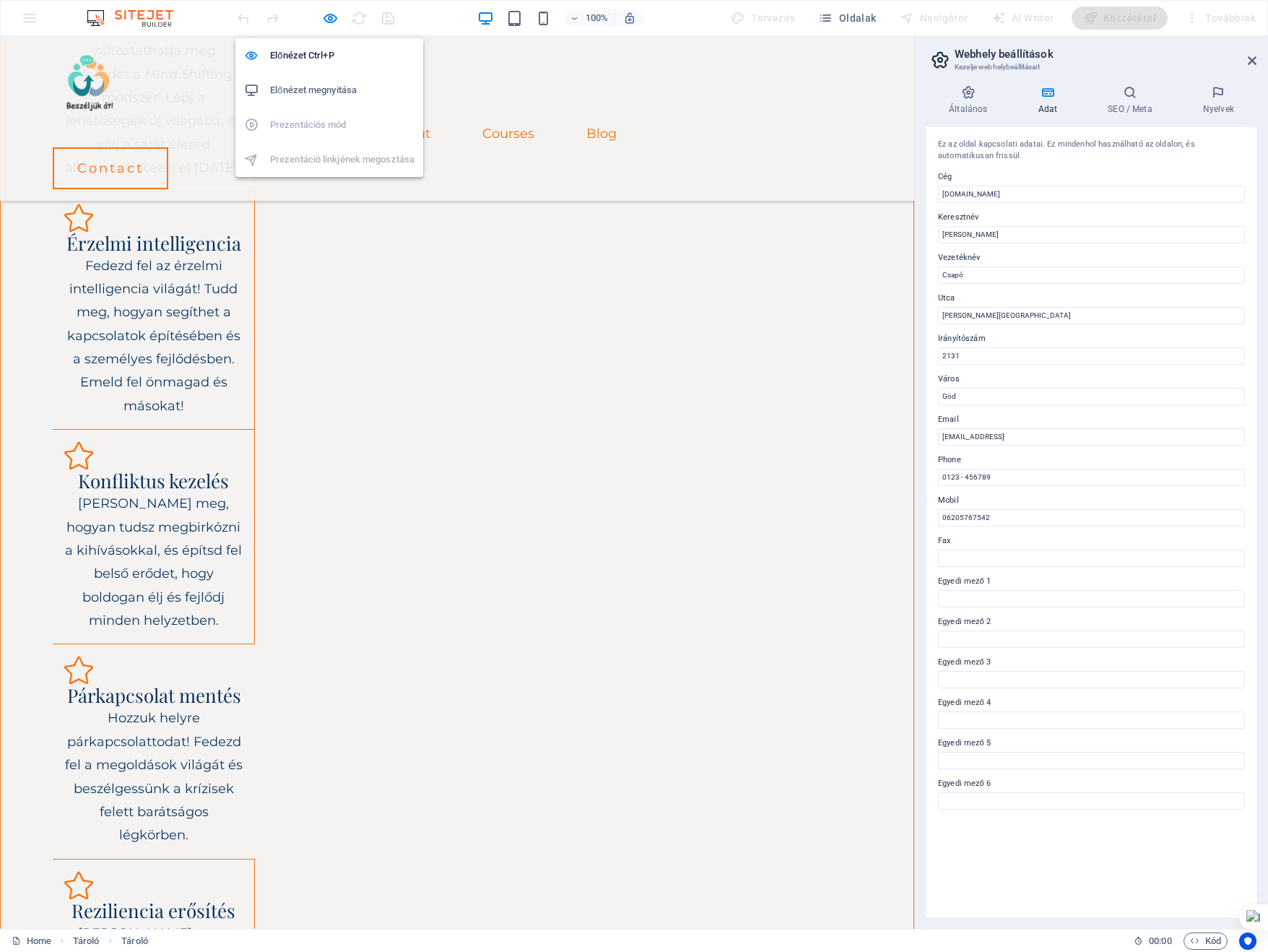
click at [285, 89] on h6 "Előnézet megnyitása" at bounding box center [342, 90] width 145 height 17
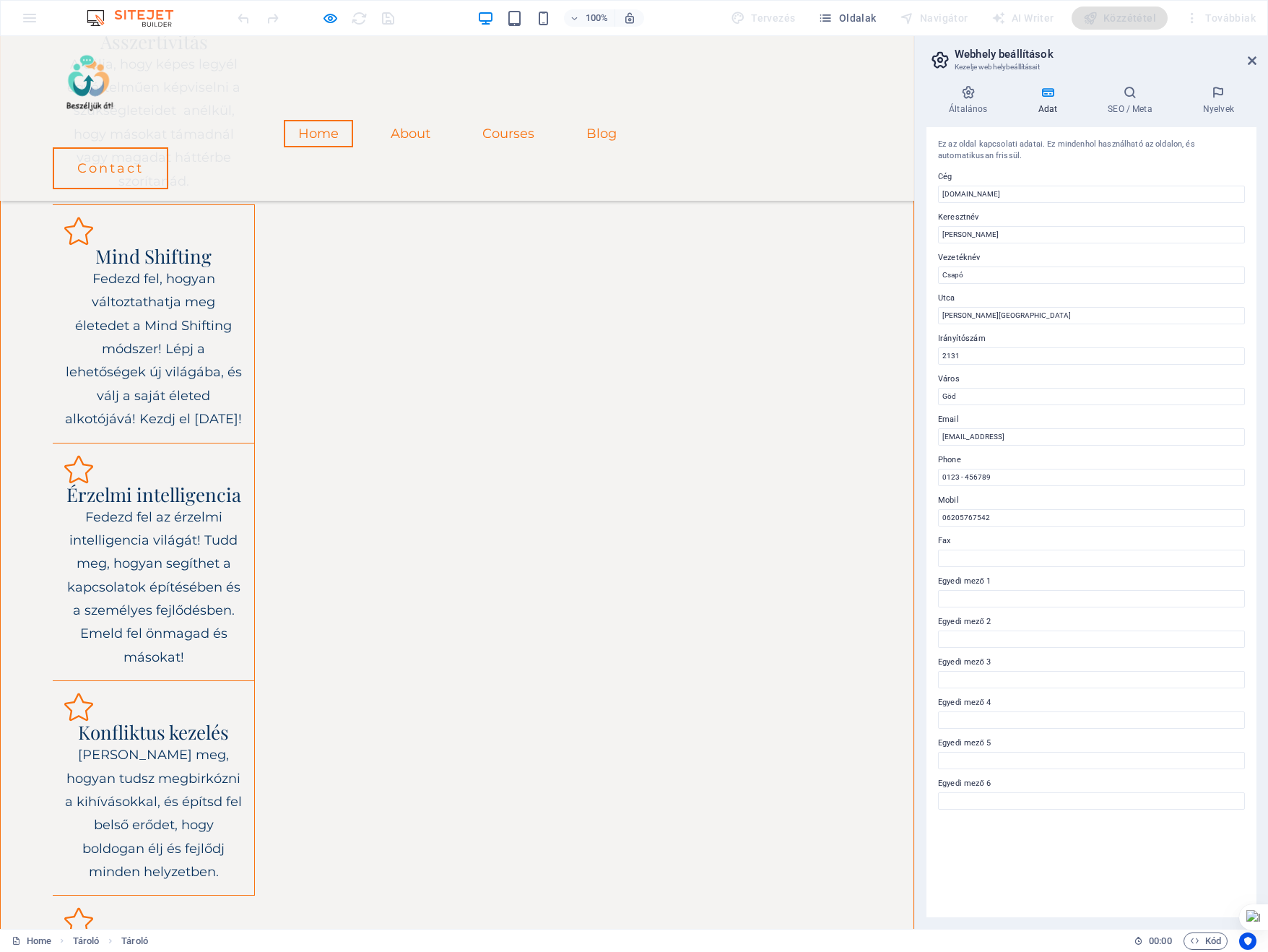
scroll to position [1463, 0]
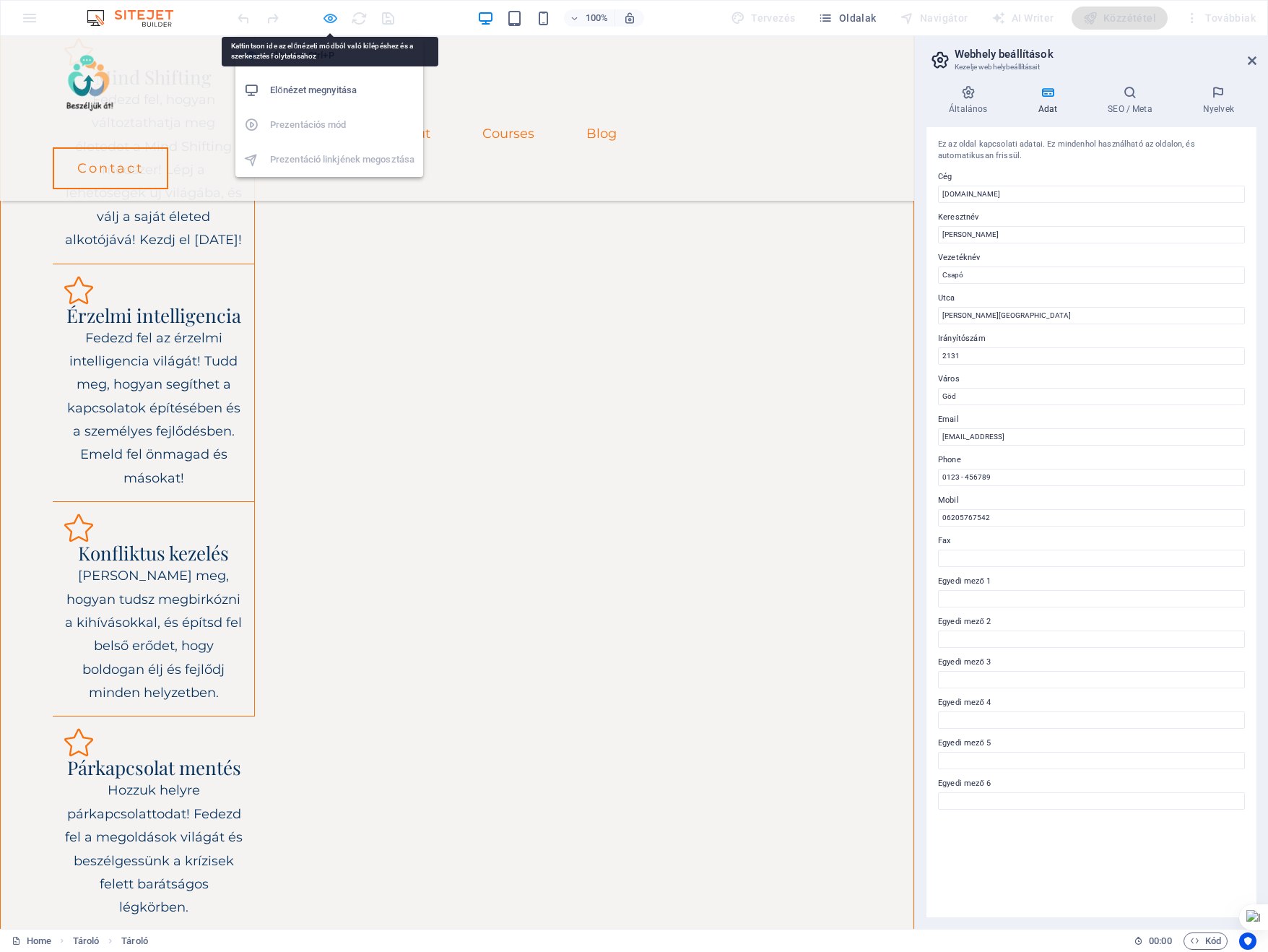
click at [335, 18] on icon "button" at bounding box center [330, 18] width 16 height 16
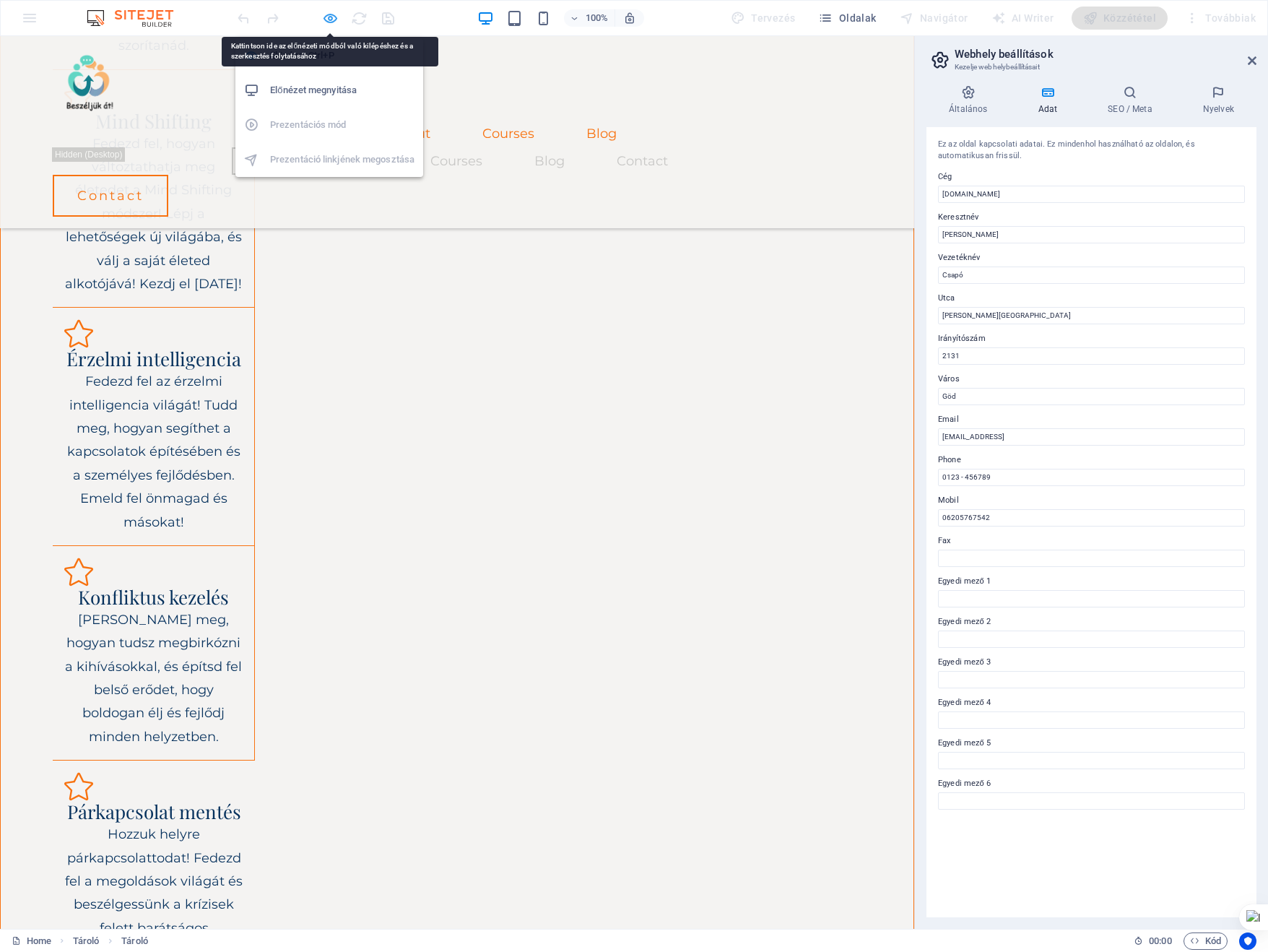
scroll to position [1794, 0]
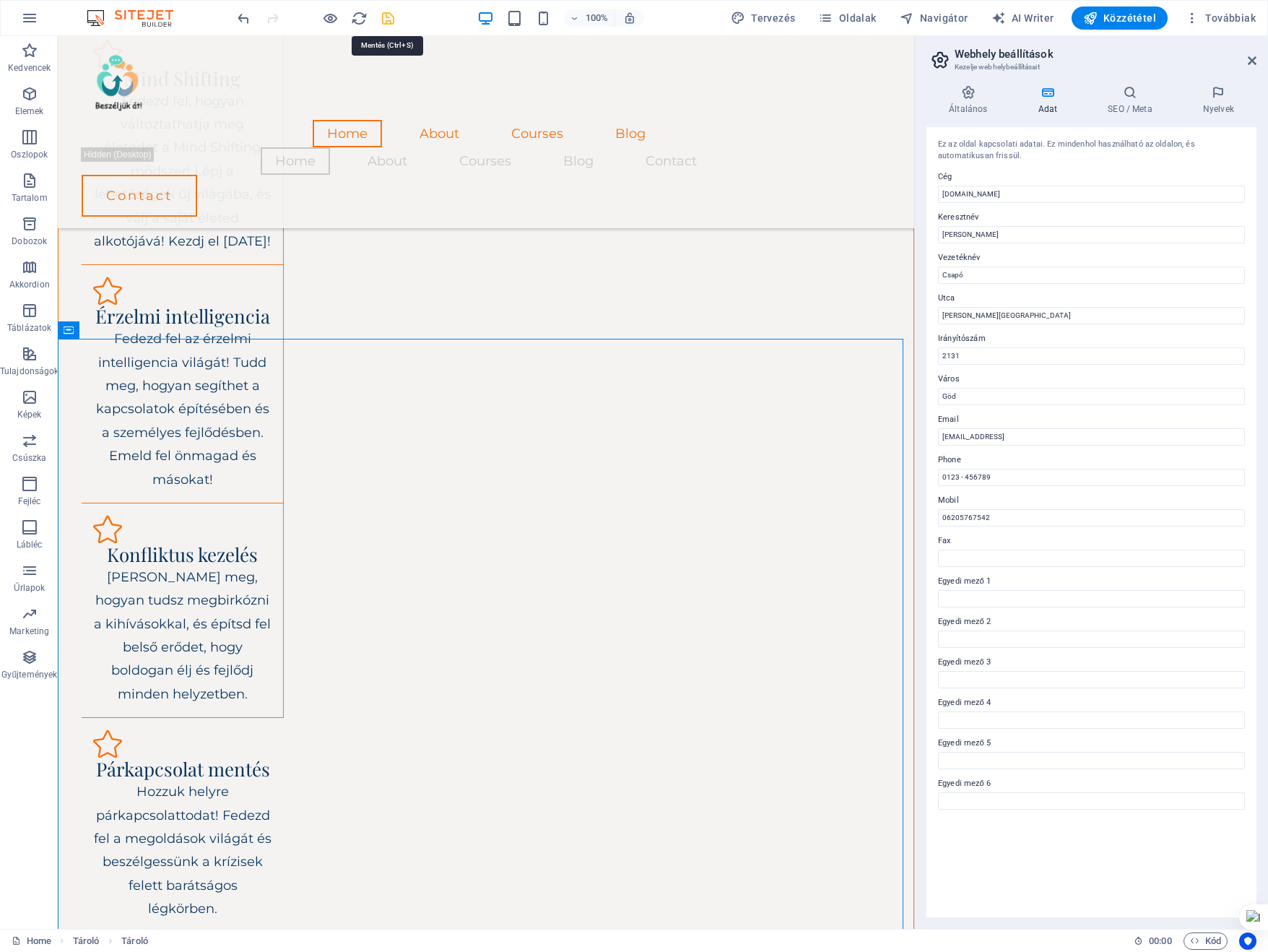
click at [386, 11] on icon "save" at bounding box center [387, 18] width 16 height 16
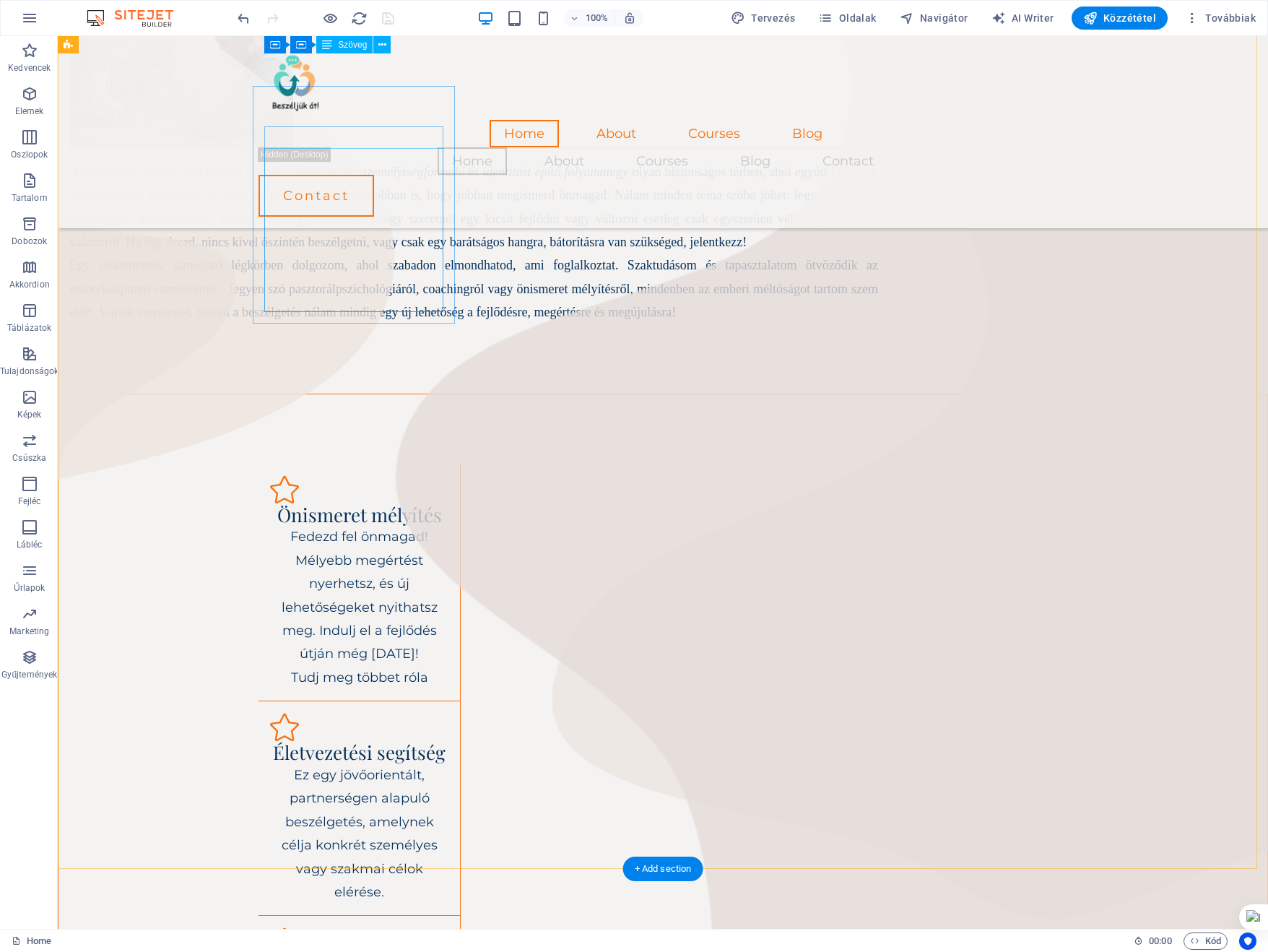
scroll to position [422, 0]
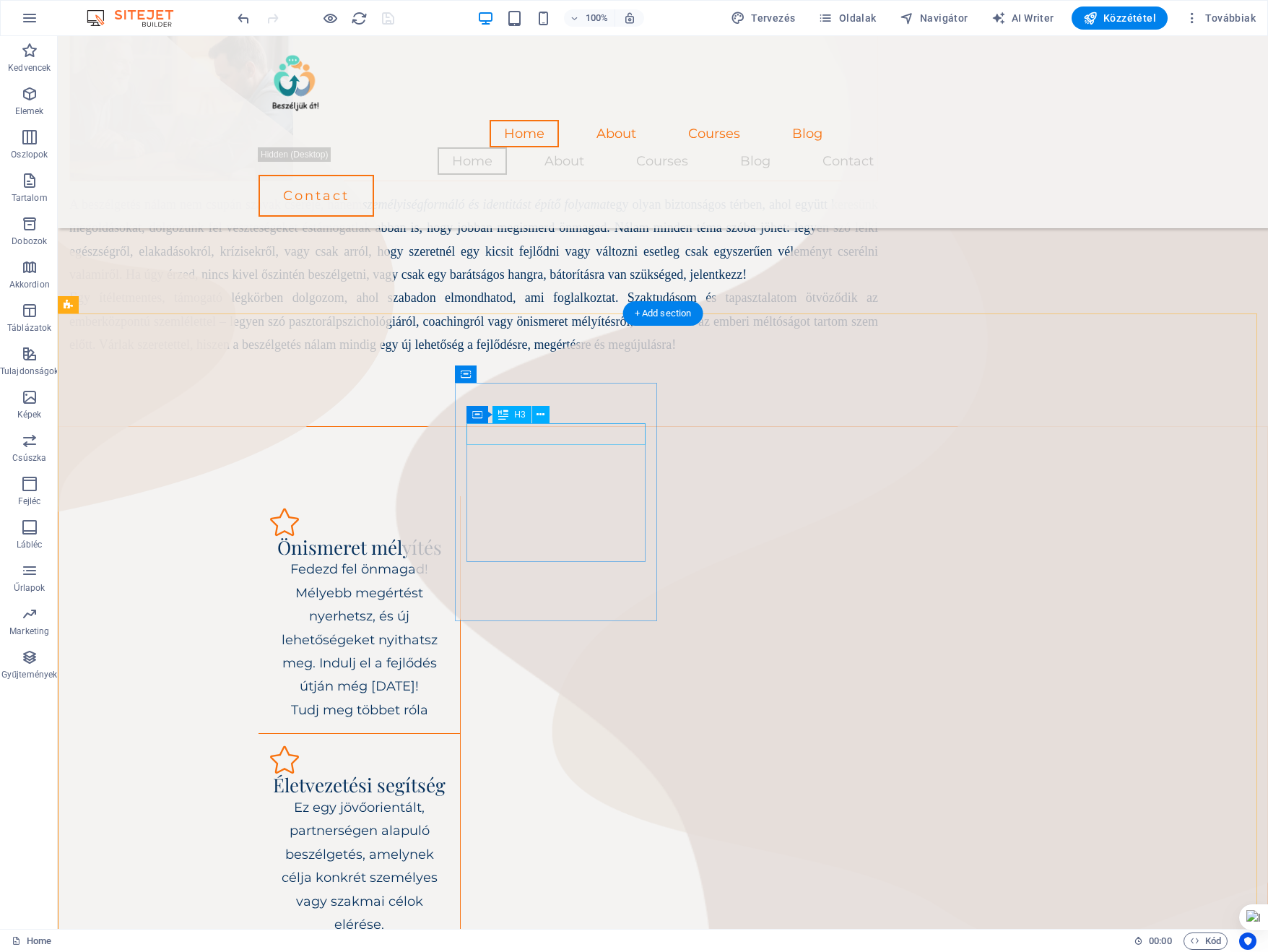
click at [449, 774] on div "Életvezetési segítség" at bounding box center [359, 785] width 178 height 22
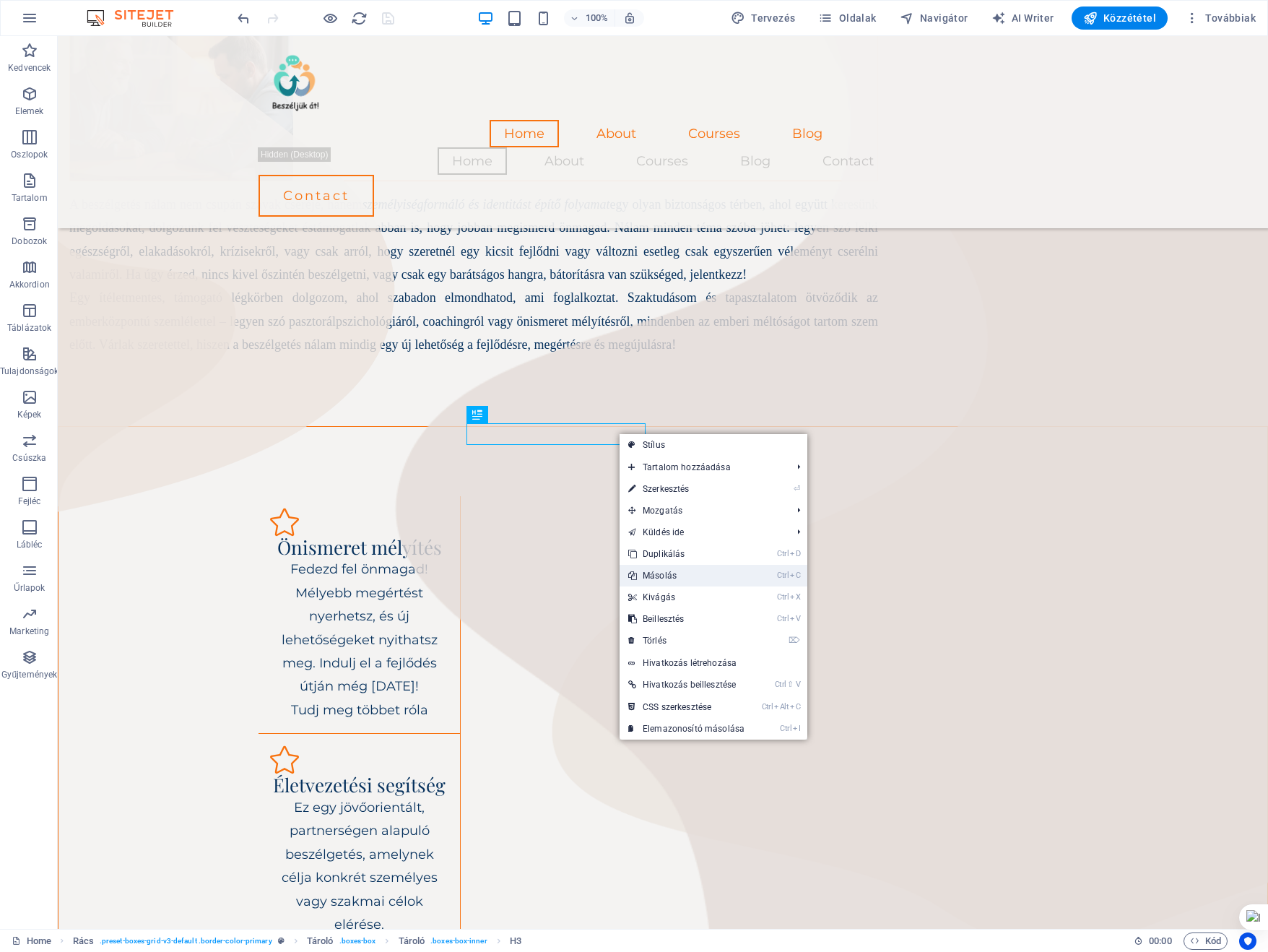
click at [646, 571] on link "Ctrl C Másolás" at bounding box center [687, 576] width 134 height 22
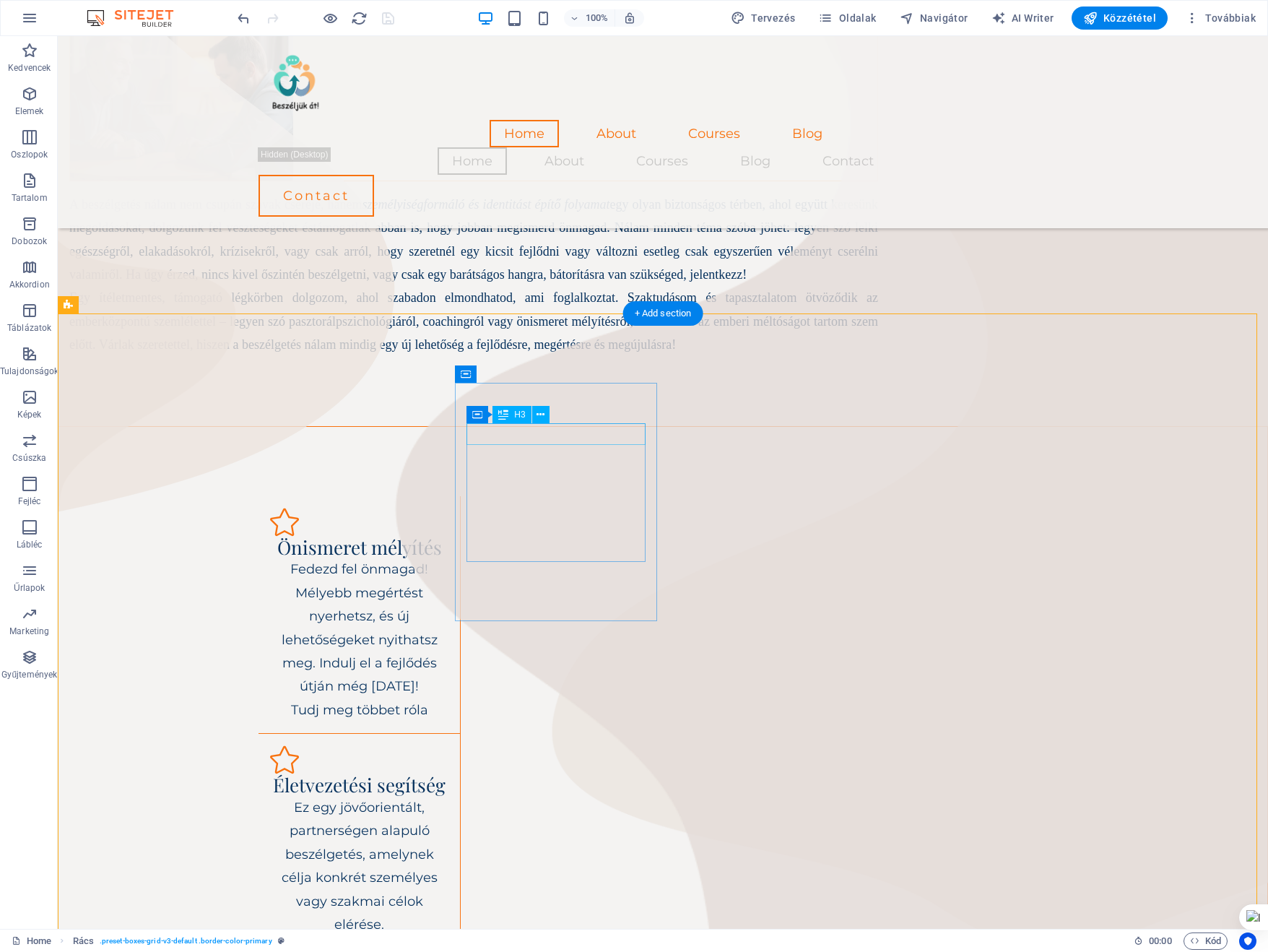
click at [449, 774] on div "Életvezetési segítség" at bounding box center [359, 785] width 178 height 22
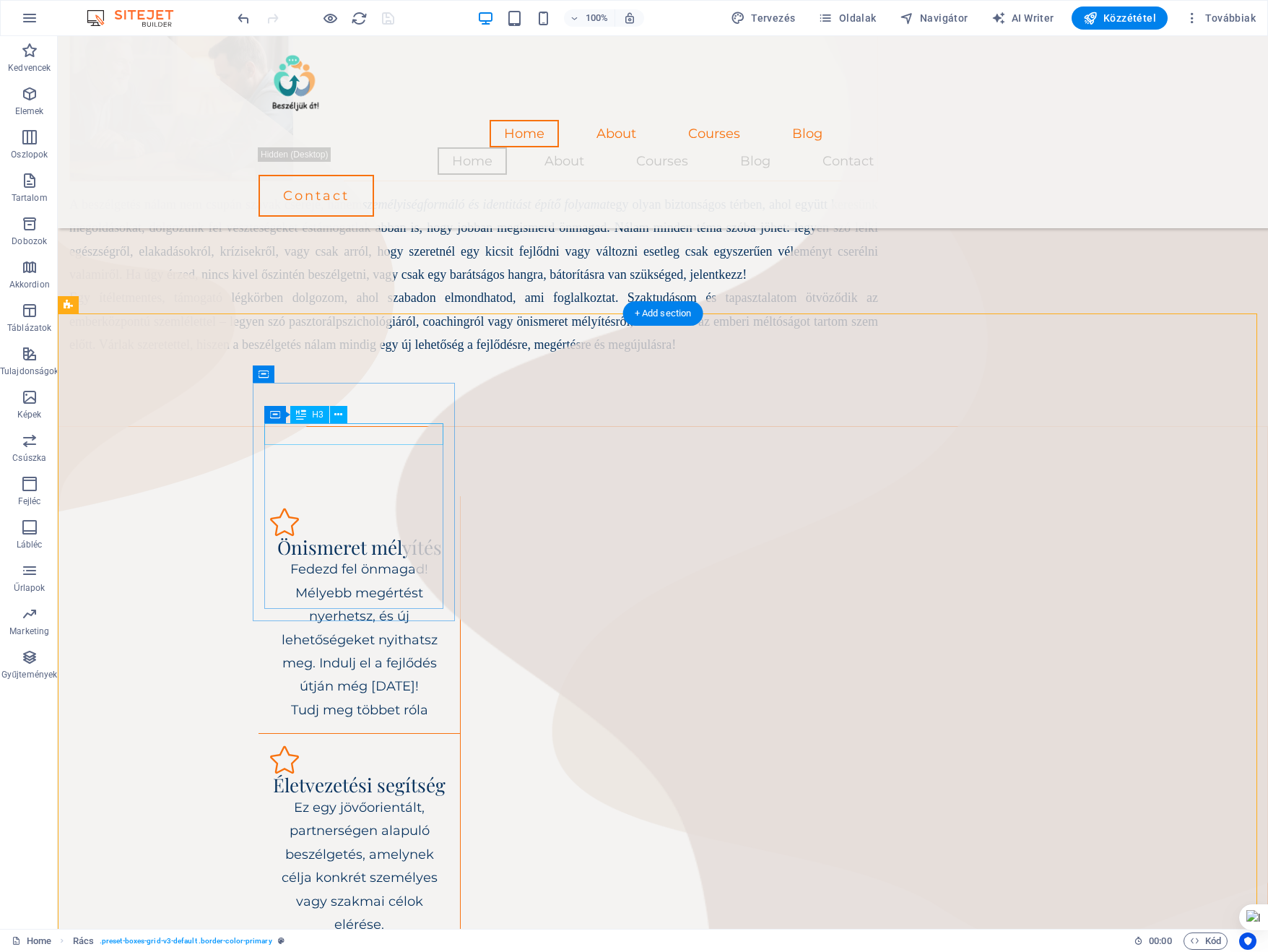
click at [371, 537] on div "Önismeret mélyítés" at bounding box center [359, 548] width 178 height 22
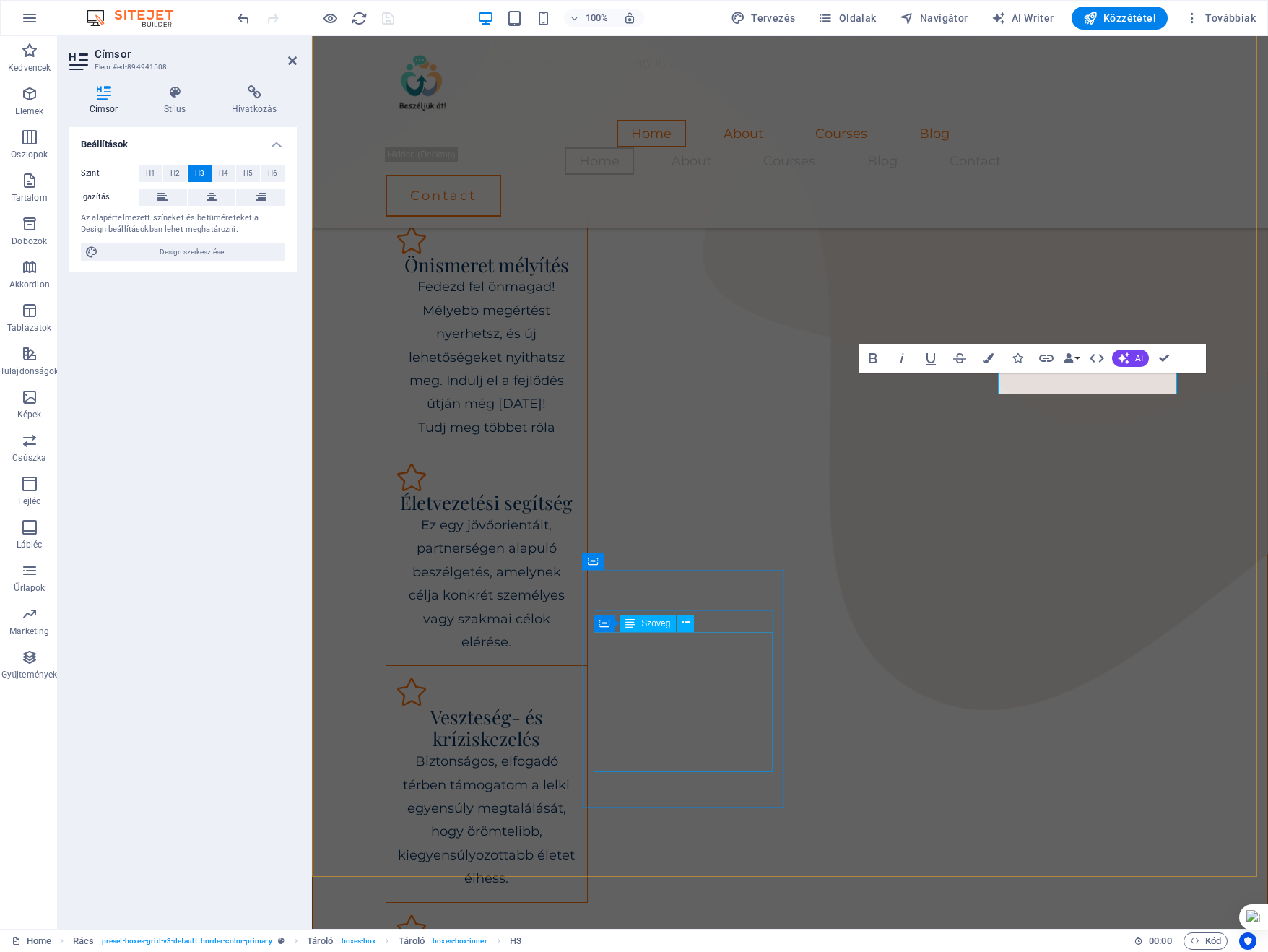
scroll to position [712, 0]
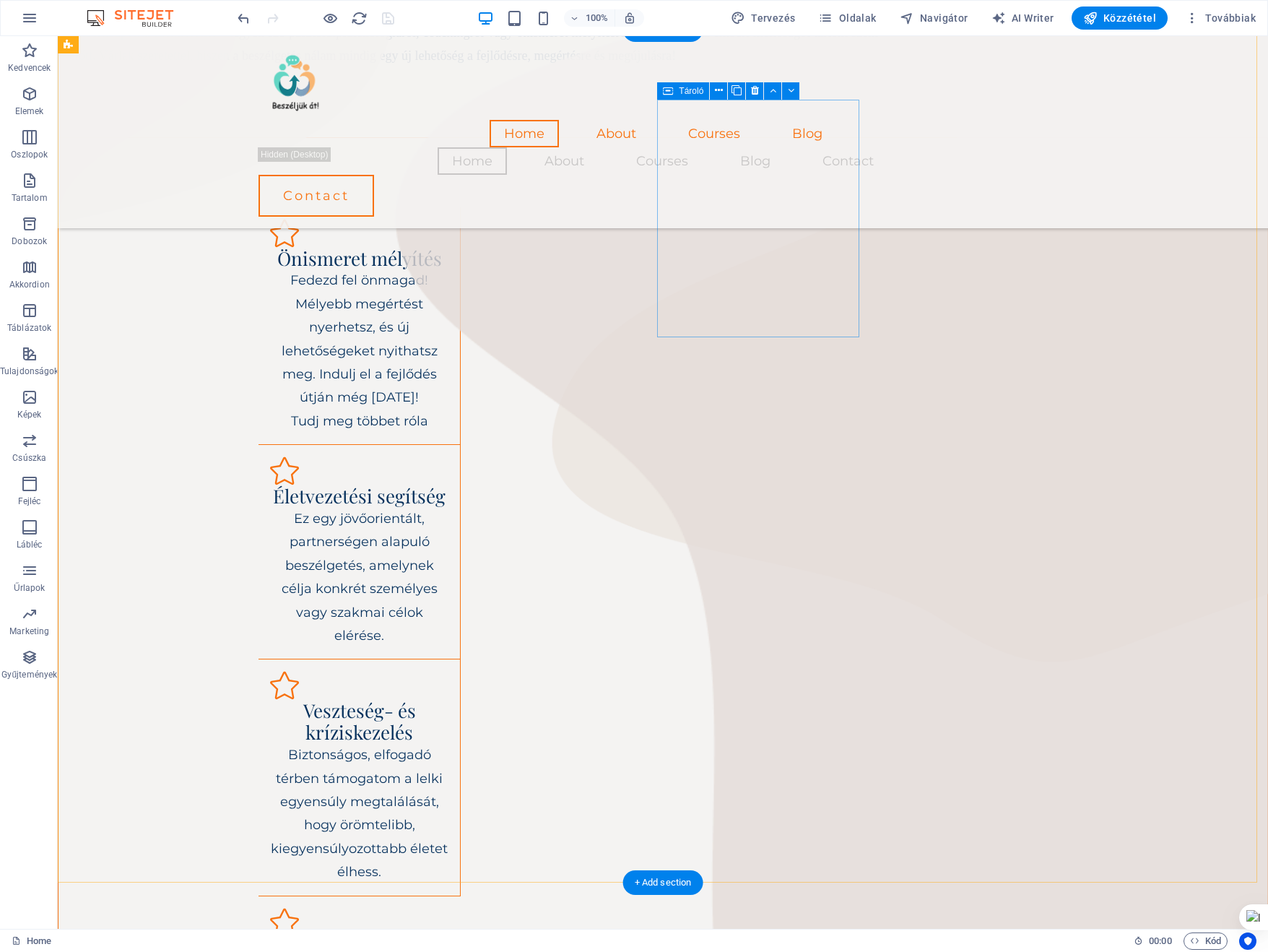
scroll to position [350, 0]
